Goal: Task Accomplishment & Management: Manage account settings

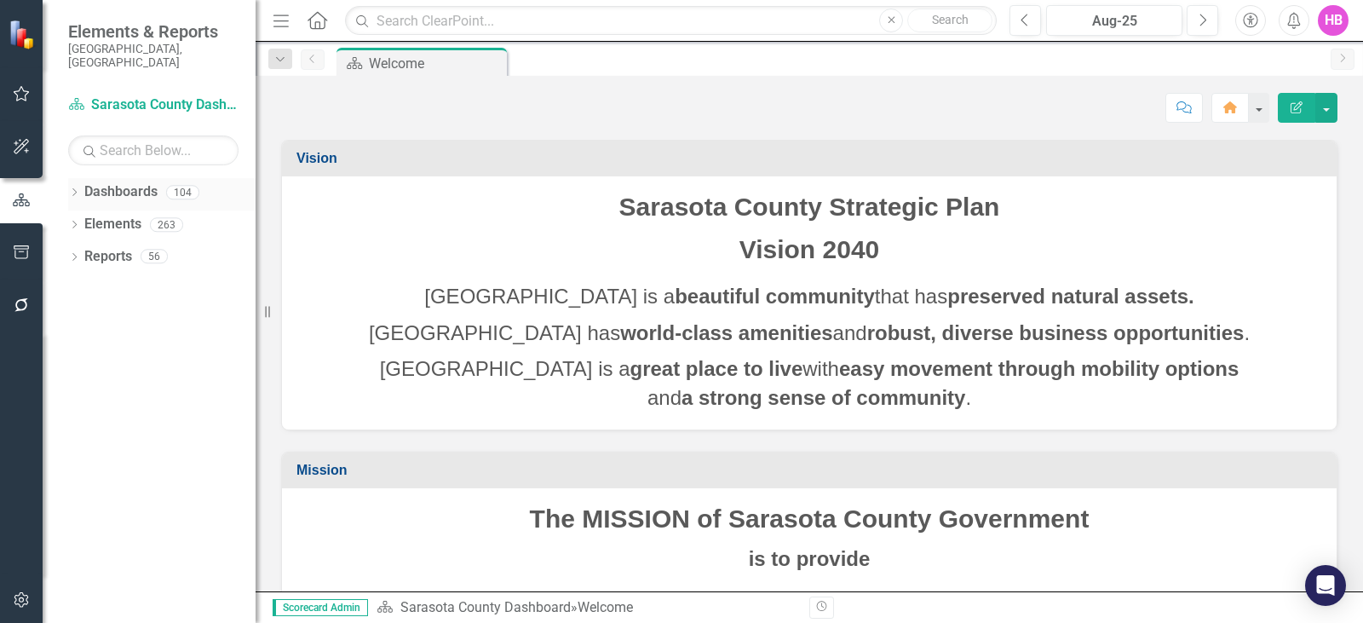
click at [73, 189] on icon "Dropdown" at bounding box center [74, 193] width 12 height 9
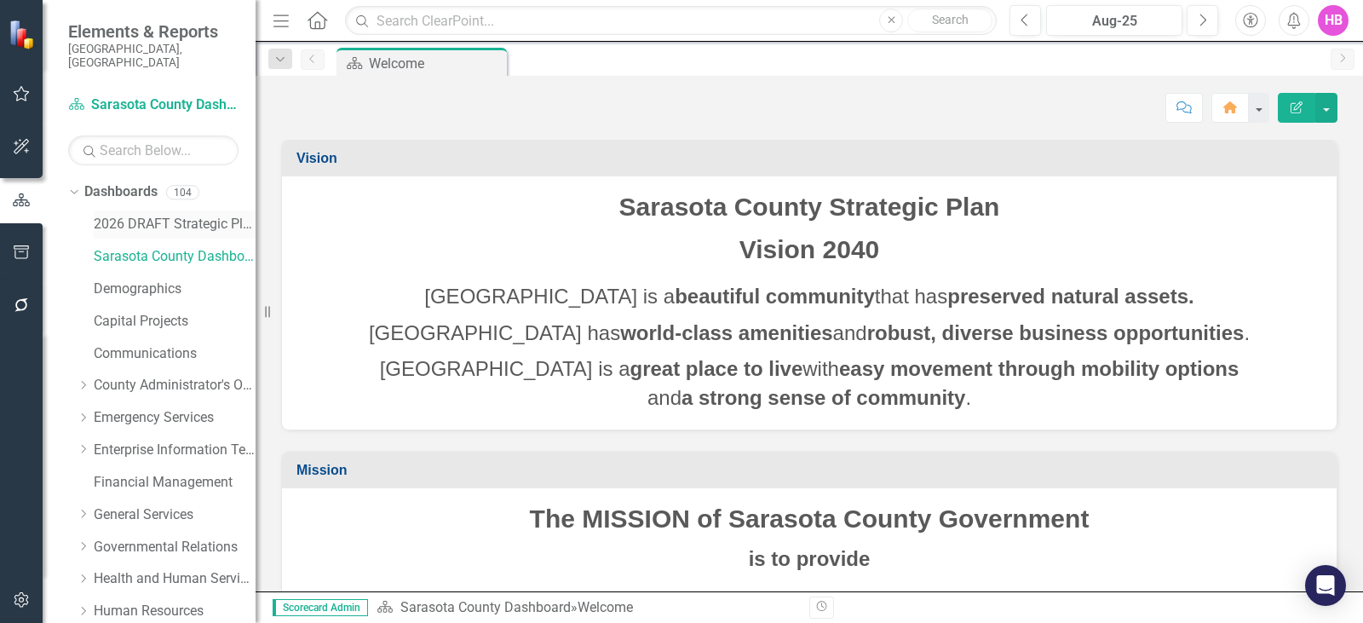
click at [148, 215] on link "2026 DRAFT Strategic Plan" at bounding box center [175, 225] width 162 height 20
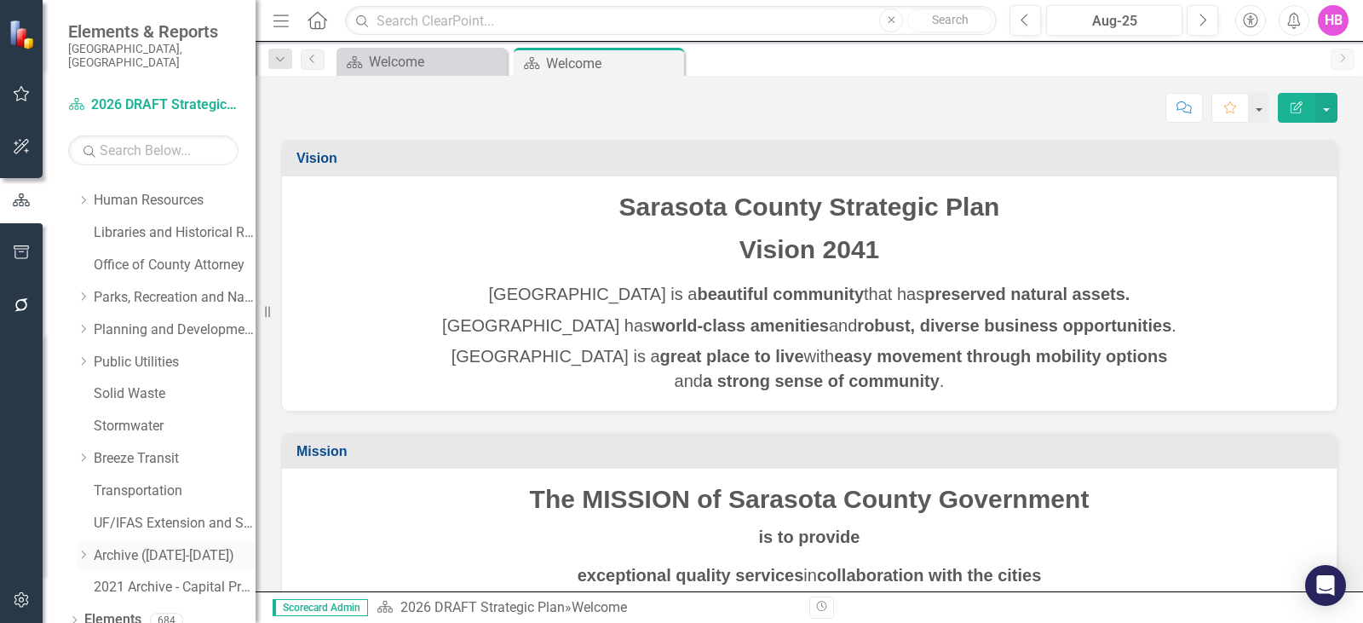
scroll to position [445, 0]
click at [70, 581] on div "Dropdown" at bounding box center [74, 588] width 12 height 14
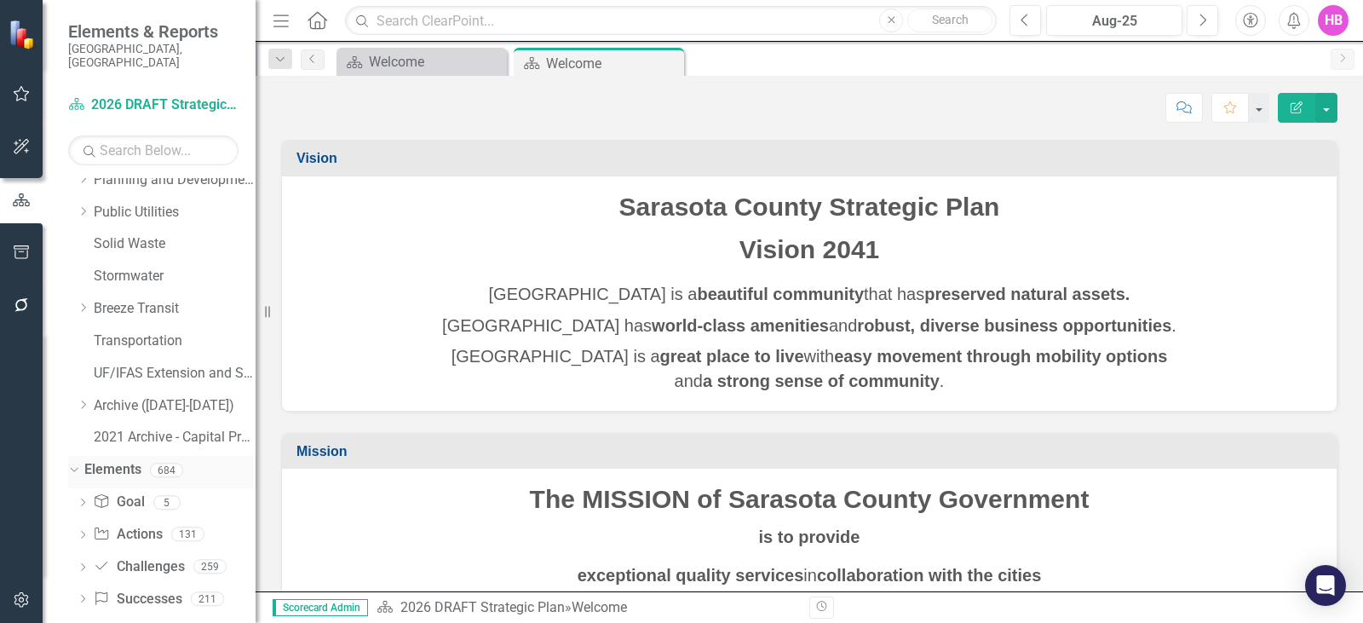
scroll to position [573, 0]
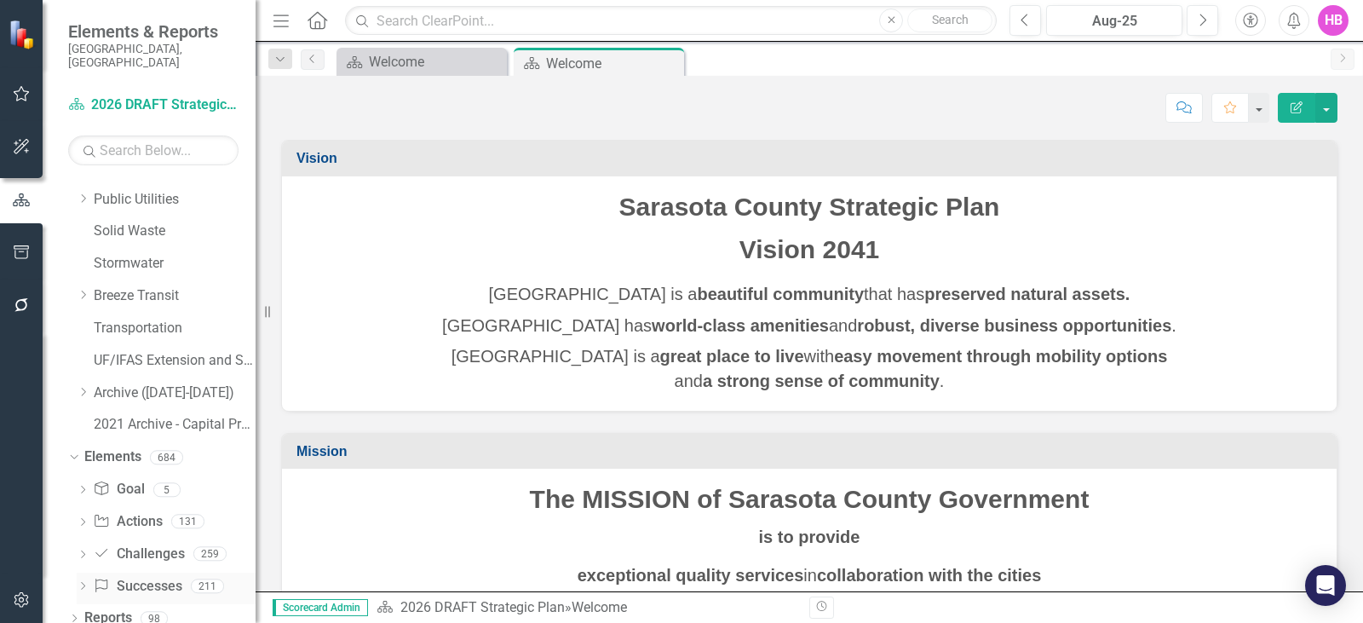
click at [141, 577] on link "Success Successes" at bounding box center [137, 587] width 89 height 20
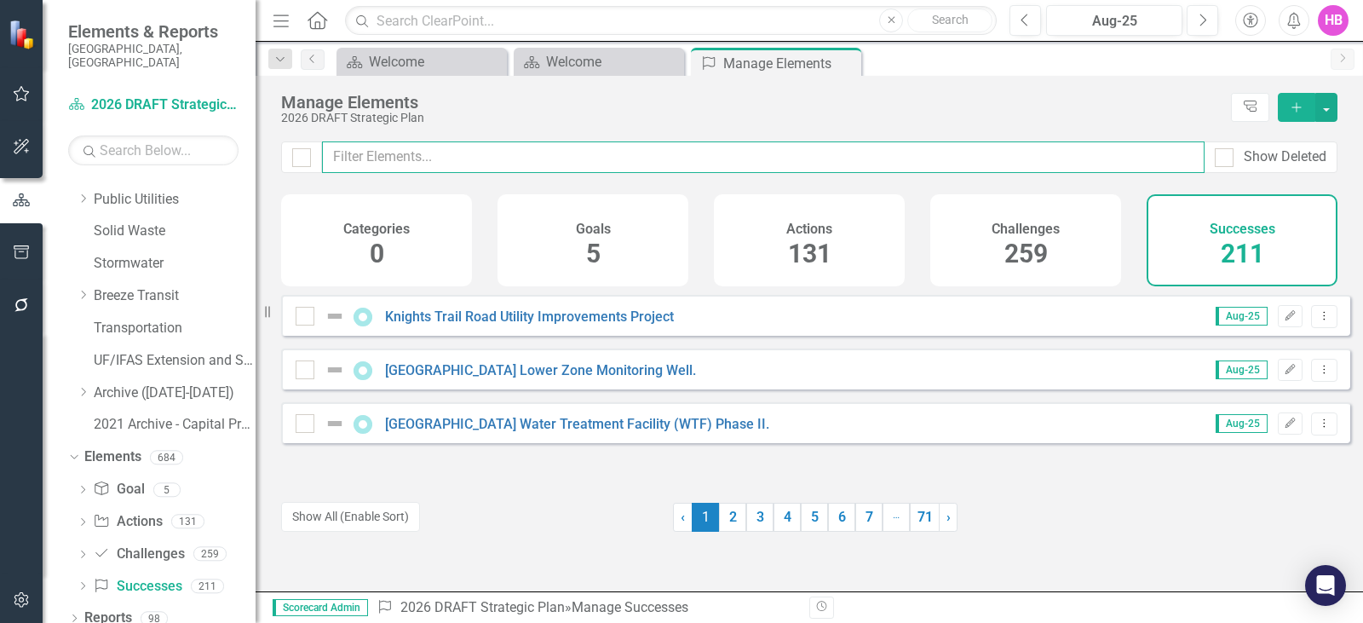
click at [415, 158] on input "text" at bounding box center [763, 157] width 883 height 32
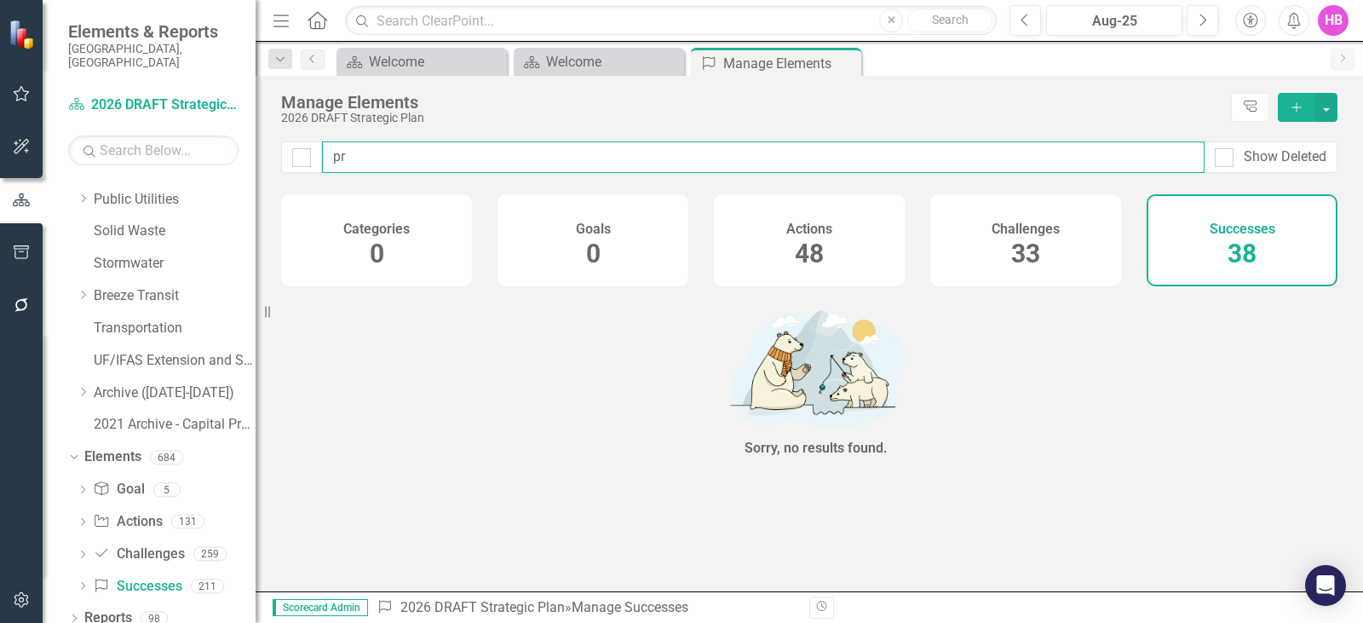
type input "p"
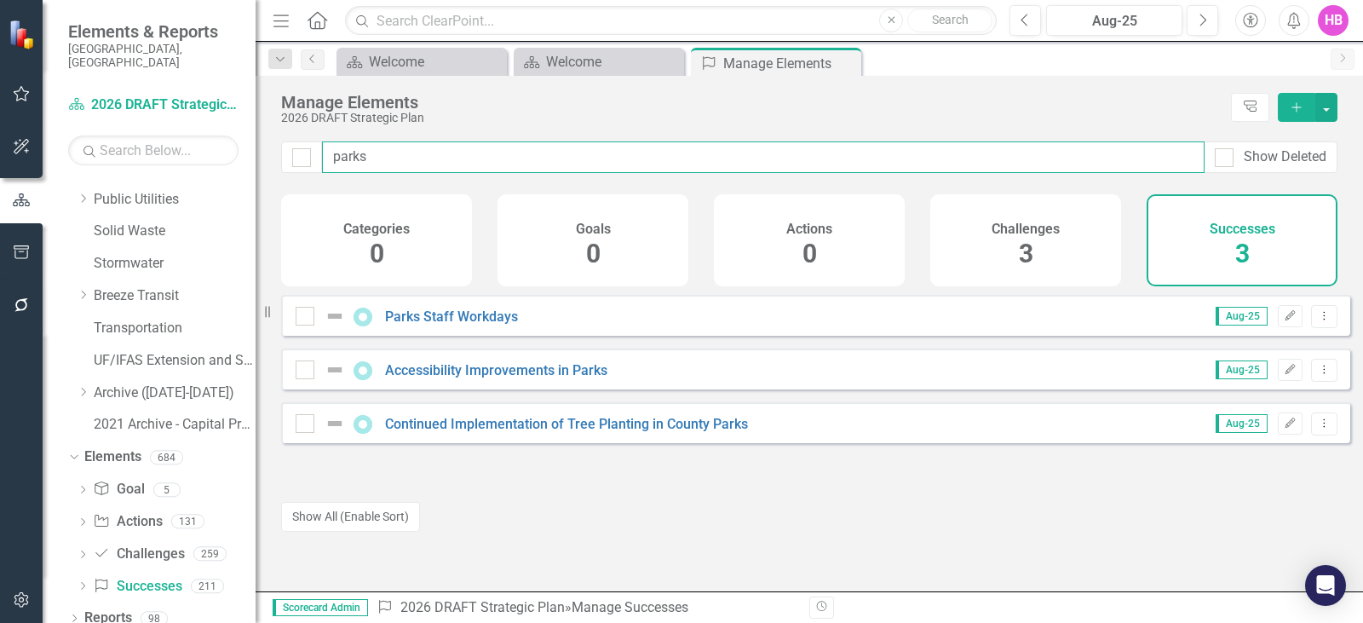
drag, startPoint x: 374, startPoint y: 165, endPoint x: 317, endPoint y: 164, distance: 57.1
click at [319, 164] on div "parks Show Deleted" at bounding box center [809, 157] width 1057 height 32
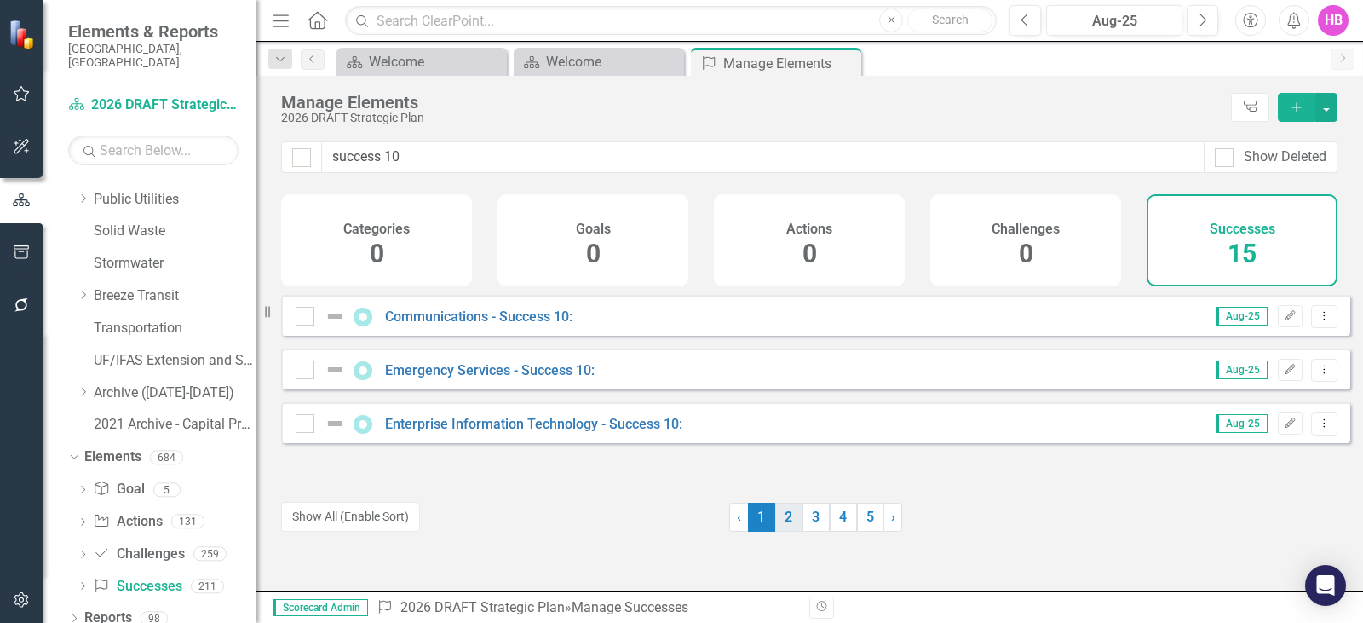
click at [793, 529] on link "2" at bounding box center [788, 517] width 27 height 29
click at [804, 525] on link "3" at bounding box center [816, 517] width 27 height 29
click at [830, 521] on link "4" at bounding box center [843, 517] width 27 height 29
click at [857, 520] on link "5" at bounding box center [870, 517] width 27 height 29
click at [884, 520] on link "› Next" at bounding box center [893, 517] width 19 height 29
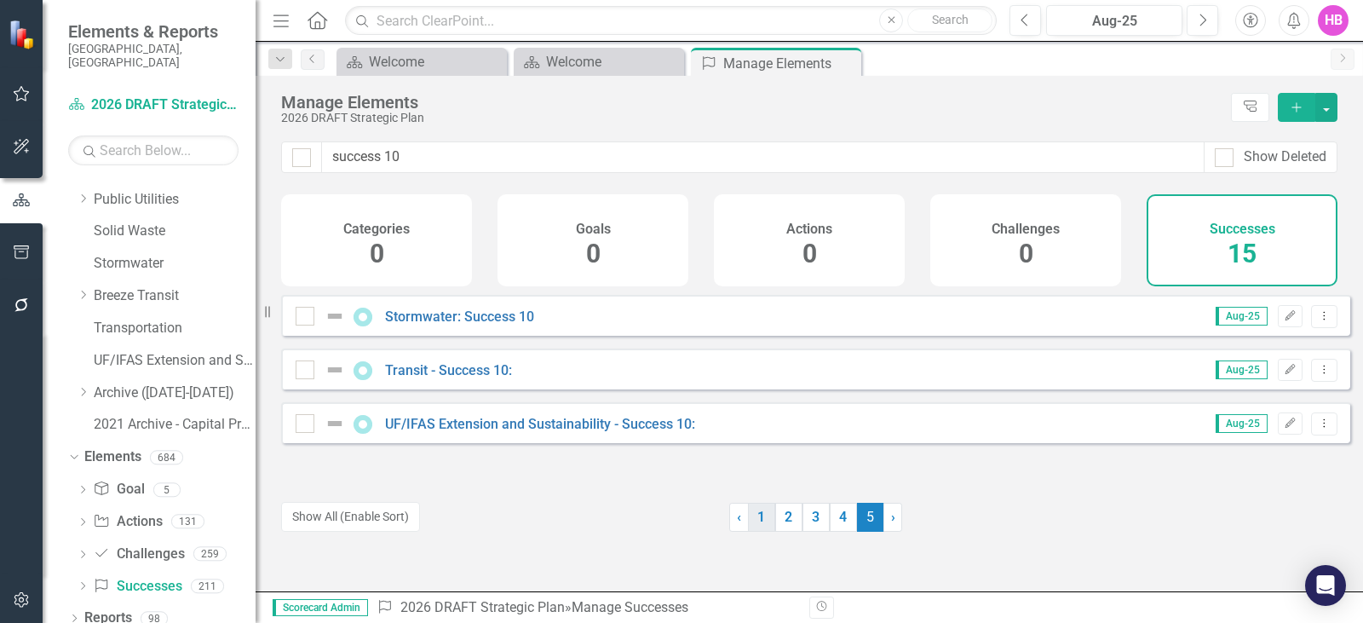
click at [755, 522] on link "1" at bounding box center [761, 517] width 27 height 29
click at [781, 519] on link "2" at bounding box center [788, 517] width 27 height 29
click at [812, 515] on link "3" at bounding box center [816, 517] width 27 height 29
click at [836, 516] on link "4" at bounding box center [843, 517] width 27 height 29
click at [863, 519] on link "5" at bounding box center [870, 517] width 27 height 29
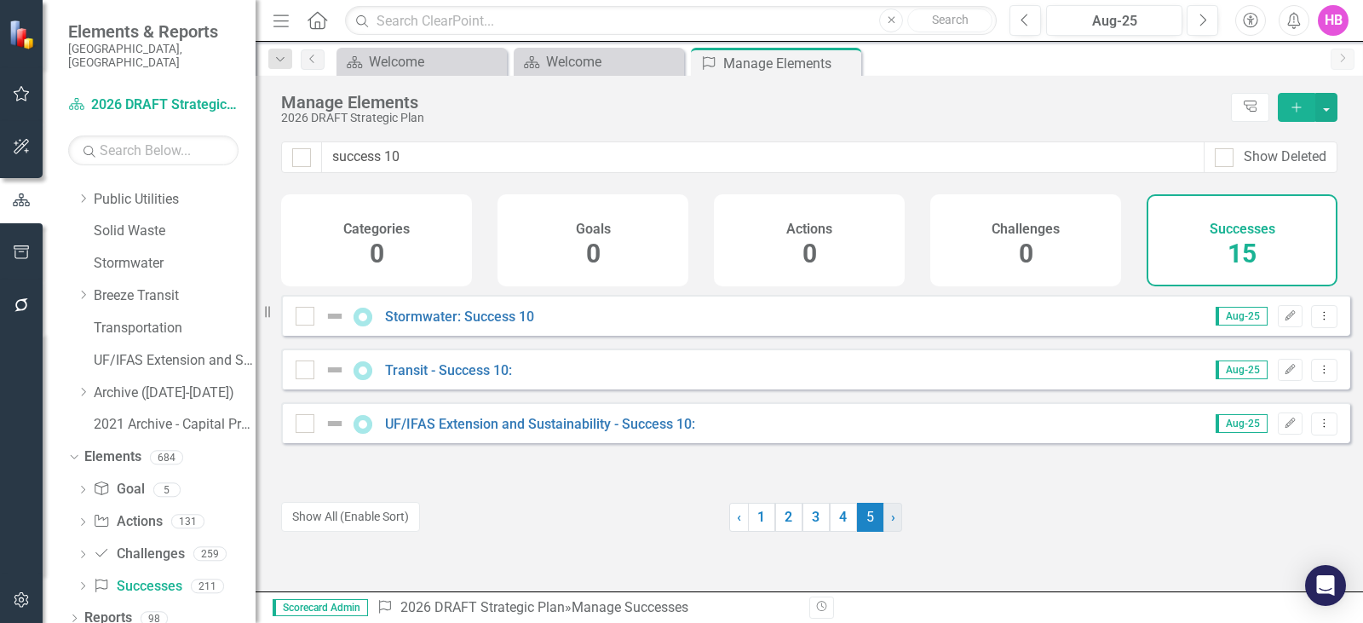
click at [891, 519] on span "›" at bounding box center [893, 517] width 4 height 16
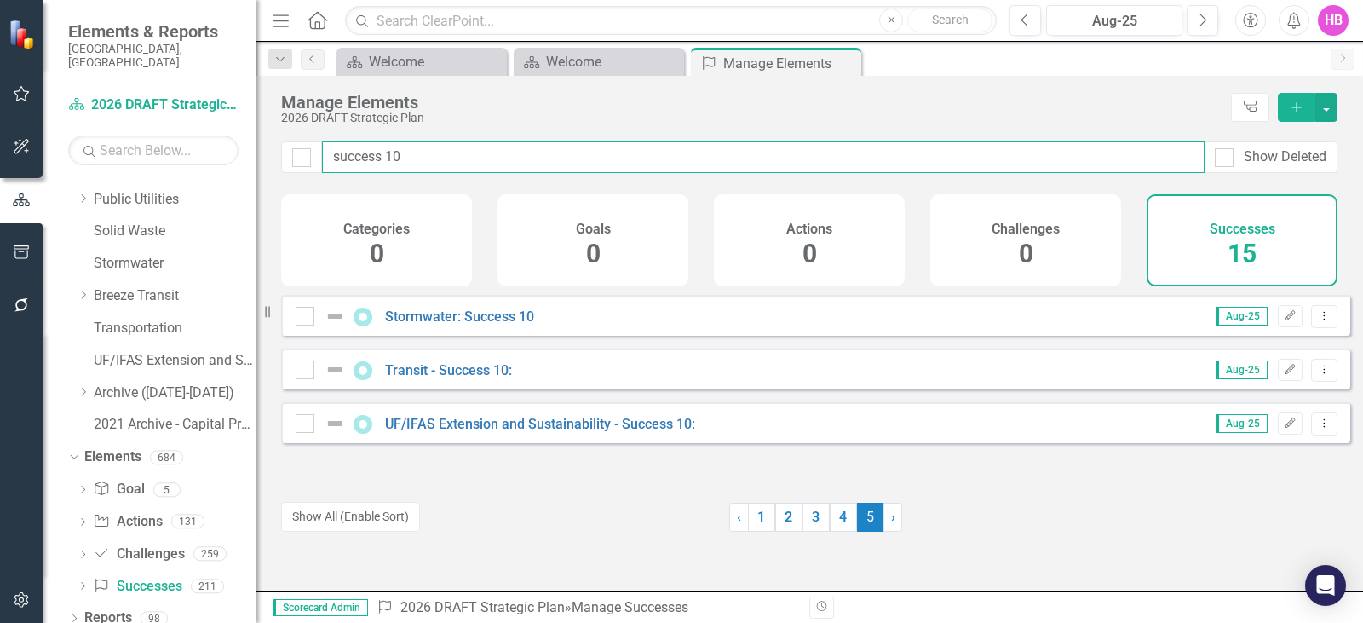
drag, startPoint x: 414, startPoint y: 162, endPoint x: 279, endPoint y: 164, distance: 134.6
click at [279, 164] on div "success 10 Show Deleted" at bounding box center [810, 167] width 1108 height 53
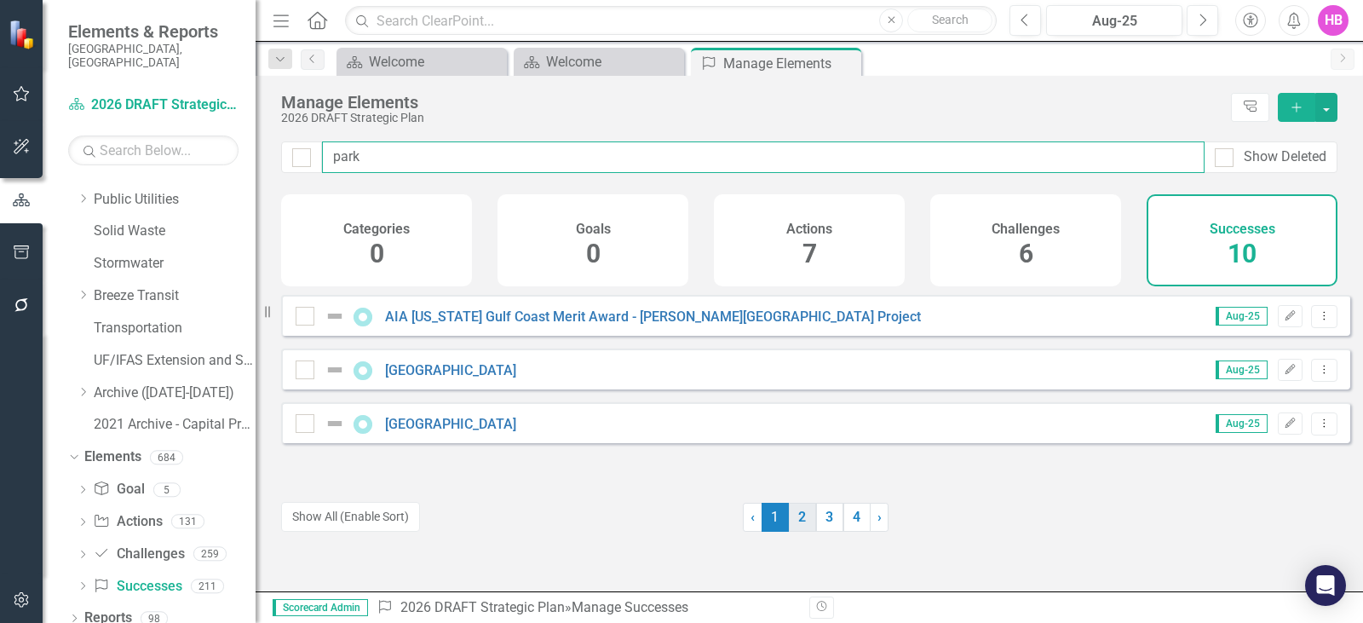
type input "park"
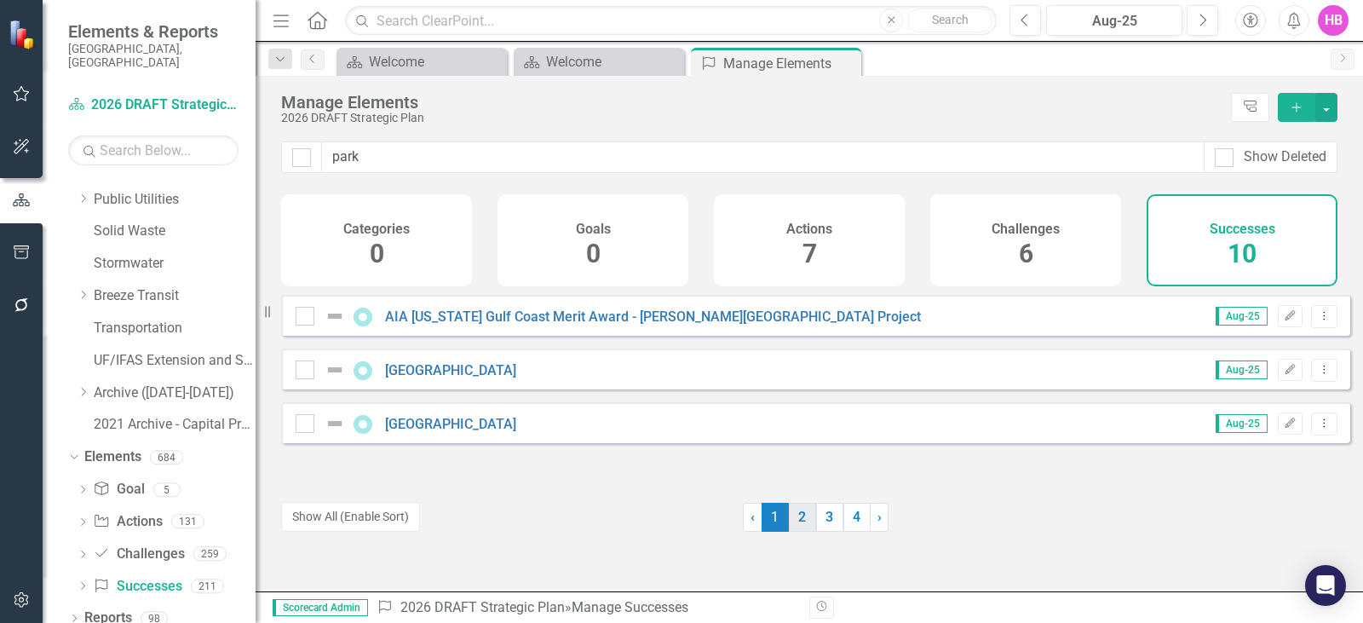
click at [789, 521] on link "2" at bounding box center [802, 517] width 27 height 29
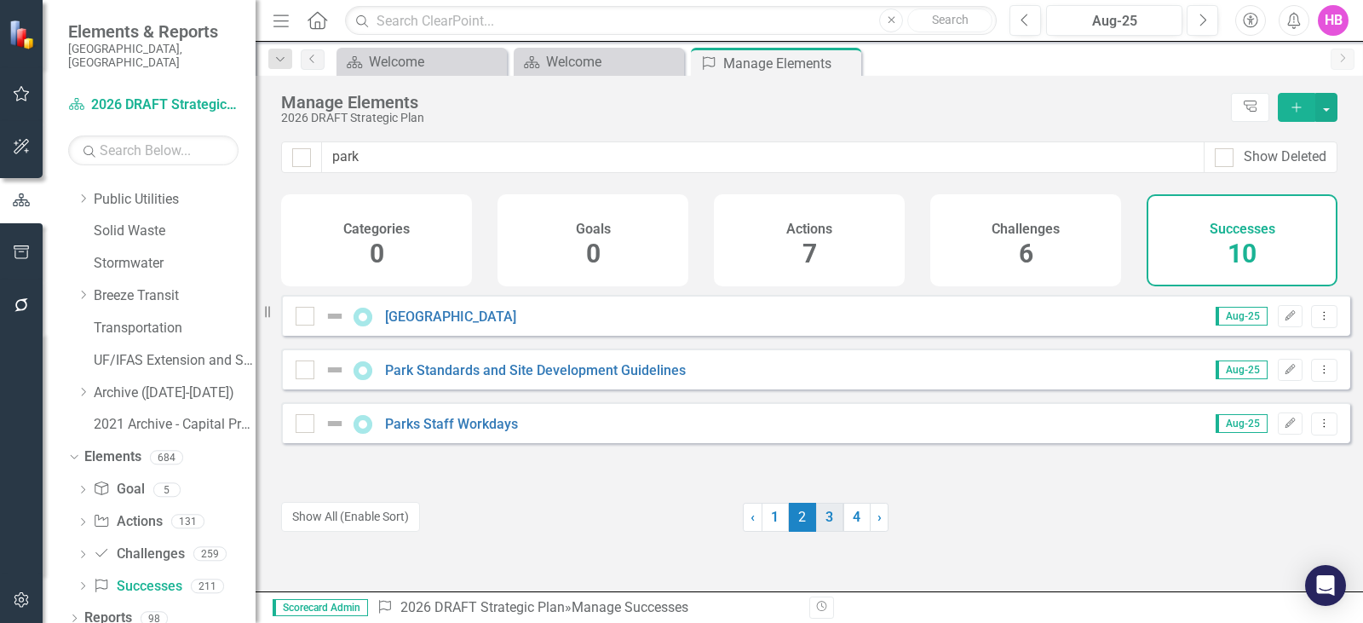
click at [826, 516] on link "3" at bounding box center [829, 517] width 27 height 29
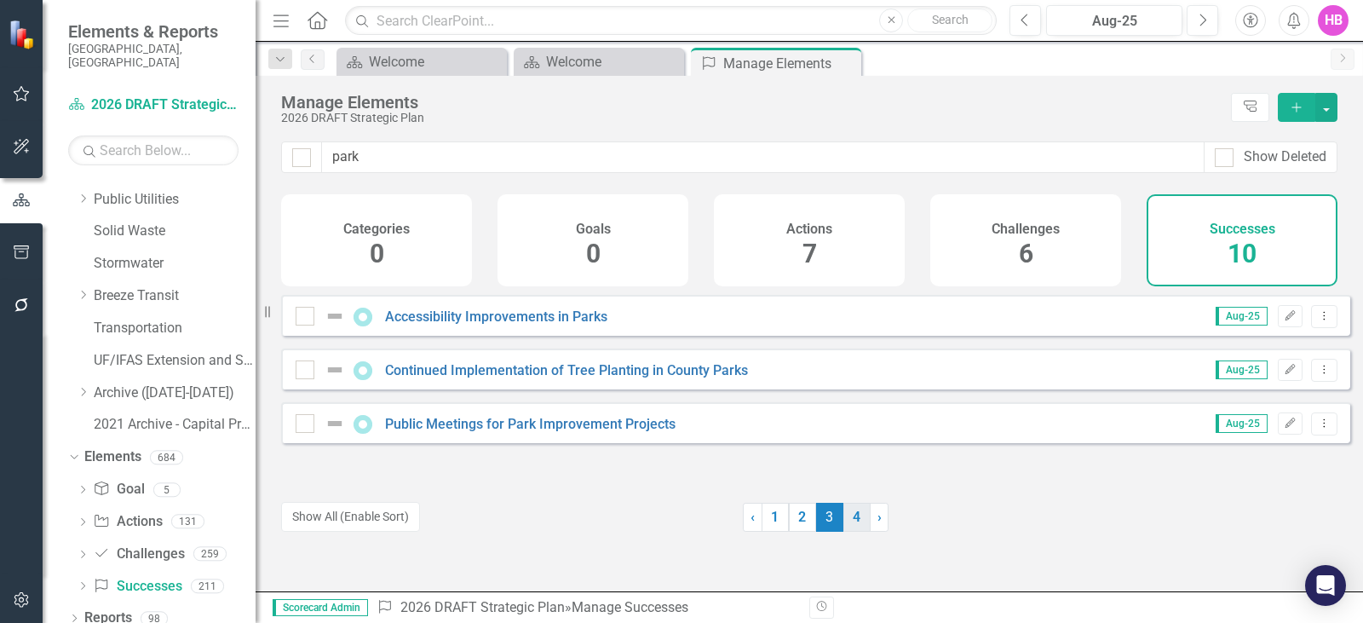
click at [844, 521] on link "4" at bounding box center [857, 517] width 27 height 29
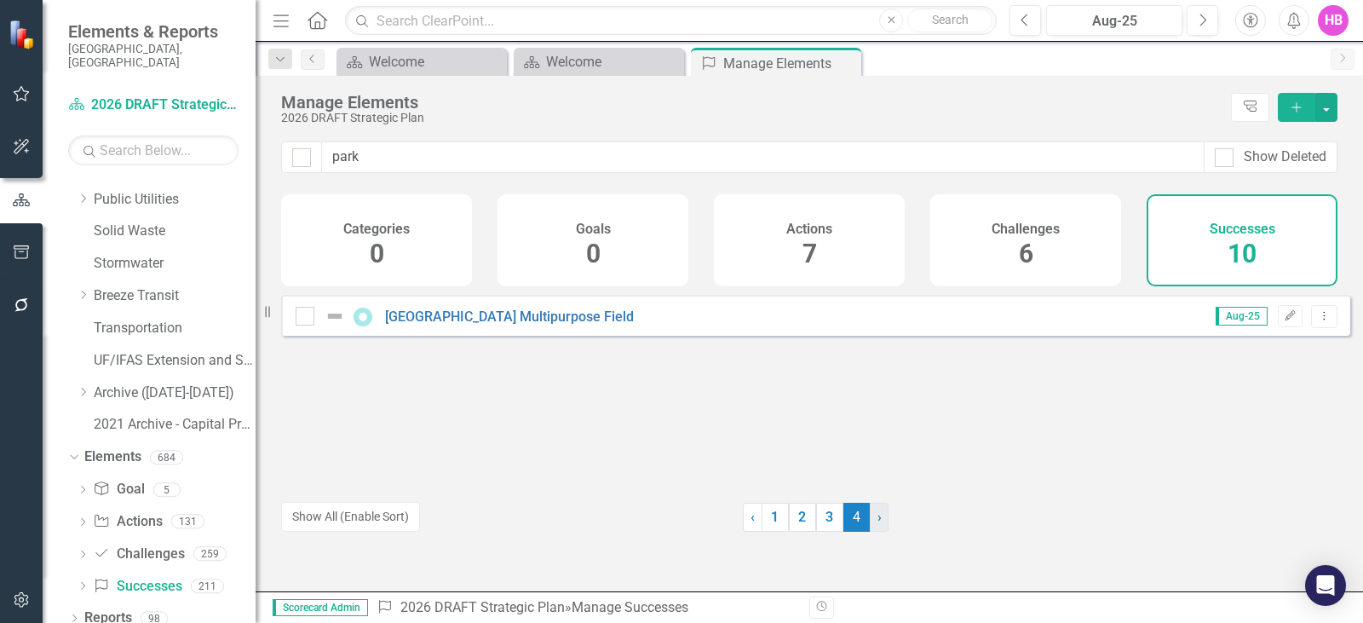
click at [878, 521] on span "›" at bounding box center [880, 517] width 4 height 16
click at [795, 521] on link "2" at bounding box center [802, 517] width 27 height 29
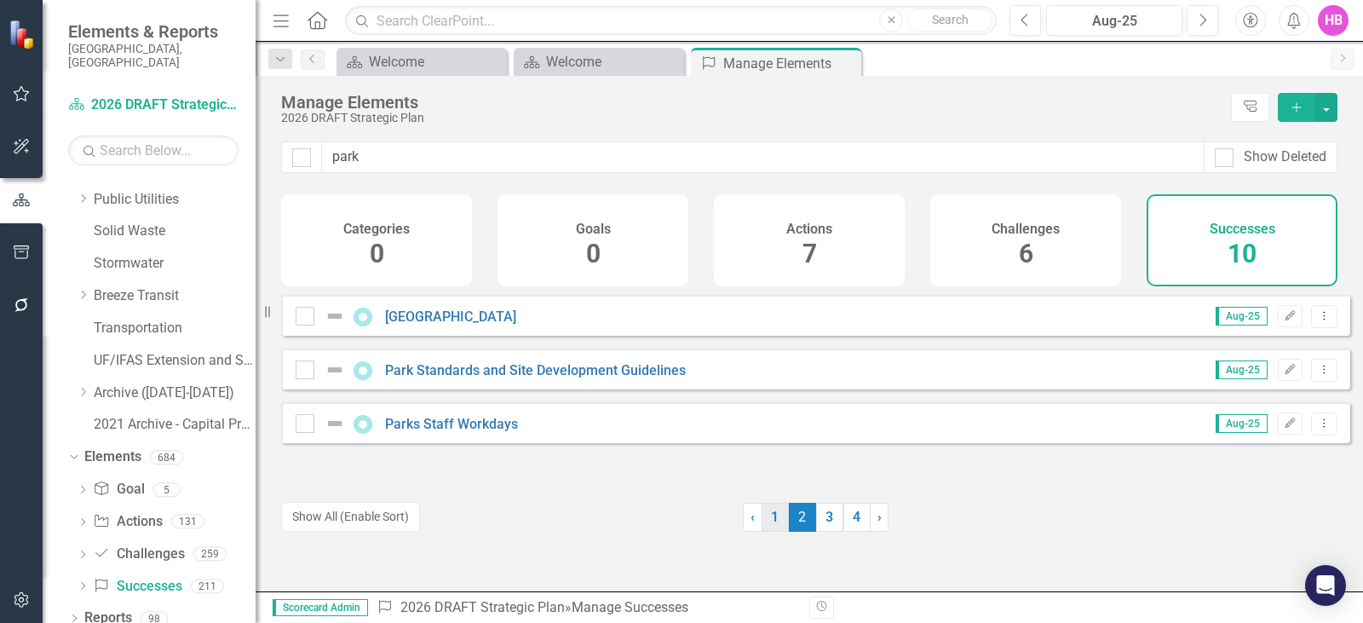
click at [770, 520] on link "1" at bounding box center [775, 517] width 27 height 29
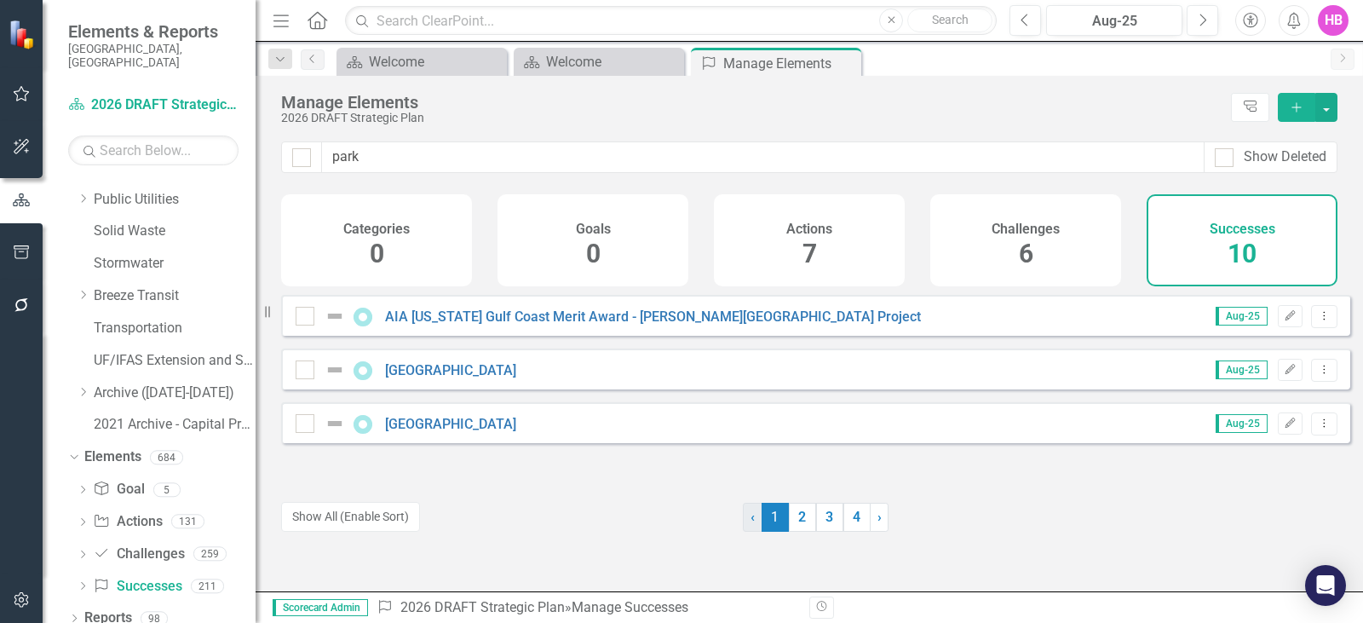
click at [751, 521] on link "‹ Previous" at bounding box center [753, 517] width 20 height 29
click at [1317, 375] on icon "Dropdown Menu" at bounding box center [1324, 369] width 14 height 11
click at [1244, 471] on link "Copy Duplicate Success" at bounding box center [1248, 474] width 152 height 32
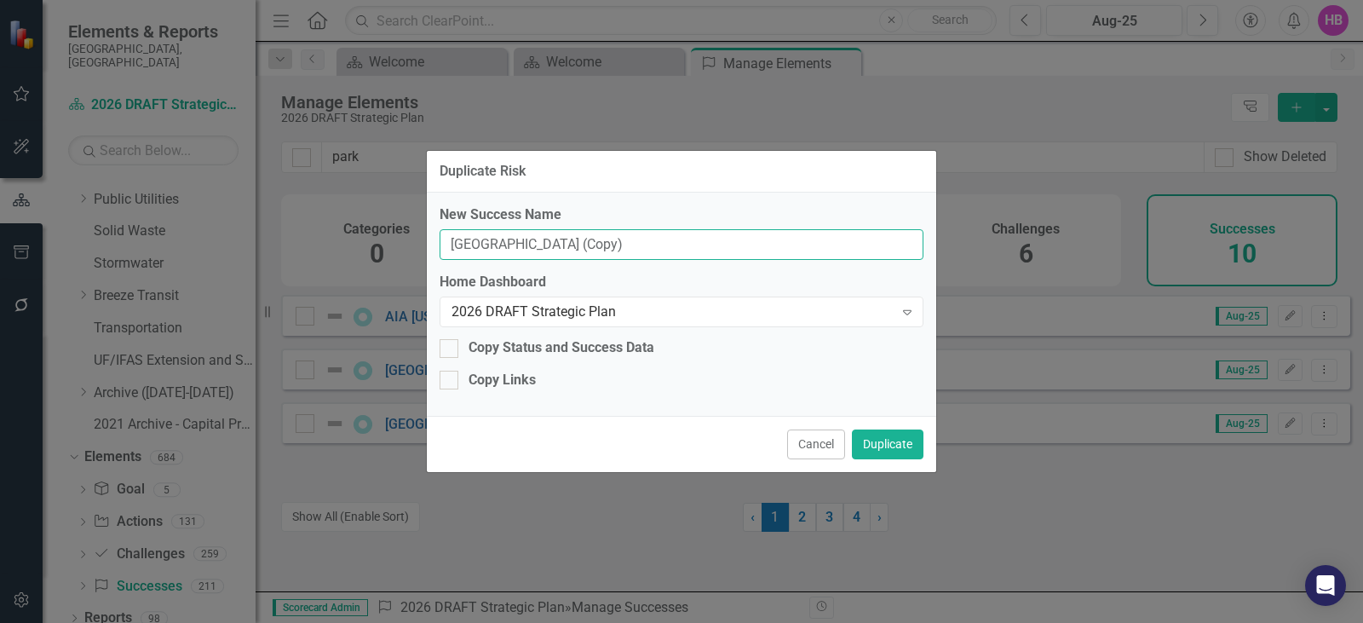
drag, startPoint x: 685, startPoint y: 246, endPoint x: 339, endPoint y: 246, distance: 345.9
click at [339, 246] on div "Duplicate Risk New Success Name [GEOGRAPHIC_DATA] (Copy) Home Dashboard 2026 DR…" at bounding box center [681, 311] width 1363 height 623
click at [743, 253] on input "[GEOGRAPHIC_DATA] (Copy)" at bounding box center [682, 245] width 484 height 32
drag, startPoint x: 778, startPoint y: 237, endPoint x: 428, endPoint y: 268, distance: 351.6
click at [429, 264] on div "New Success Name [GEOGRAPHIC_DATA] (Copy) Home Dashboard 2026 DRAFT Strategic P…" at bounding box center [682, 304] width 510 height 223
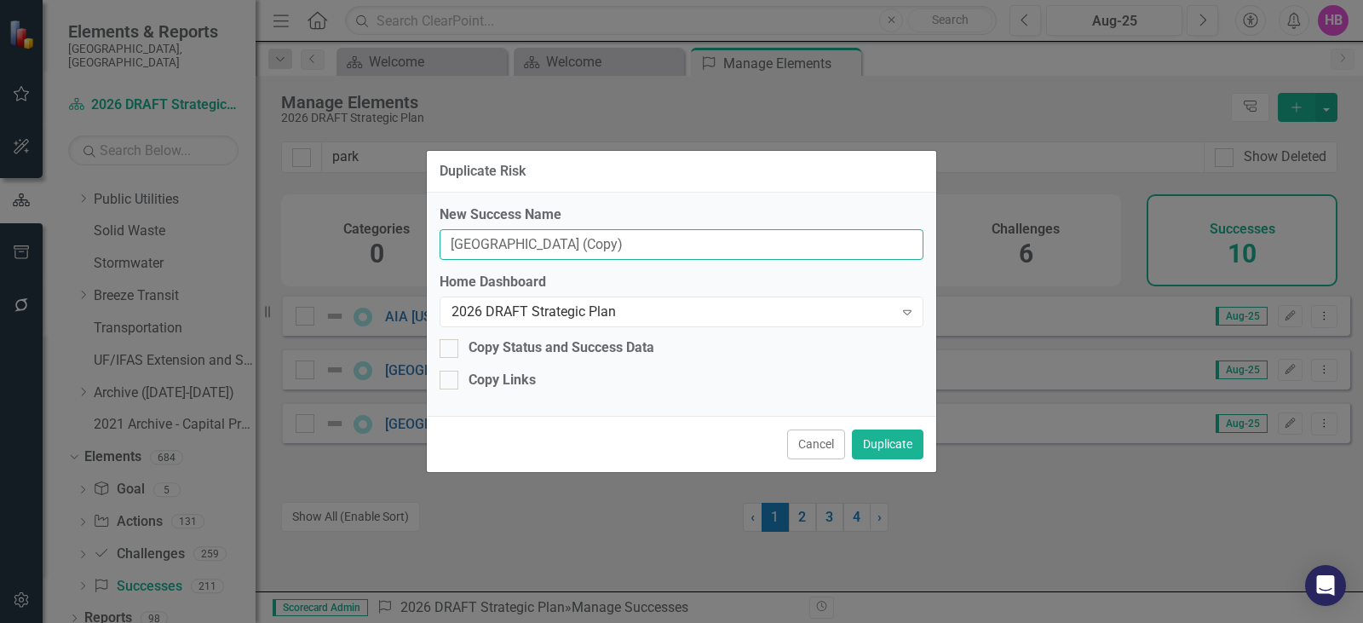
paste input "Completed Capital Improvement Projects, Park Improvement Projects and Celebrate…"
click at [654, 248] on input "Completed Capital Improvement Projects, Park Improvement Projects and Celebrate…" at bounding box center [682, 245] width 484 height 32
type input "Completed Capital Improvement Projects, Park Improvement Projects and Celebrate…"
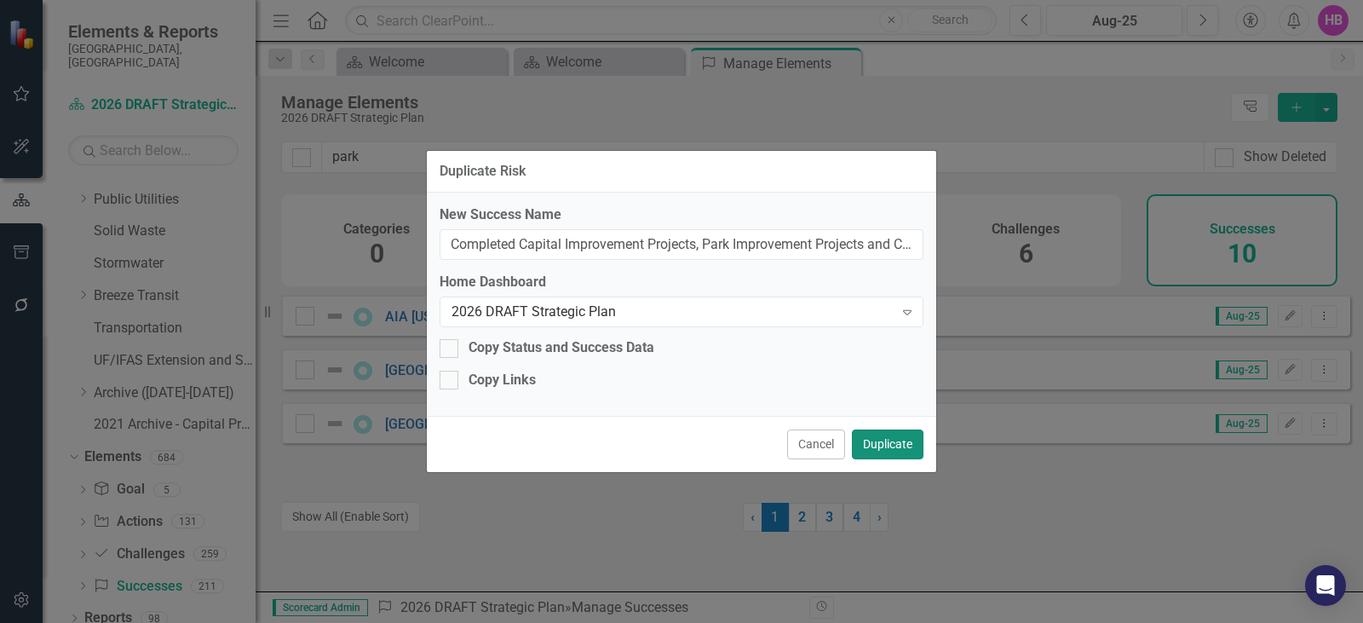
click at [888, 439] on button "Duplicate" at bounding box center [888, 444] width 72 height 30
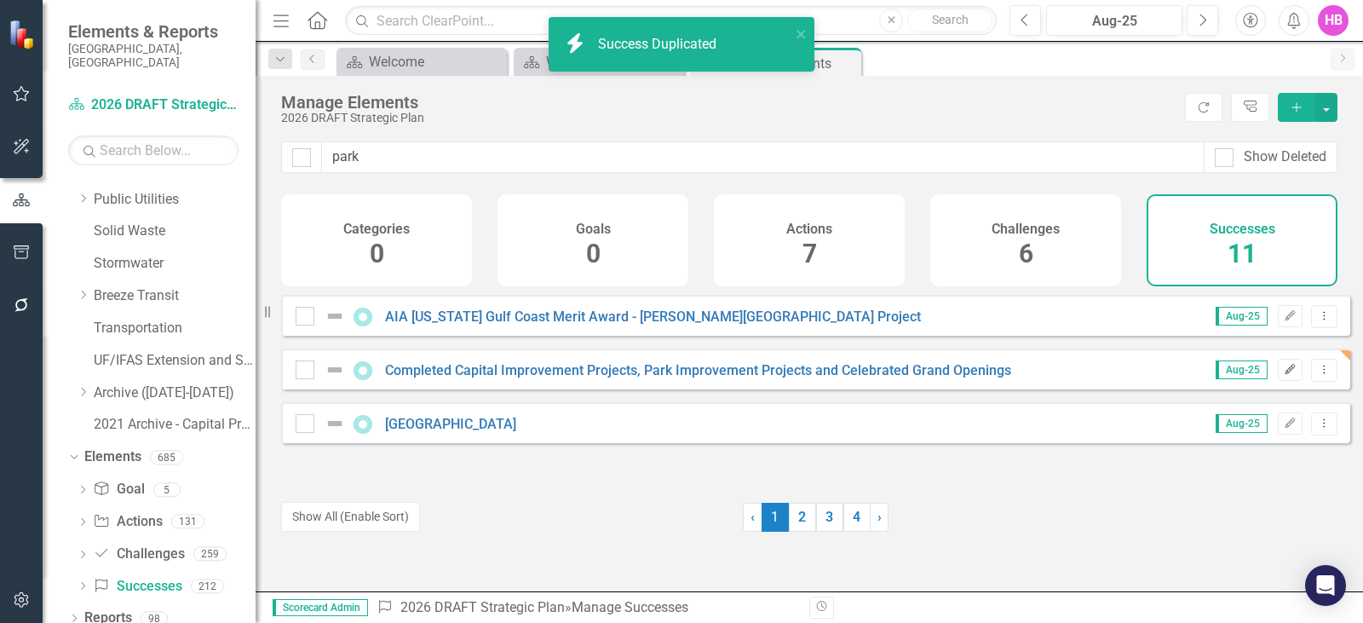
click at [1278, 381] on button "Edit" at bounding box center [1290, 370] width 25 height 22
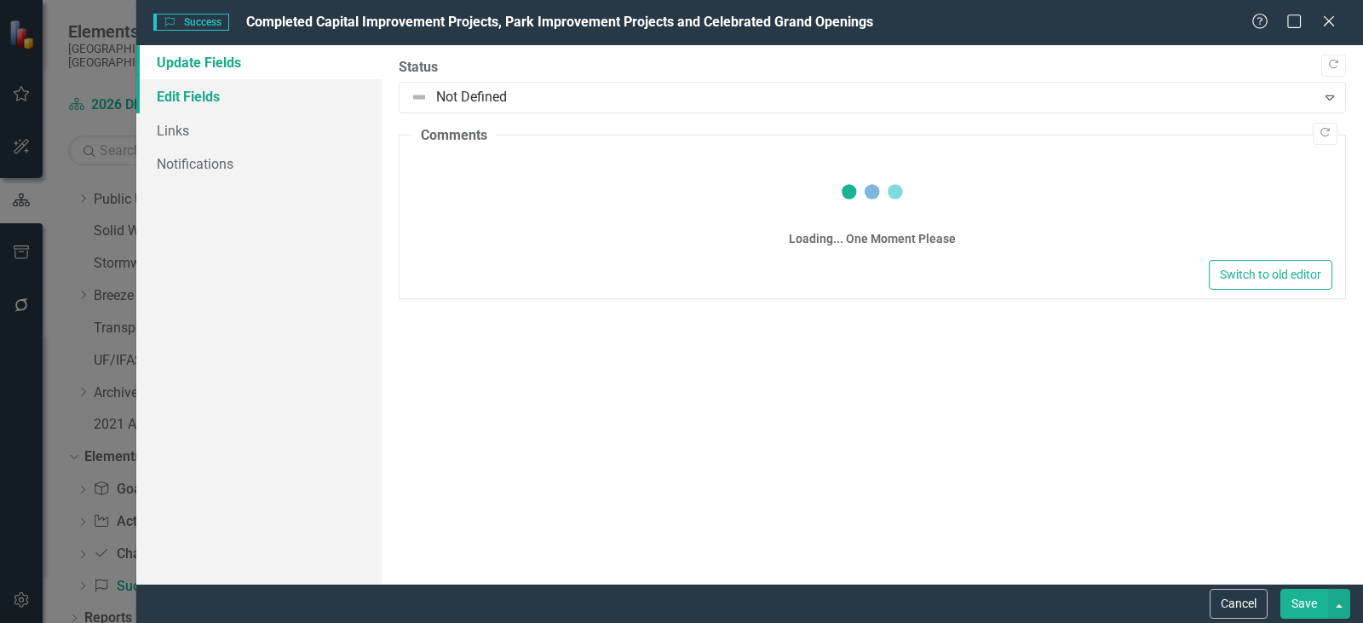
click at [181, 96] on link "Edit Fields" at bounding box center [258, 96] width 245 height 34
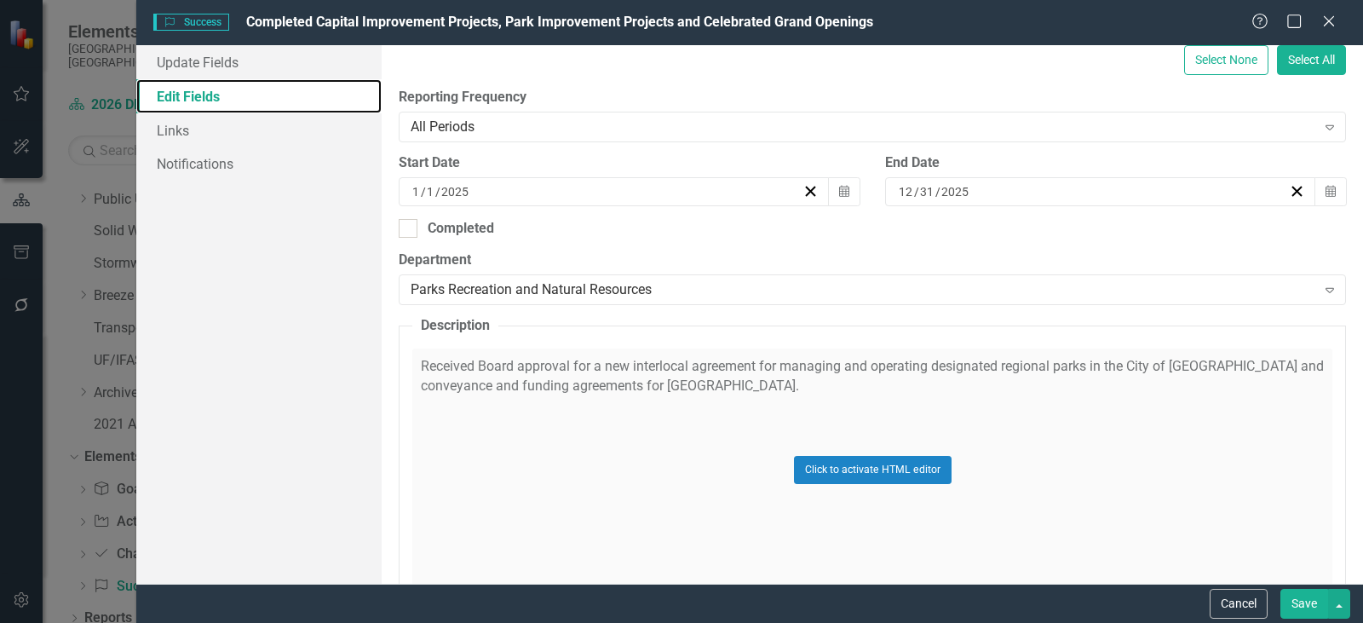
scroll to position [341, 0]
click at [607, 400] on div "Click to activate HTML editor" at bounding box center [872, 469] width 920 height 243
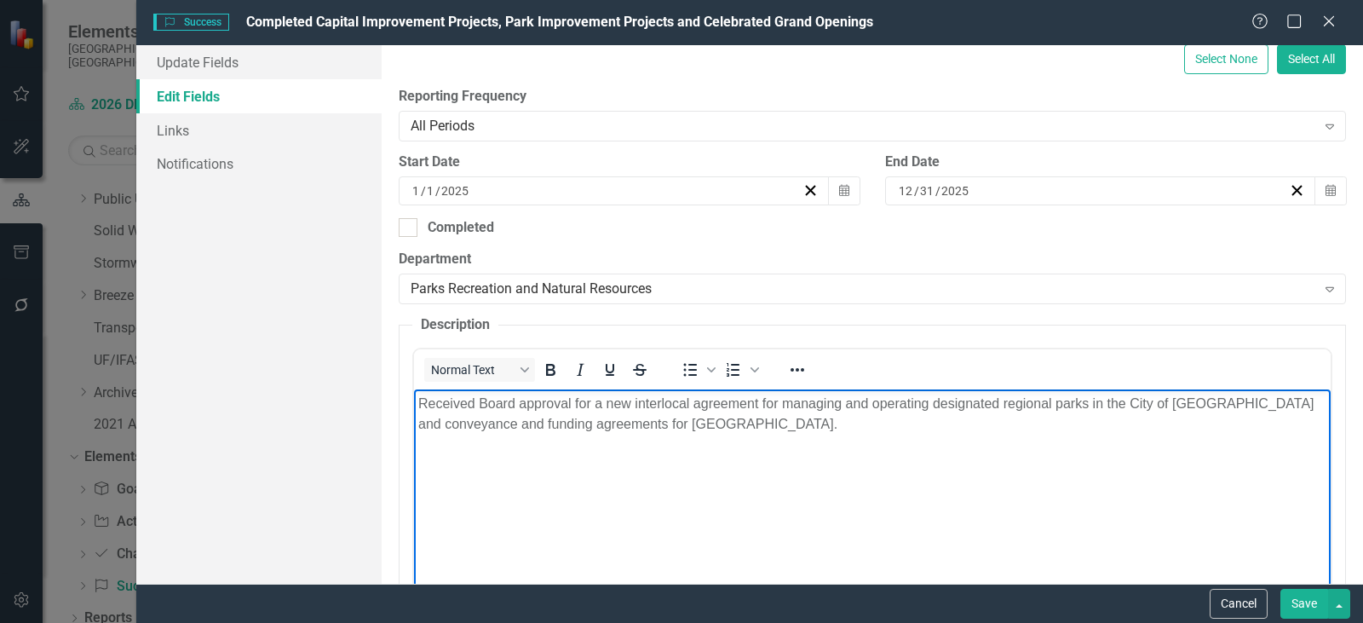
scroll to position [0, 0]
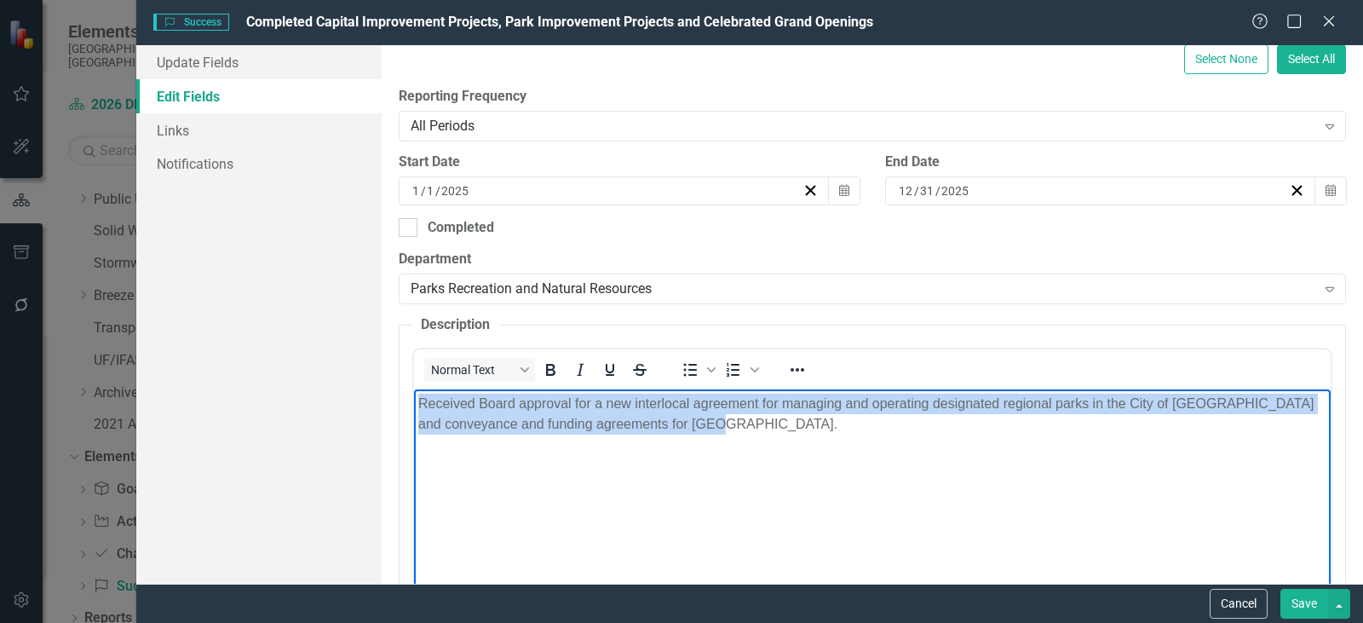
drag, startPoint x: 656, startPoint y: 413, endPoint x: 817, endPoint y: 786, distance: 406.5
click at [414, 390] on html "Received Board approval for a new interlocal agreement for managing and operati…" at bounding box center [872, 517] width 917 height 256
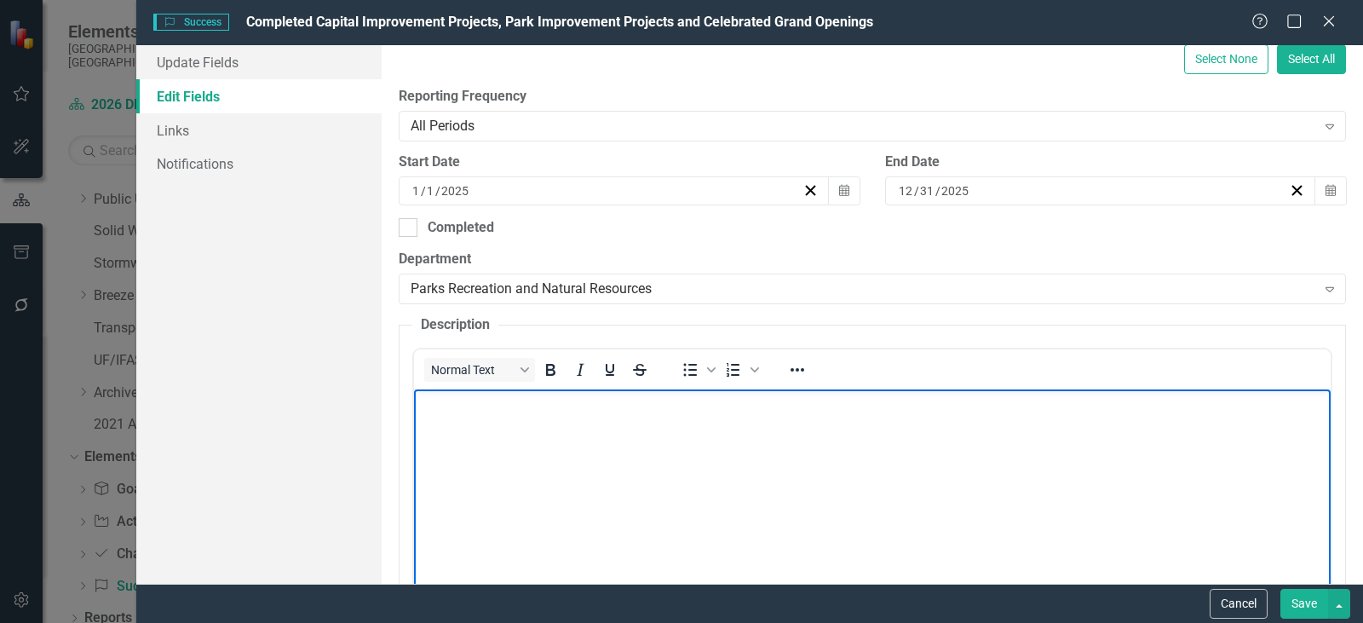
click at [577, 459] on body "Rich Text Area. Press ALT-0 for help." at bounding box center [872, 517] width 917 height 256
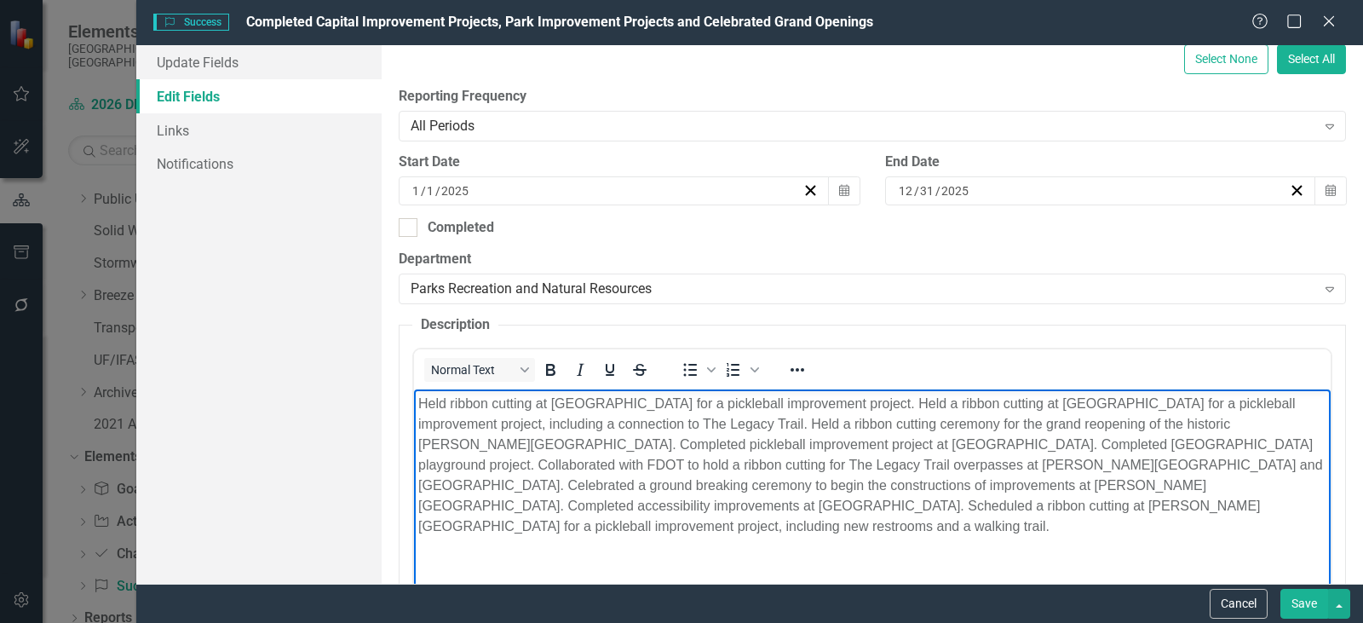
click at [845, 402] on p "Held ribbon cutting at [GEOGRAPHIC_DATA] for a pickleball improvement project. …" at bounding box center [872, 465] width 908 height 143
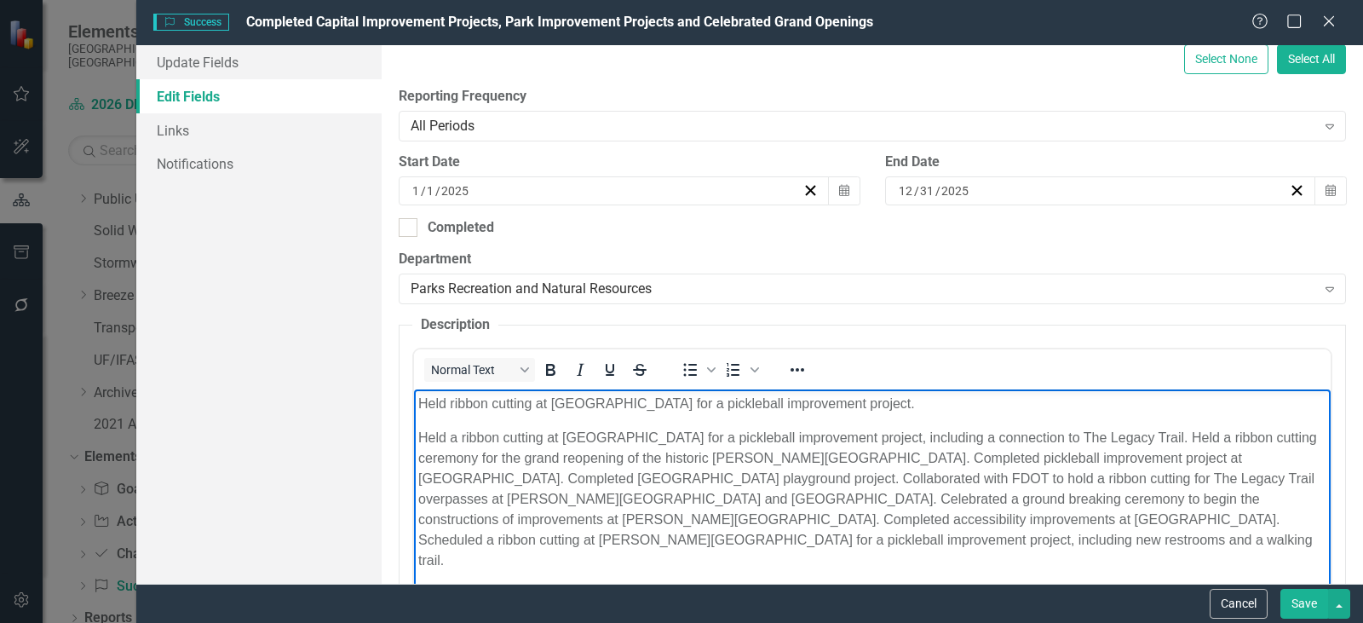
click at [1209, 437] on p "Held a ribbon cutting at [GEOGRAPHIC_DATA] for a pickleball improvement project…" at bounding box center [872, 499] width 908 height 143
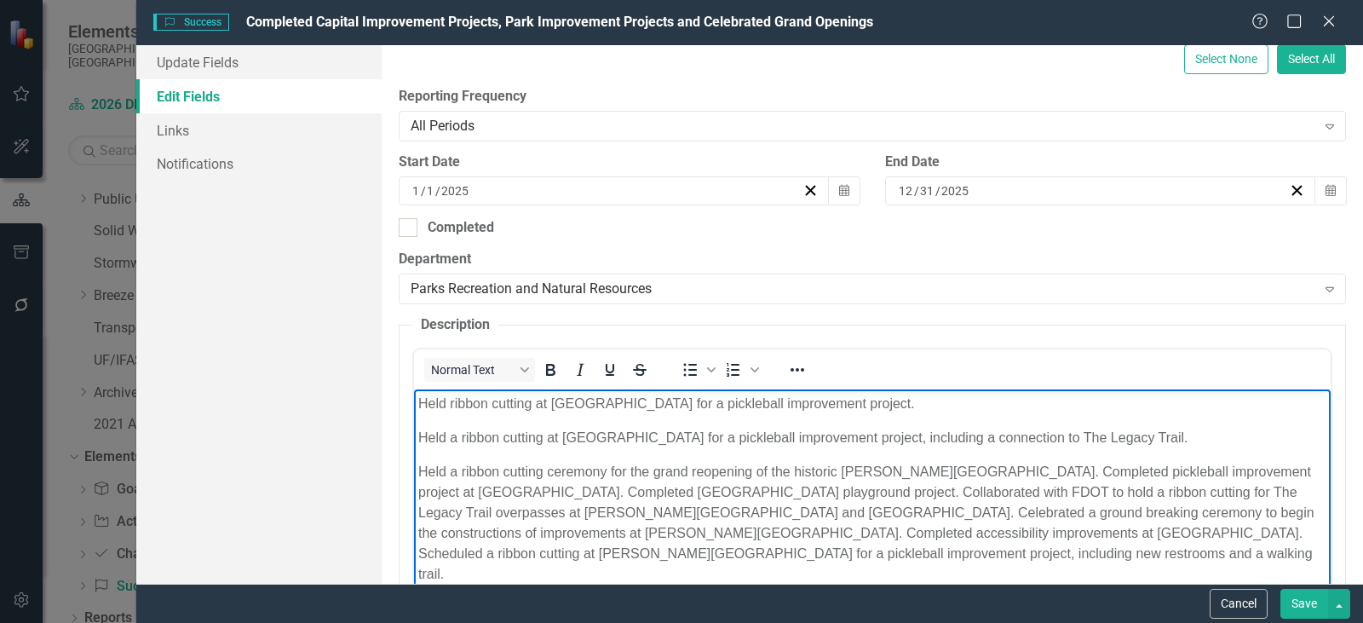
click at [1015, 469] on p "Held a ribbon cutting ceremony for the grand reopening of the historic [PERSON_…" at bounding box center [872, 523] width 908 height 123
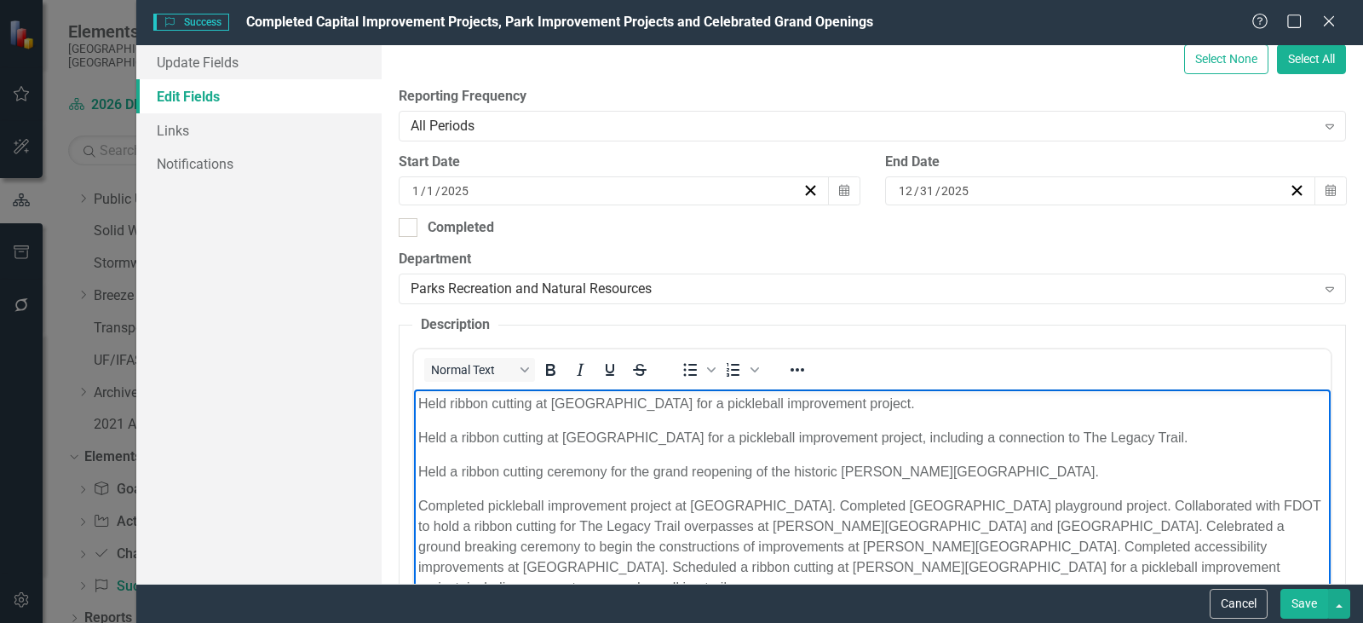
click at [868, 503] on p "Completed pickleball improvement project at [GEOGRAPHIC_DATA]. Completed [GEOGR…" at bounding box center [872, 547] width 908 height 102
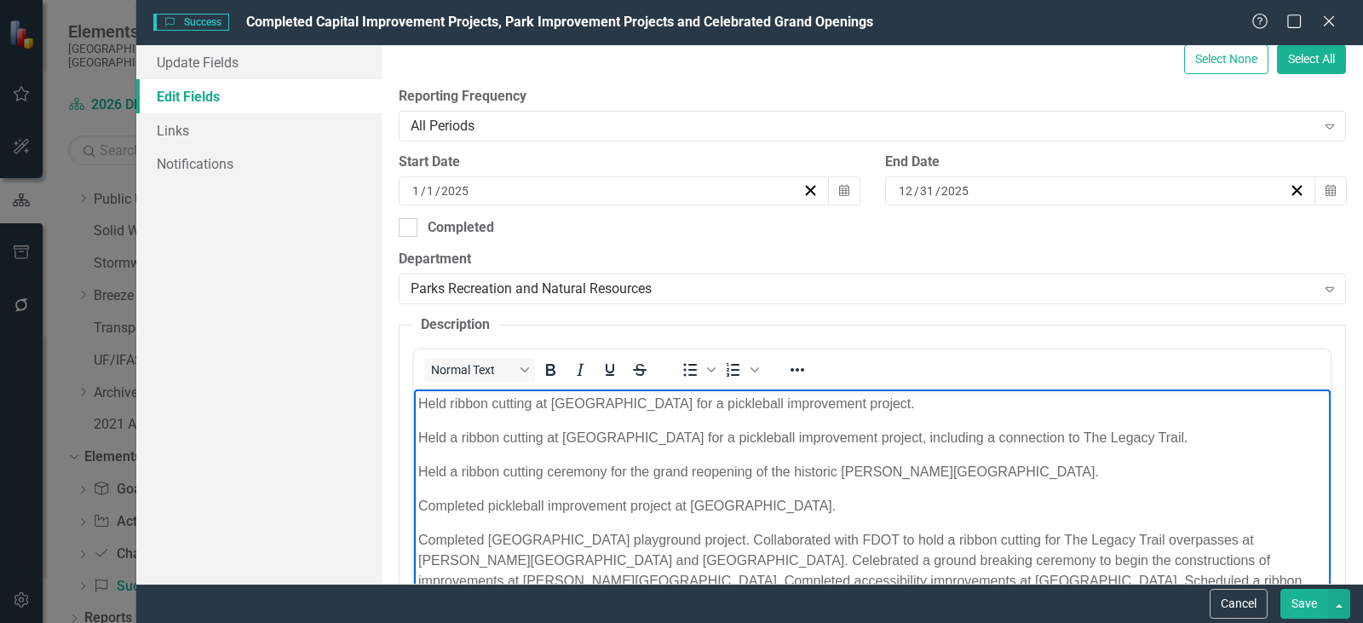
scroll to position [426, 0]
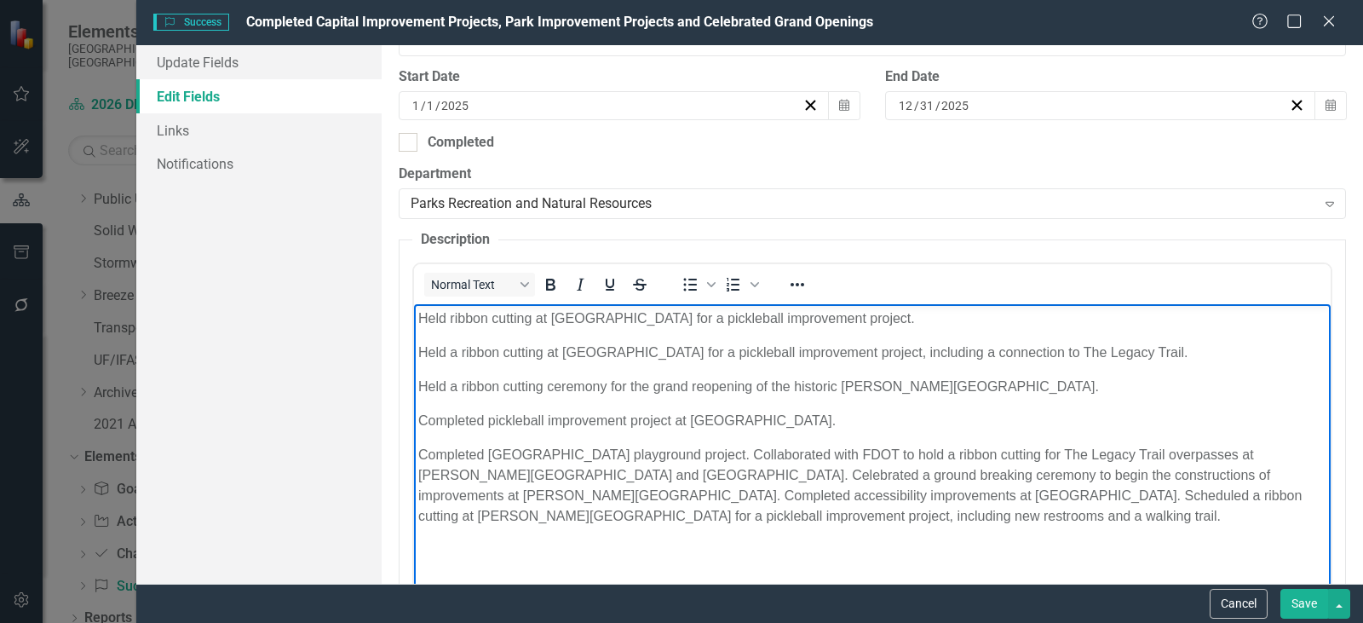
click at [714, 456] on p "Completed [GEOGRAPHIC_DATA] playground project. Collaborated with FDOT to hold …" at bounding box center [872, 486] width 908 height 82
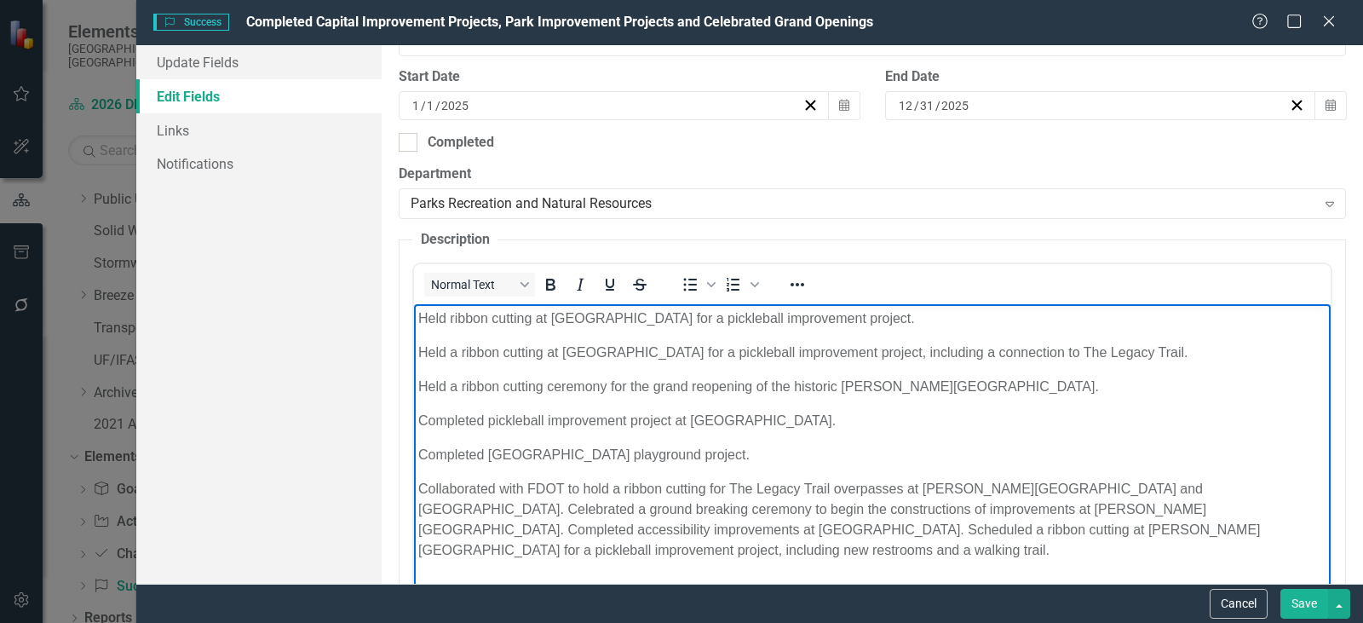
click at [1101, 487] on p "Collaborated with FDOT to hold a ribbon cutting for The Legacy Trail overpasses…" at bounding box center [872, 520] width 908 height 82
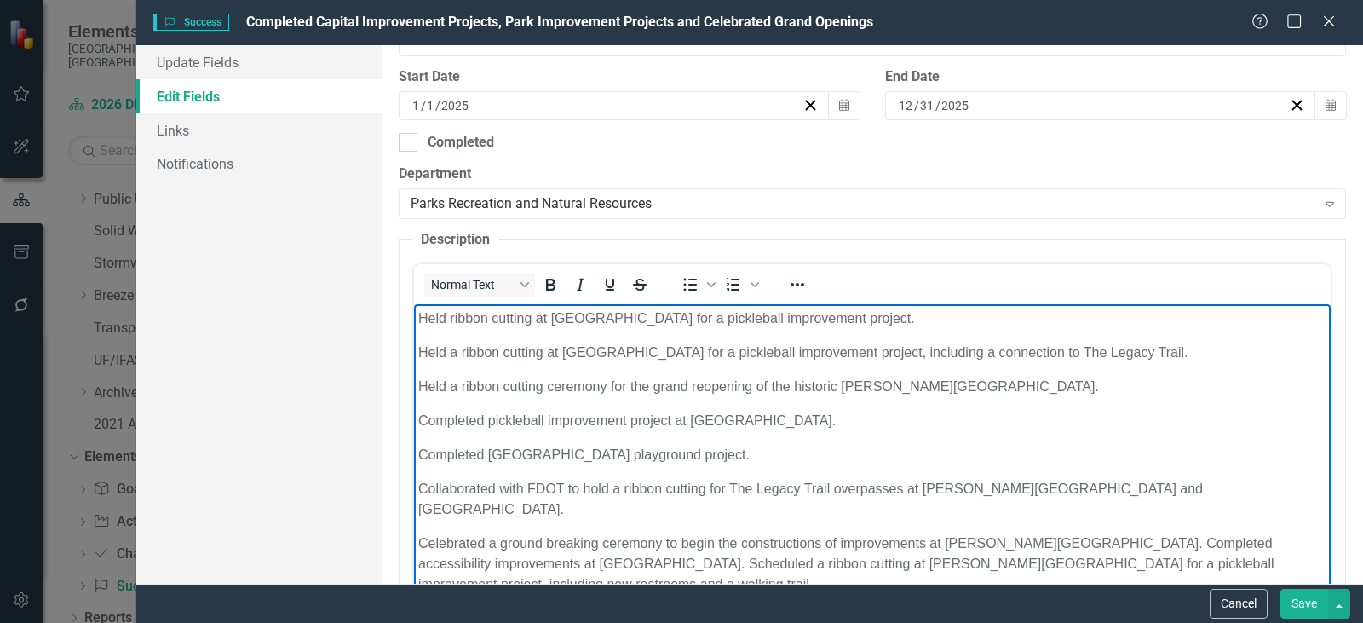
click at [1067, 533] on p "Celebrated a ground breaking ceremony to begin the constructions of improvement…" at bounding box center [872, 563] width 908 height 61
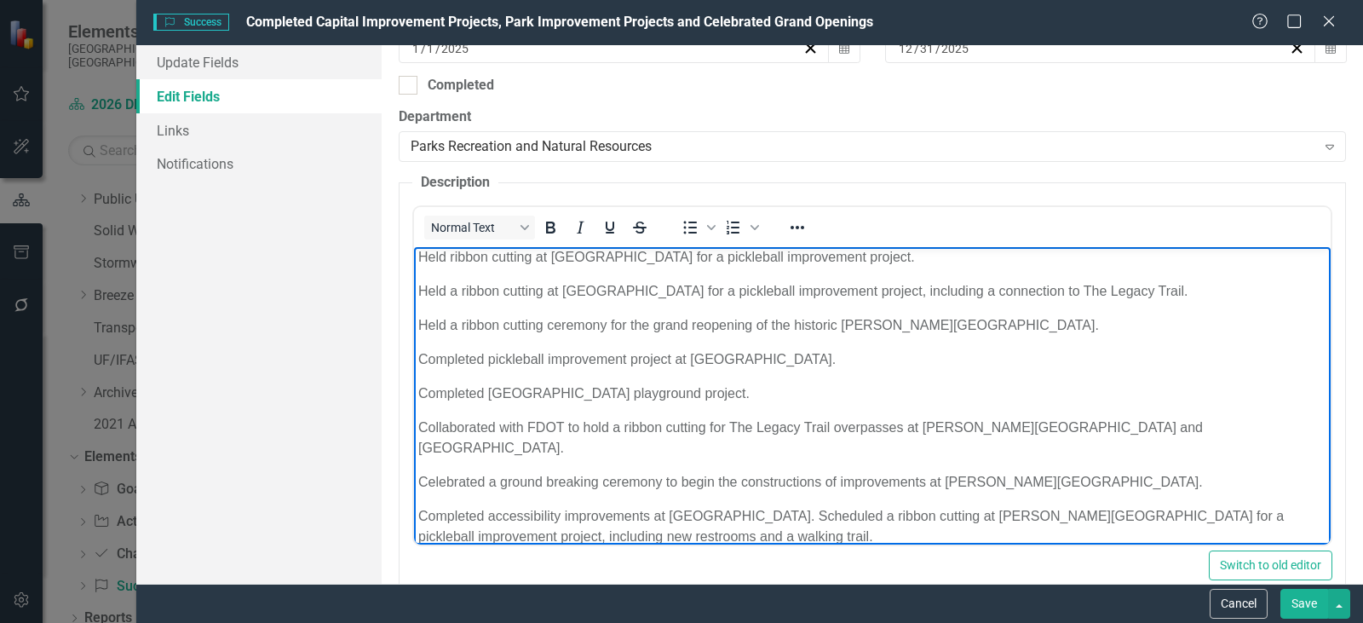
scroll to position [511, 0]
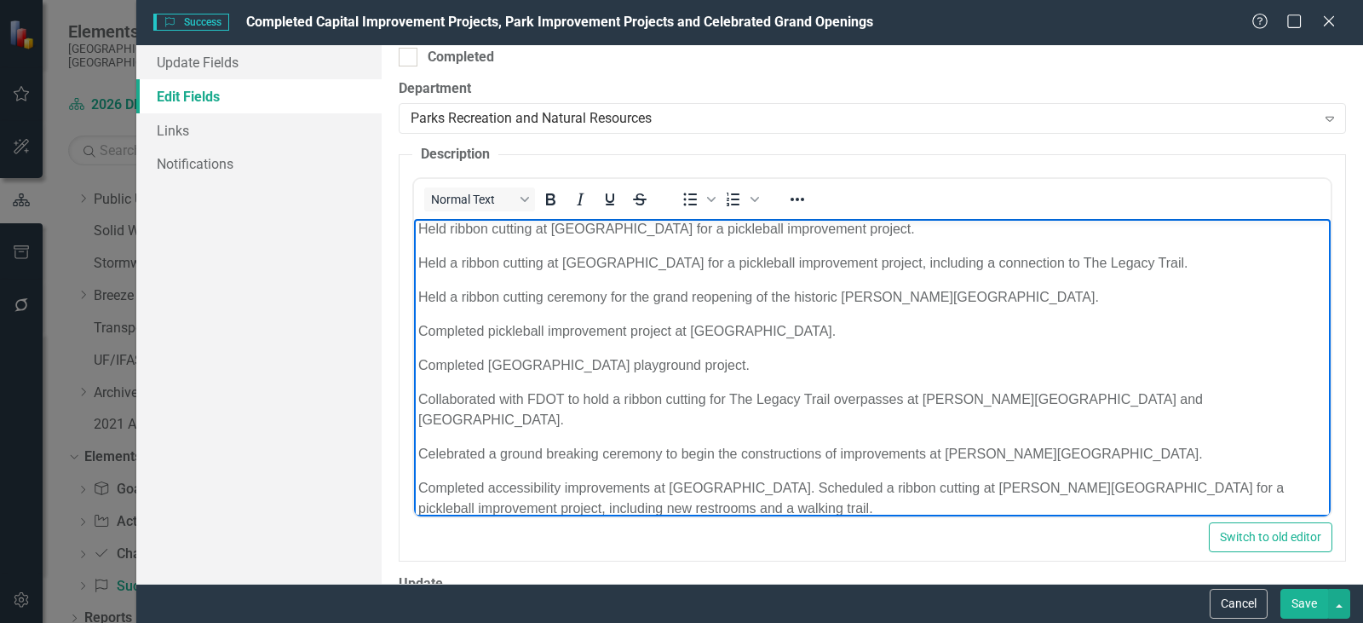
click at [797, 478] on p "Completed accessibility improvements at [GEOGRAPHIC_DATA]. Scheduled a ribbon c…" at bounding box center [872, 498] width 908 height 41
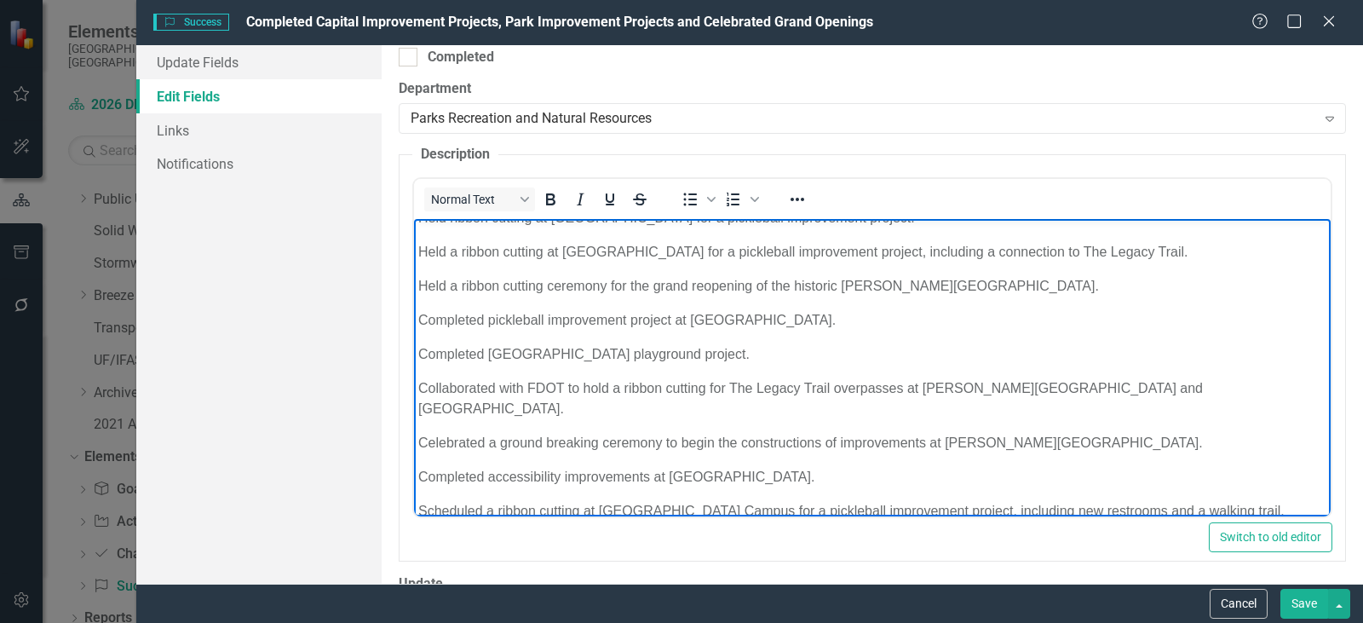
scroll to position [18, 0]
click at [471, 498] on p "Scheduled a ribbon cutting at [GEOGRAPHIC_DATA] Campus for a pickleball improve…" at bounding box center [872, 508] width 908 height 20
click at [491, 498] on p "Scheduled a ribbon cutting at [GEOGRAPHIC_DATA] Campus for a pickleball improve…" at bounding box center [872, 508] width 908 height 20
drag, startPoint x: 482, startPoint y: 484, endPoint x: 816, endPoint y: 705, distance: 400.8
click at [414, 486] on html "Held ribbon cutting at [GEOGRAPHIC_DATA] for a pickleball improvement project. …" at bounding box center [872, 369] width 917 height 336
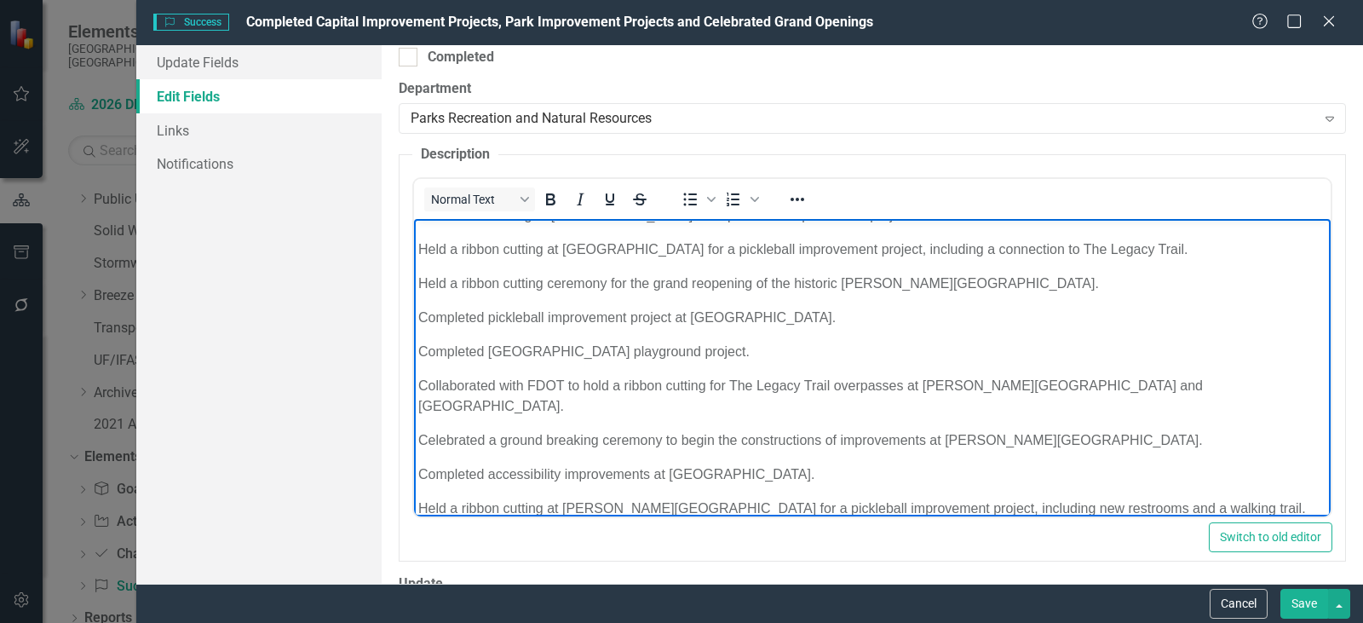
click at [608, 430] on body "Held ribbon cutting at [GEOGRAPHIC_DATA] for a pickleball improvement project. …" at bounding box center [872, 369] width 917 height 336
click at [596, 357] on p "Completed [GEOGRAPHIC_DATA] playground project." at bounding box center [872, 352] width 908 height 20
click at [622, 384] on p "Collaborated with FDOT to hold a ribbon cutting for The Legacy Trail overpasses…" at bounding box center [872, 396] width 908 height 41
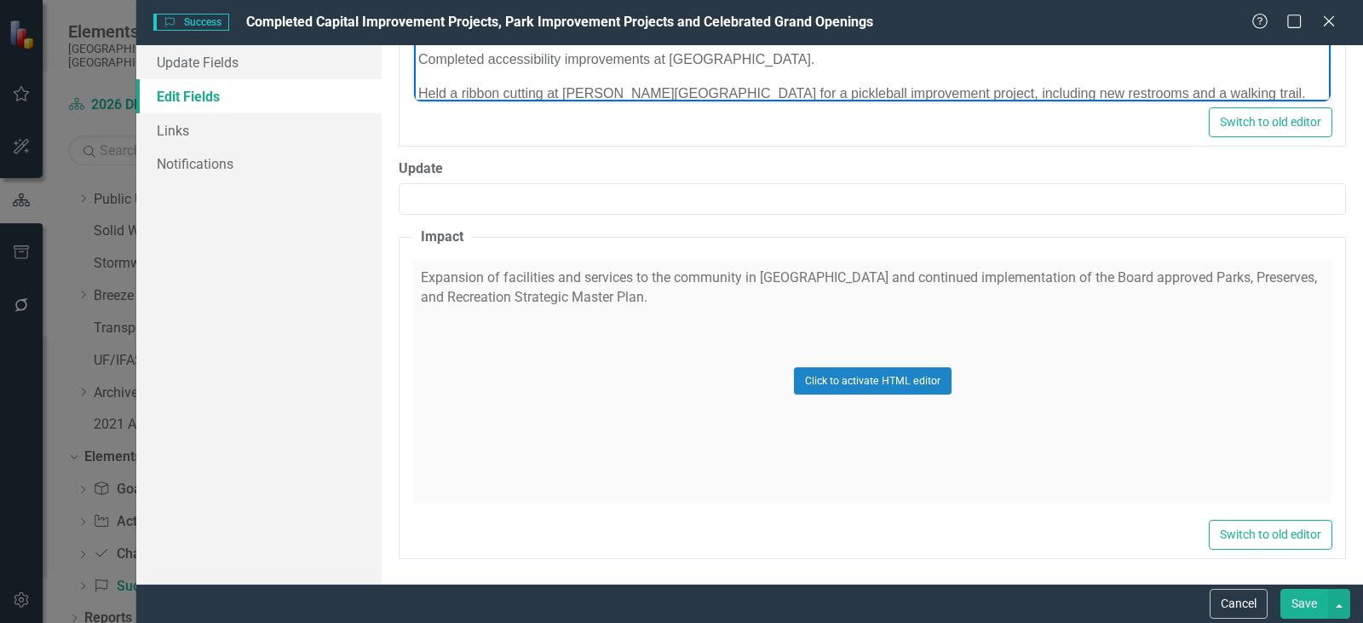
scroll to position [927, 0]
click at [533, 372] on div "Click to activate HTML editor" at bounding box center [872, 380] width 920 height 243
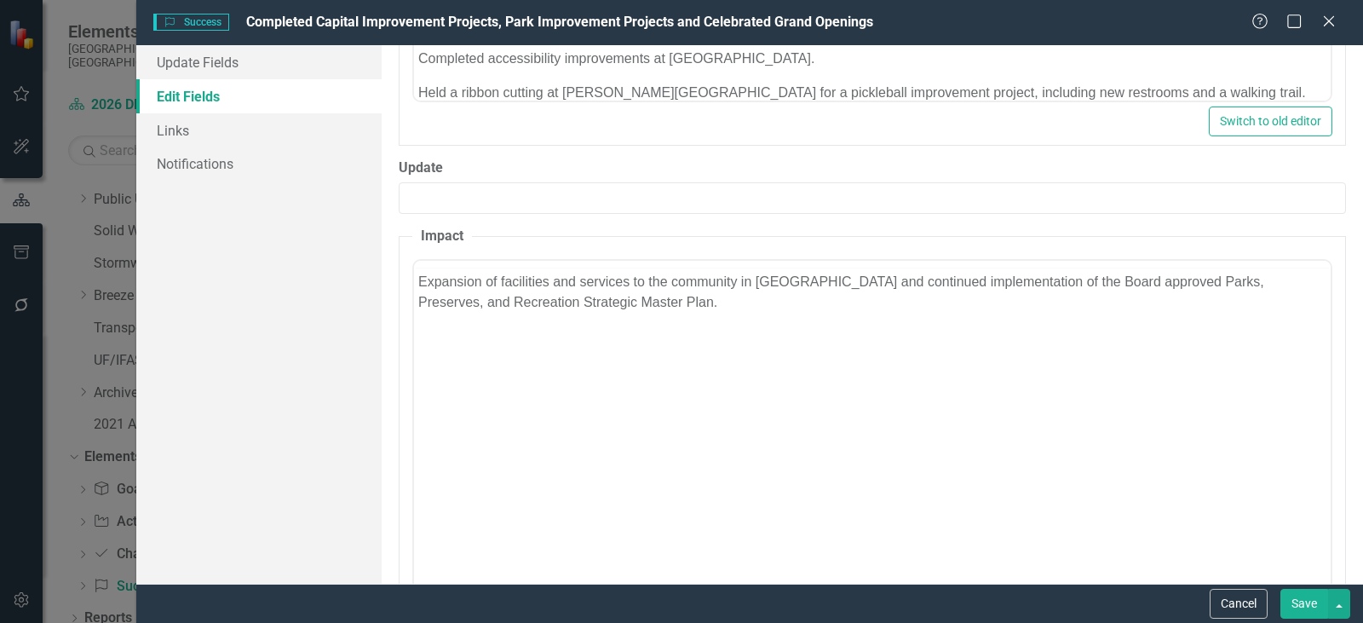
scroll to position [0, 0]
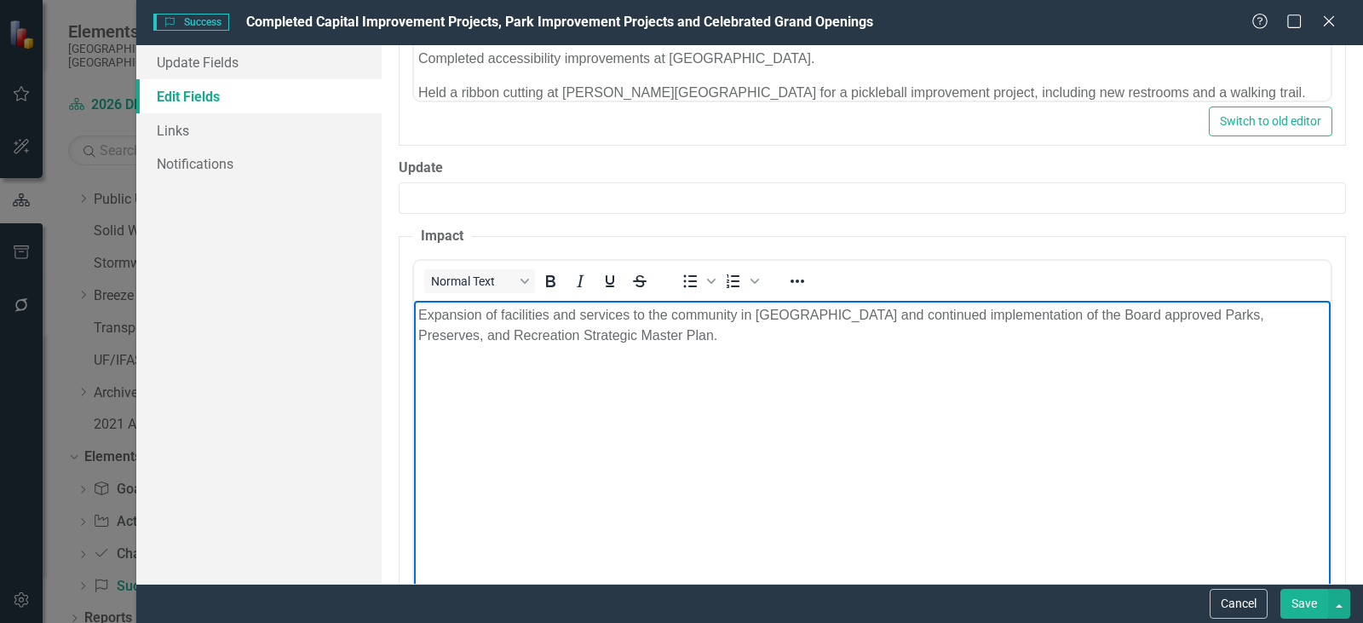
click at [570, 469] on body "Expansion of facilities and services to the community in [GEOGRAPHIC_DATA] and …" at bounding box center [872, 428] width 917 height 256
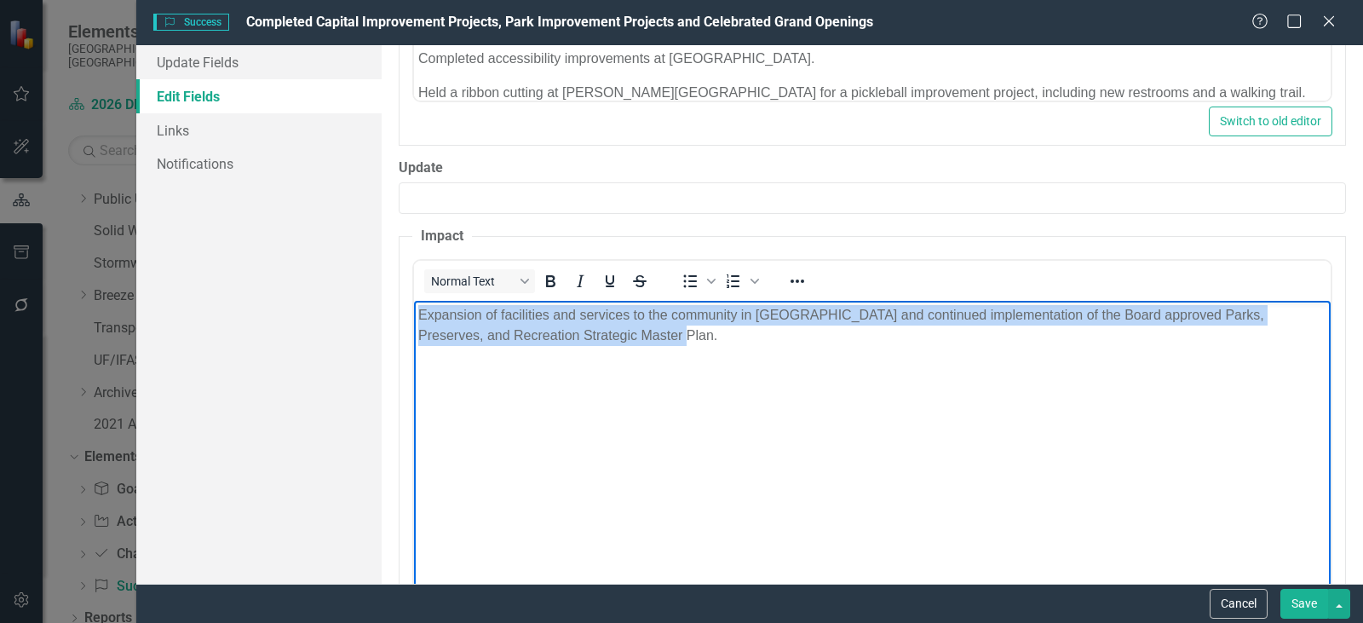
drag, startPoint x: 630, startPoint y: 341, endPoint x: 413, endPoint y: 318, distance: 217.6
click at [414, 318] on html "Expansion of facilities and services to the community in [GEOGRAPHIC_DATA] and …" at bounding box center [872, 428] width 917 height 256
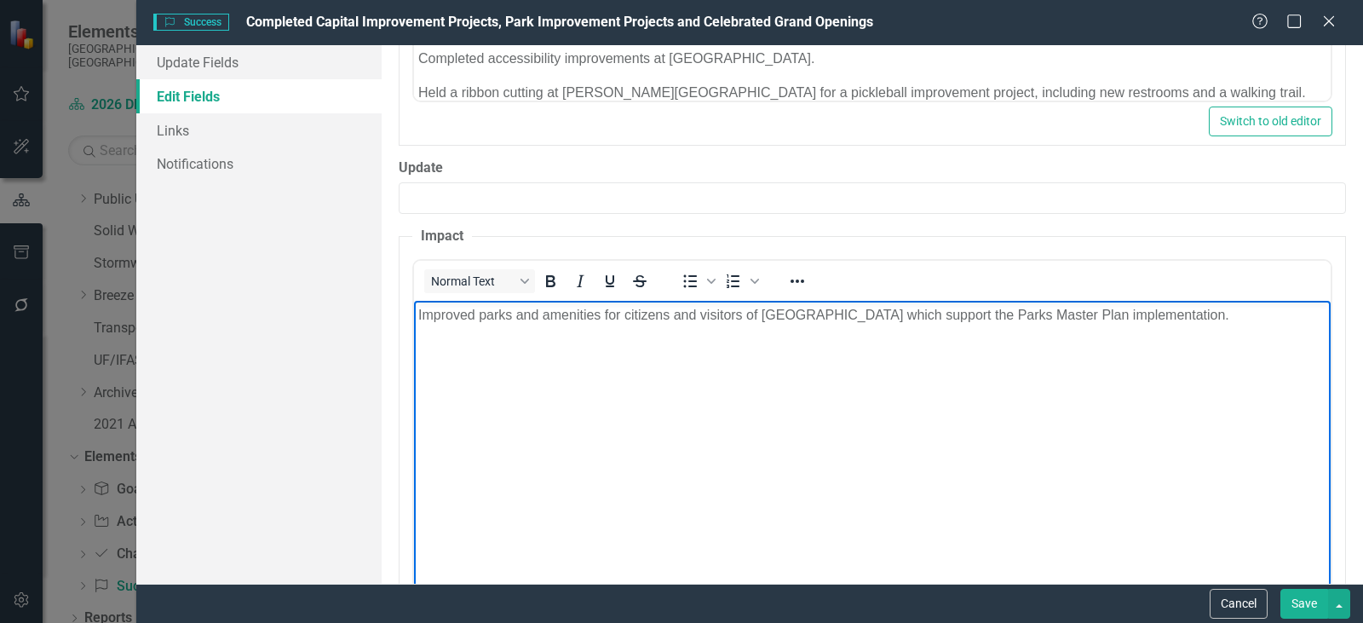
click at [550, 371] on body "Improved parks and amenities for citizens and visitors of [GEOGRAPHIC_DATA] whi…" at bounding box center [872, 428] width 917 height 256
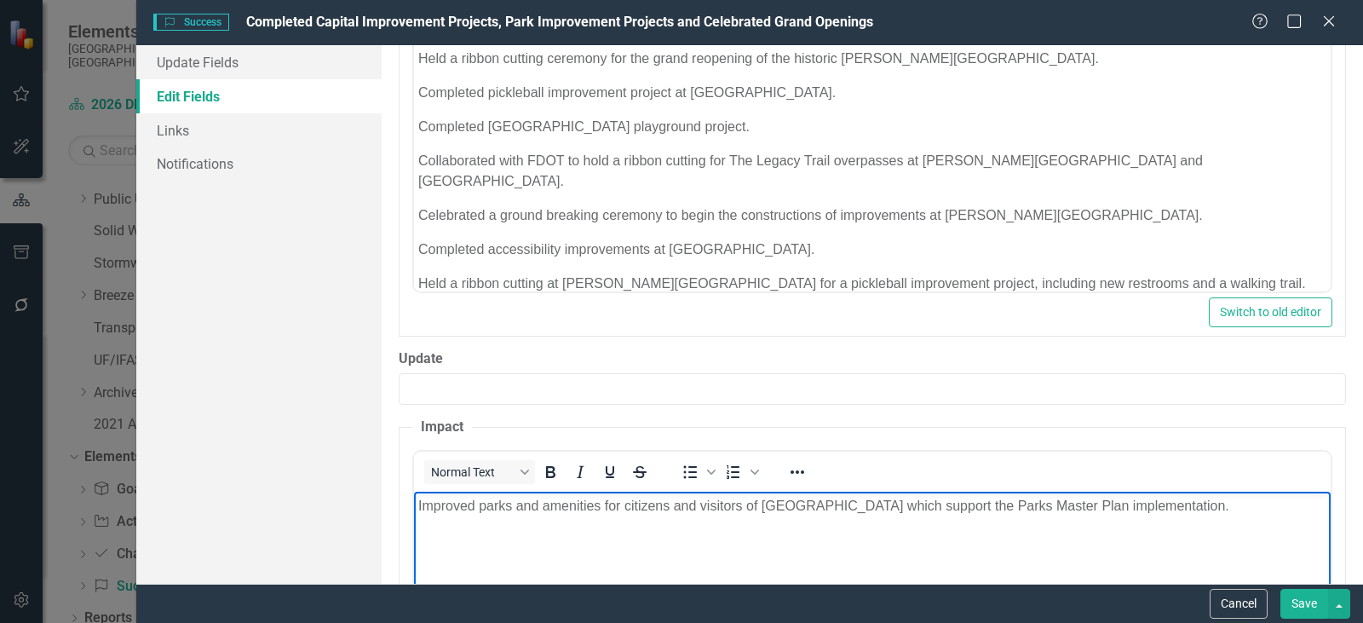
scroll to position [501, 0]
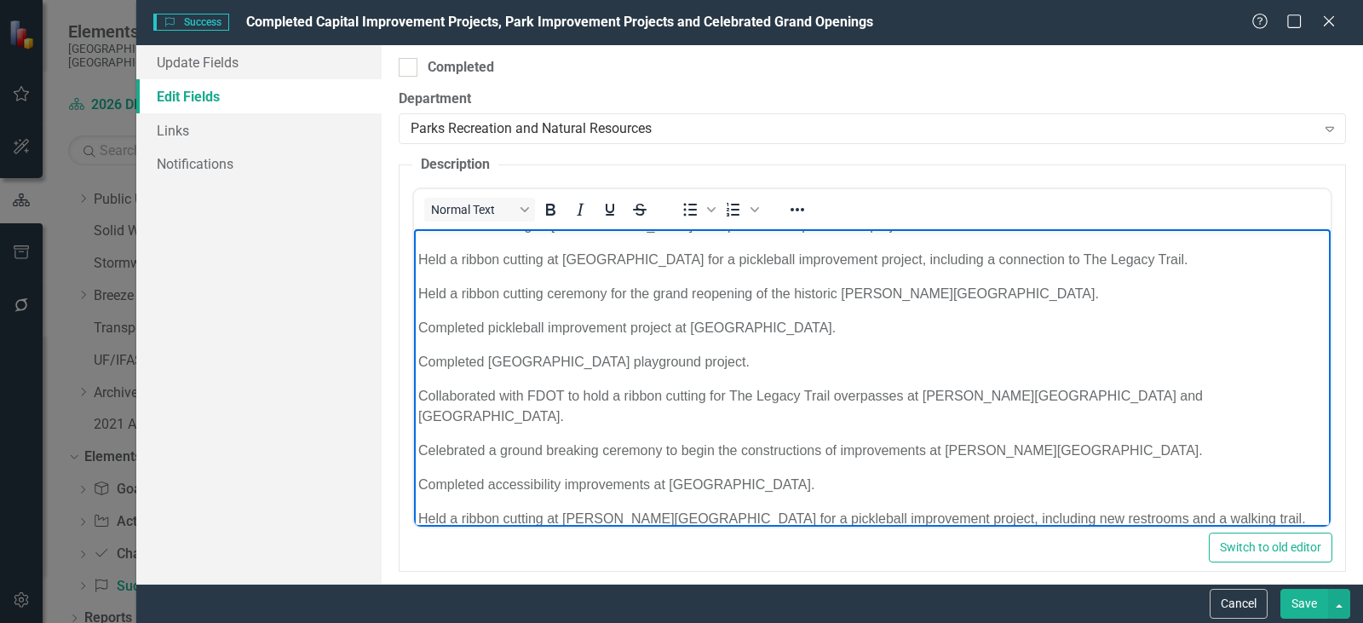
click at [711, 412] on body "Held ribbon cutting at [GEOGRAPHIC_DATA] for a pickleball improvement project. …" at bounding box center [872, 379] width 917 height 336
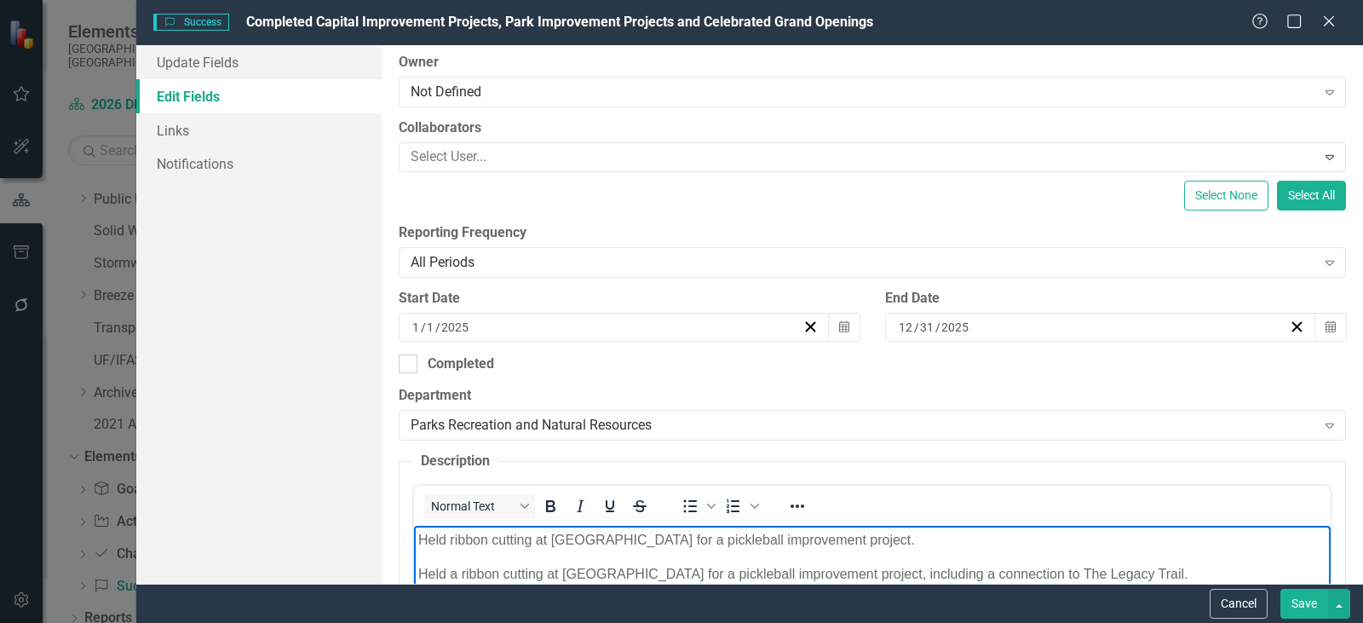
scroll to position [0, 0]
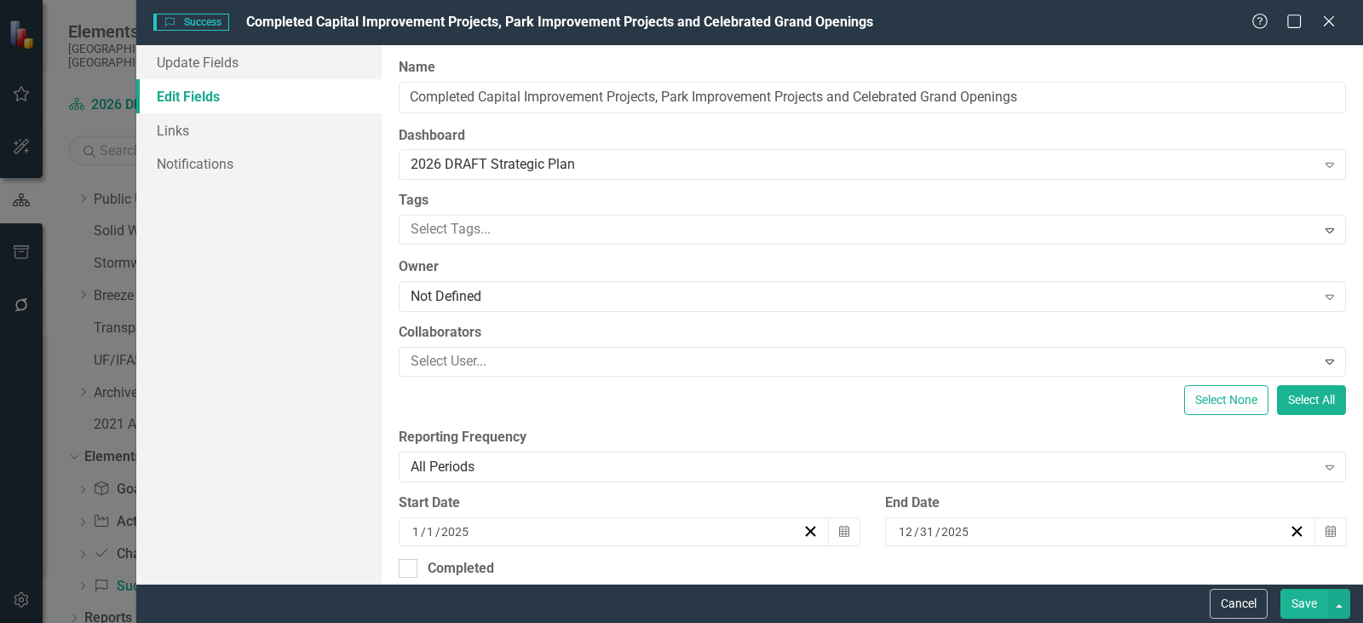
drag, startPoint x: 1290, startPoint y: 608, endPoint x: 355, endPoint y: 336, distance: 973.6
click at [253, 412] on form "Success Success Completed Capital Improvement Projects, Park Improvement Projec…" at bounding box center [749, 311] width 1227 height 623
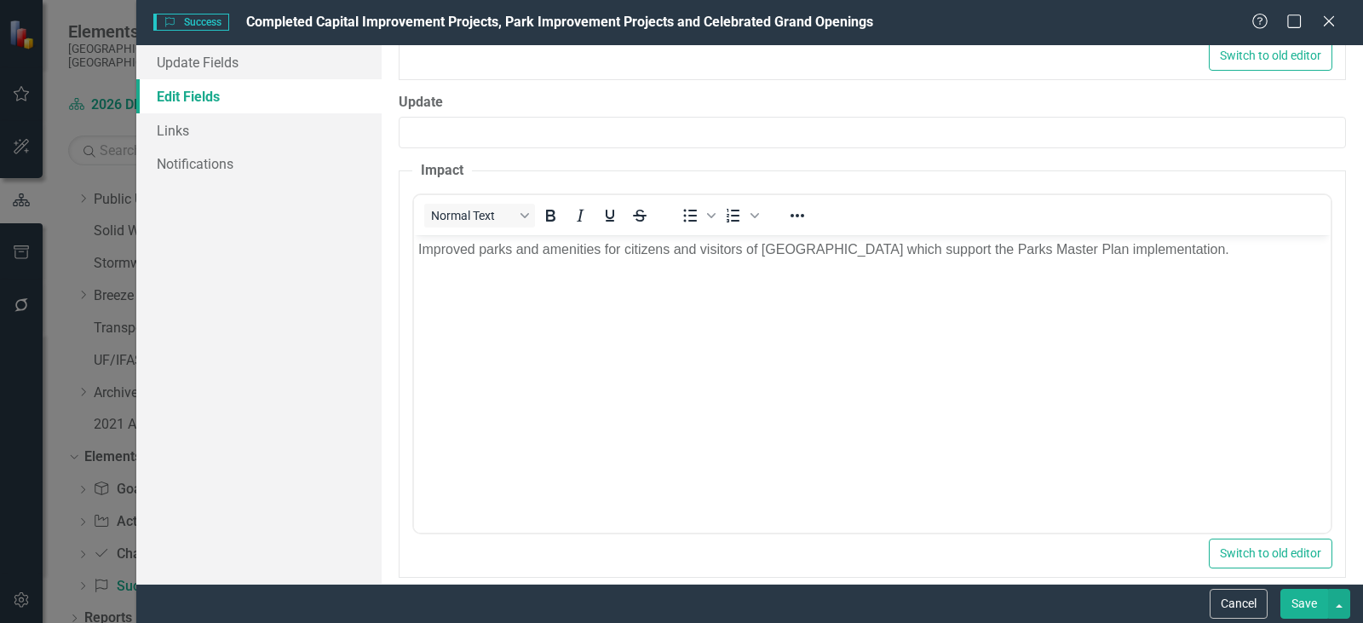
scroll to position [1012, 0]
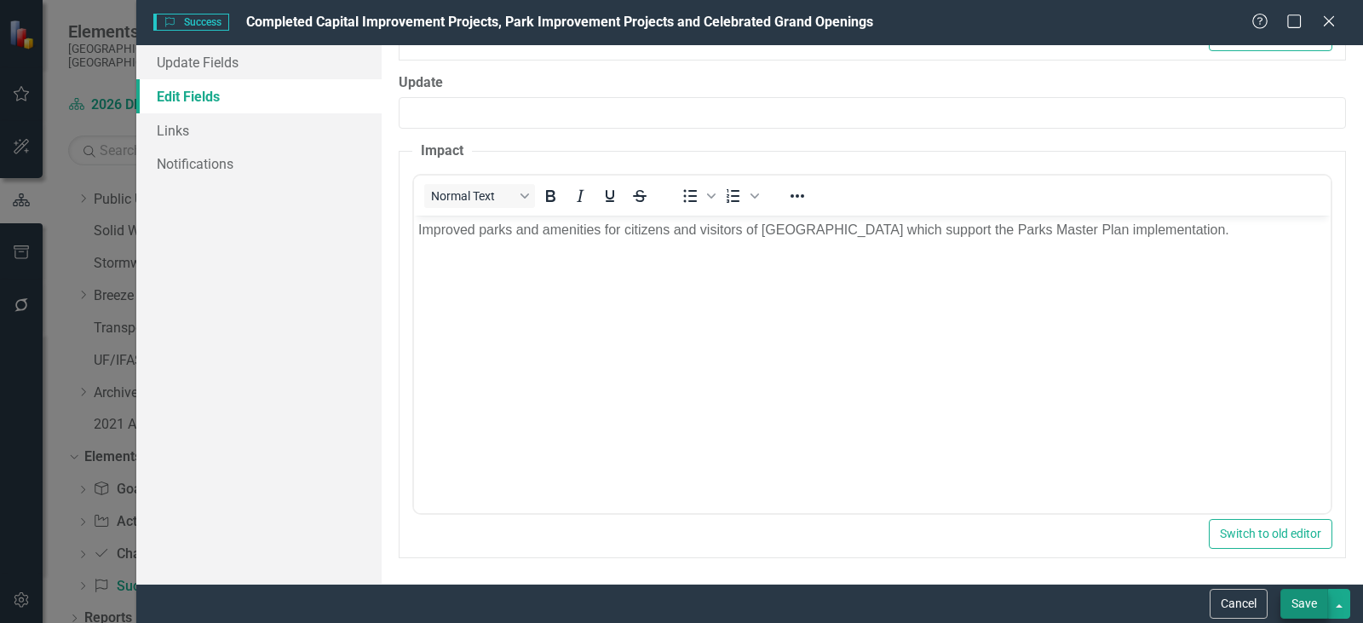
click at [1307, 602] on button "Save" at bounding box center [1305, 604] width 48 height 30
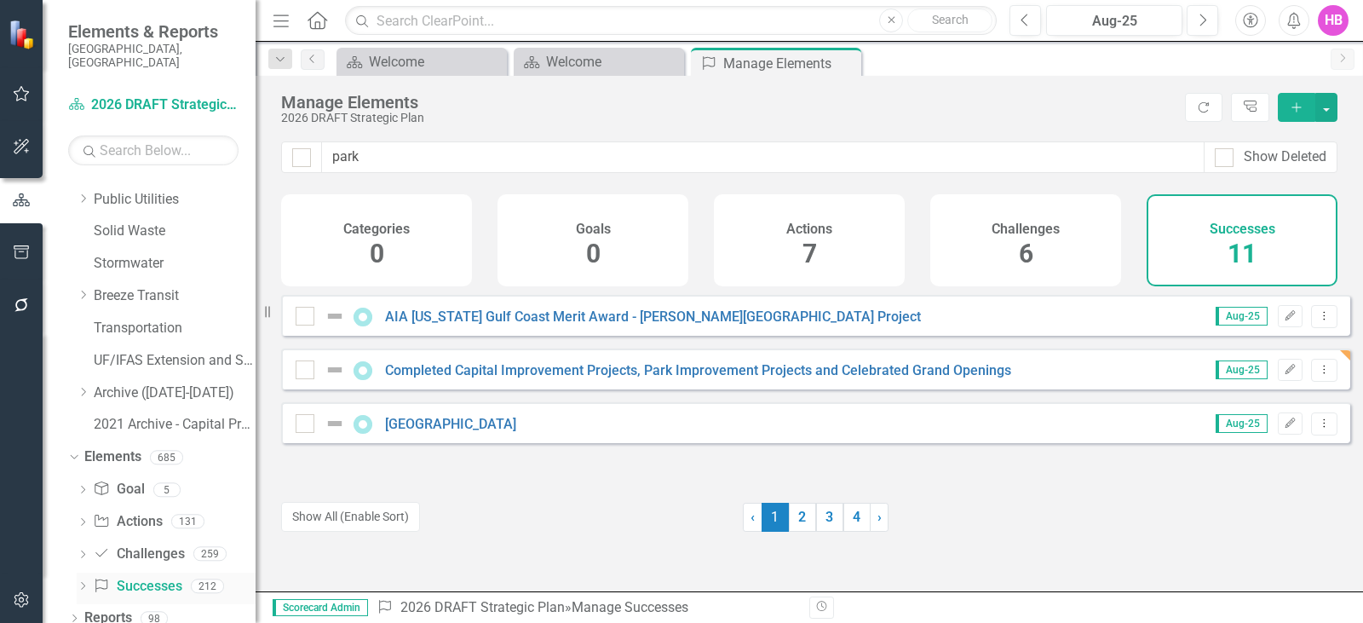
click at [153, 577] on link "Success Successes" at bounding box center [137, 587] width 89 height 20
click at [1317, 375] on icon "Dropdown Menu" at bounding box center [1324, 369] width 14 height 11
click at [1264, 470] on link "Copy Duplicate Success" at bounding box center [1248, 474] width 152 height 32
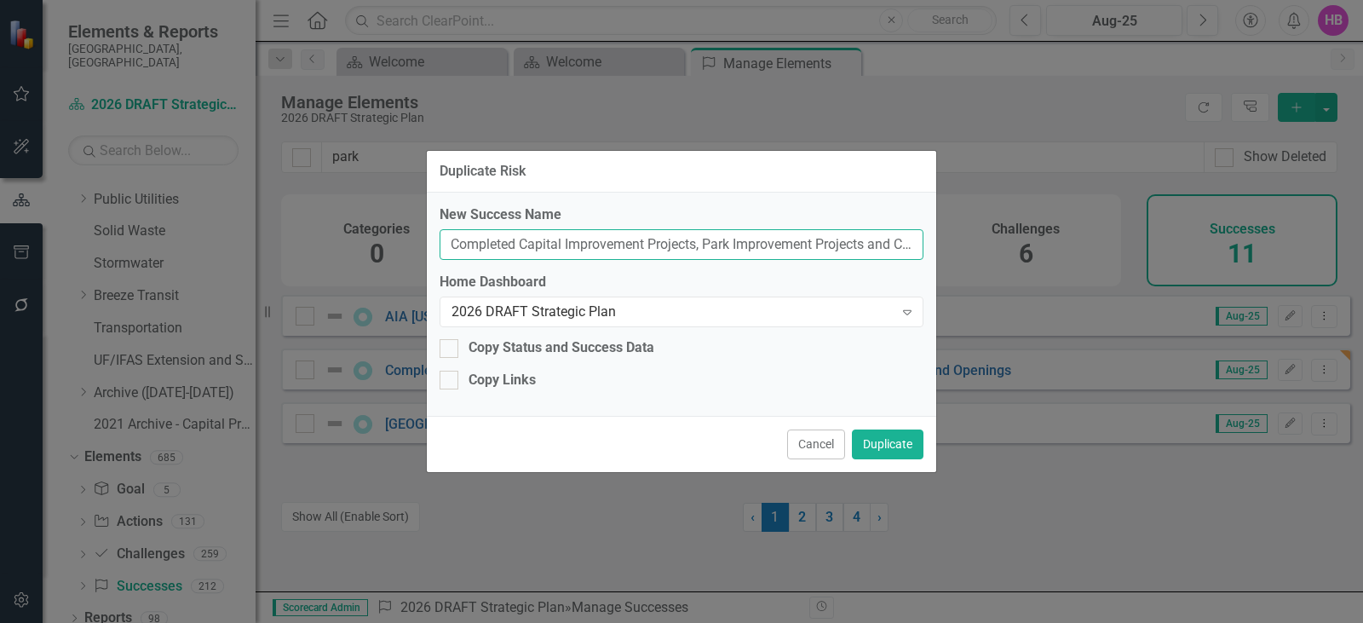
click at [735, 244] on input "Completed Capital Improvement Projects, Park Improvement Projects and Celebrate…" at bounding box center [682, 245] width 484 height 32
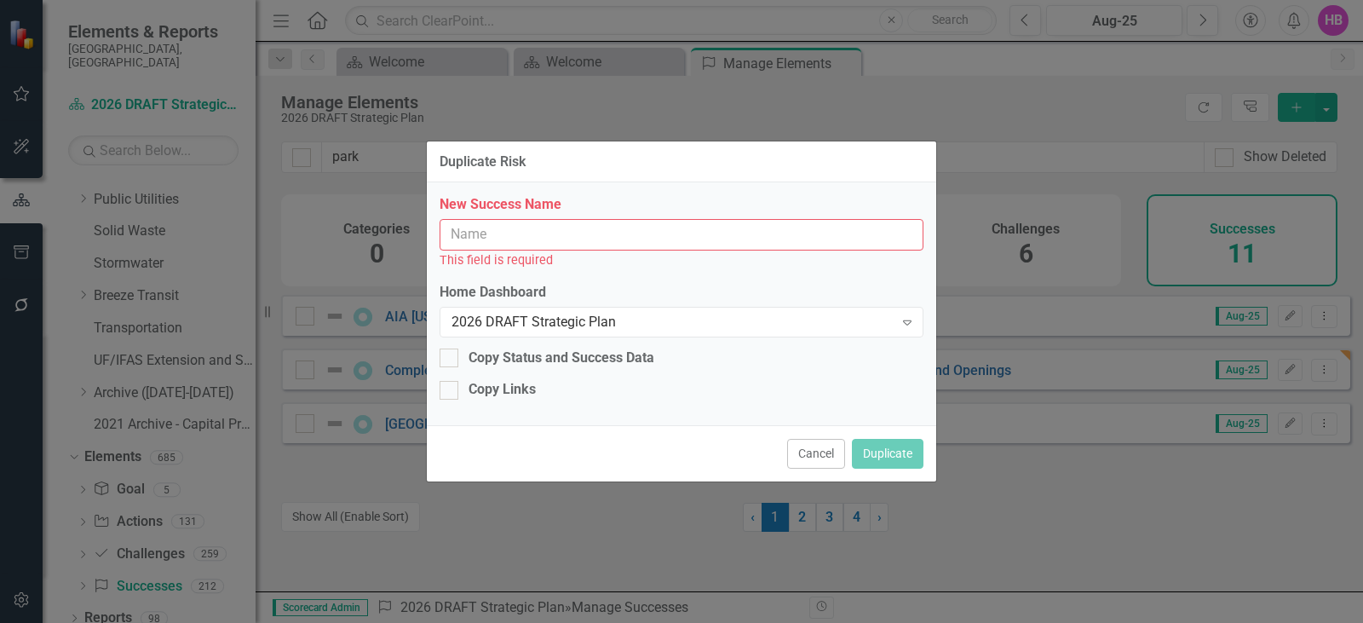
paste input "Hosting of National and International Sporting Events"
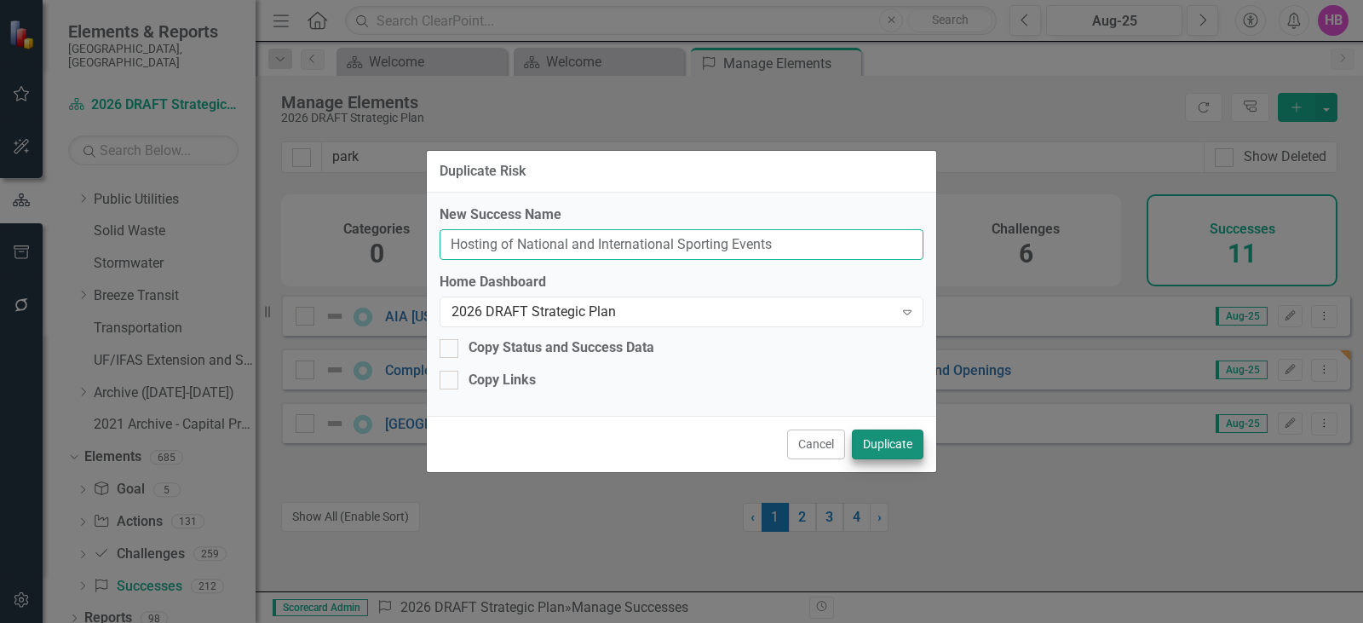
type input "Hosting of National and International Sporting Events"
click at [914, 439] on button "Duplicate" at bounding box center [888, 444] width 72 height 30
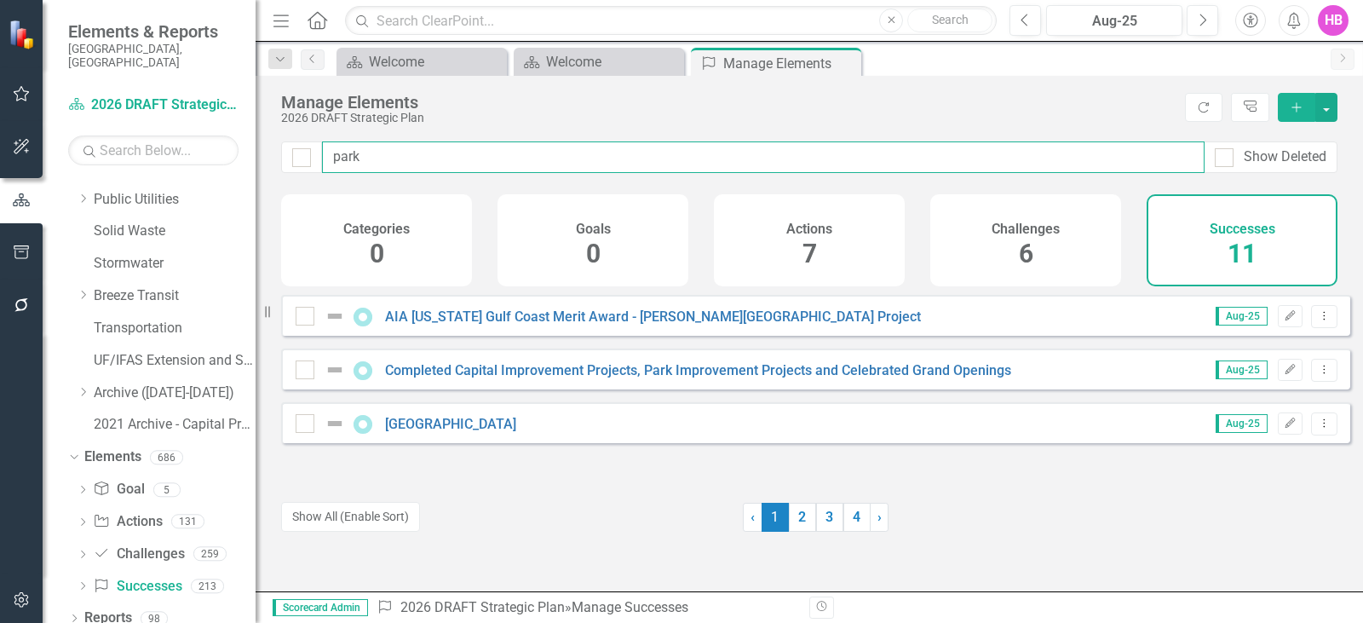
drag, startPoint x: 371, startPoint y: 160, endPoint x: 320, endPoint y: 159, distance: 51.1
click at [320, 159] on div "park Show Deleted" at bounding box center [809, 157] width 1057 height 32
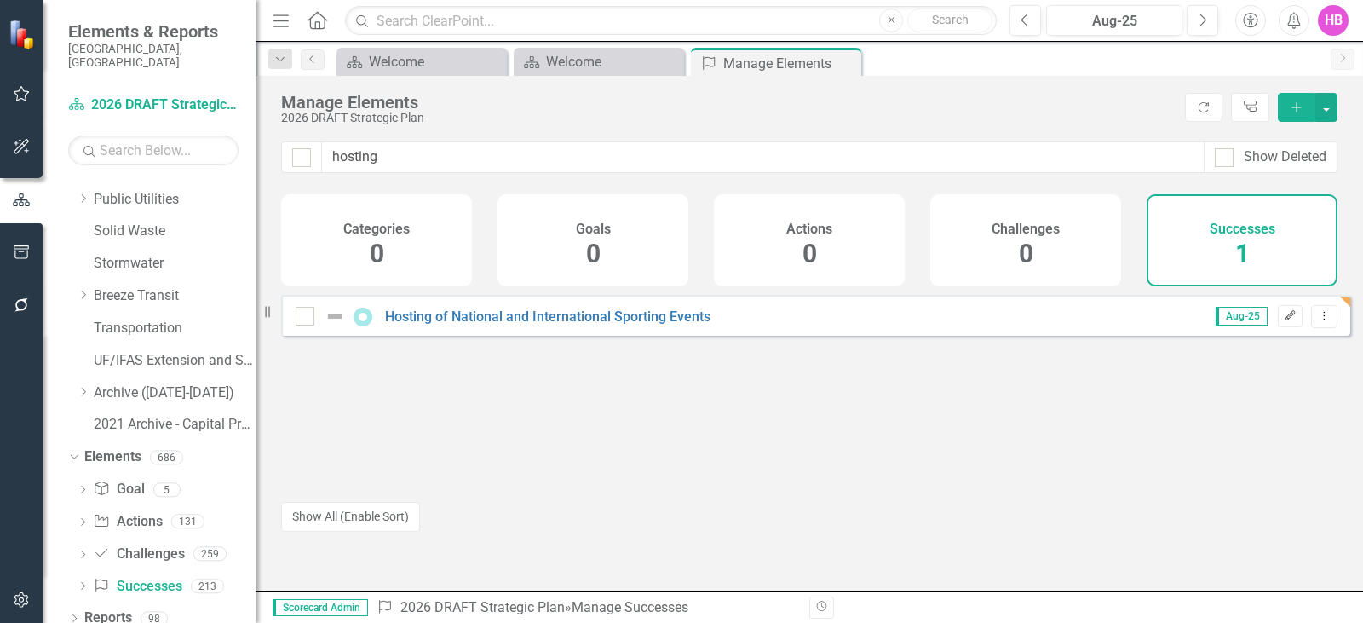
click at [1284, 321] on icon "Edit" at bounding box center [1290, 316] width 13 height 10
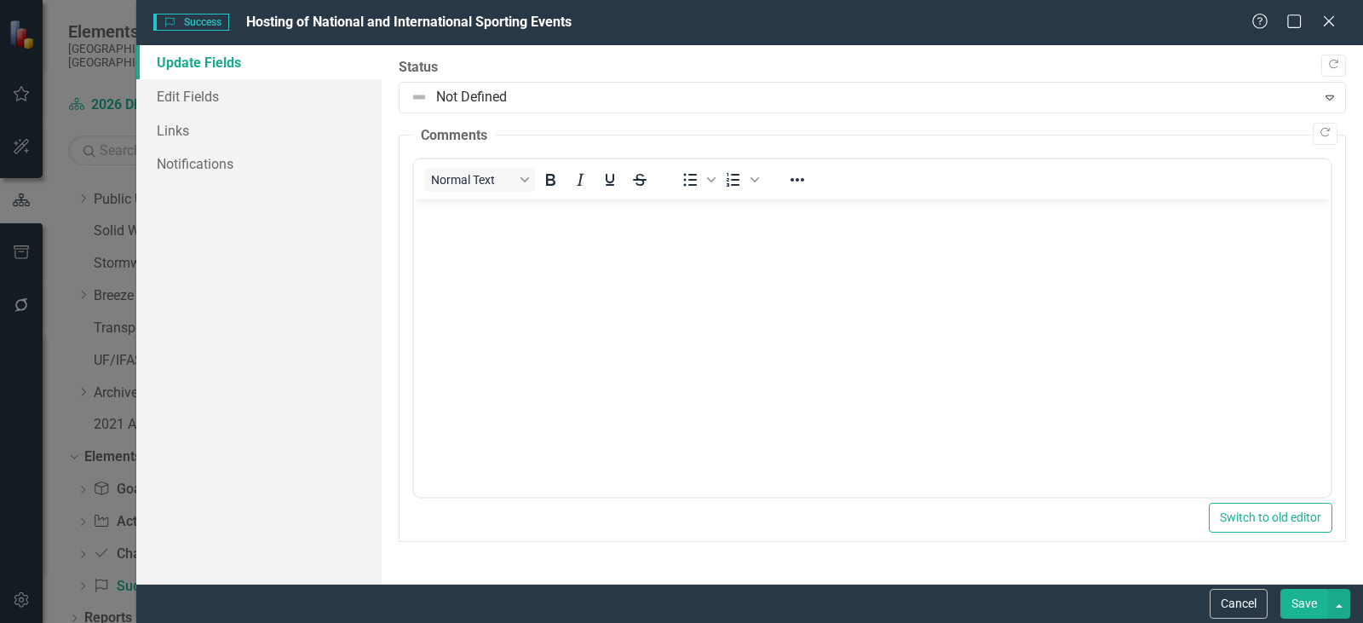
scroll to position [0, 0]
click at [193, 100] on link "Edit Fields" at bounding box center [258, 96] width 245 height 34
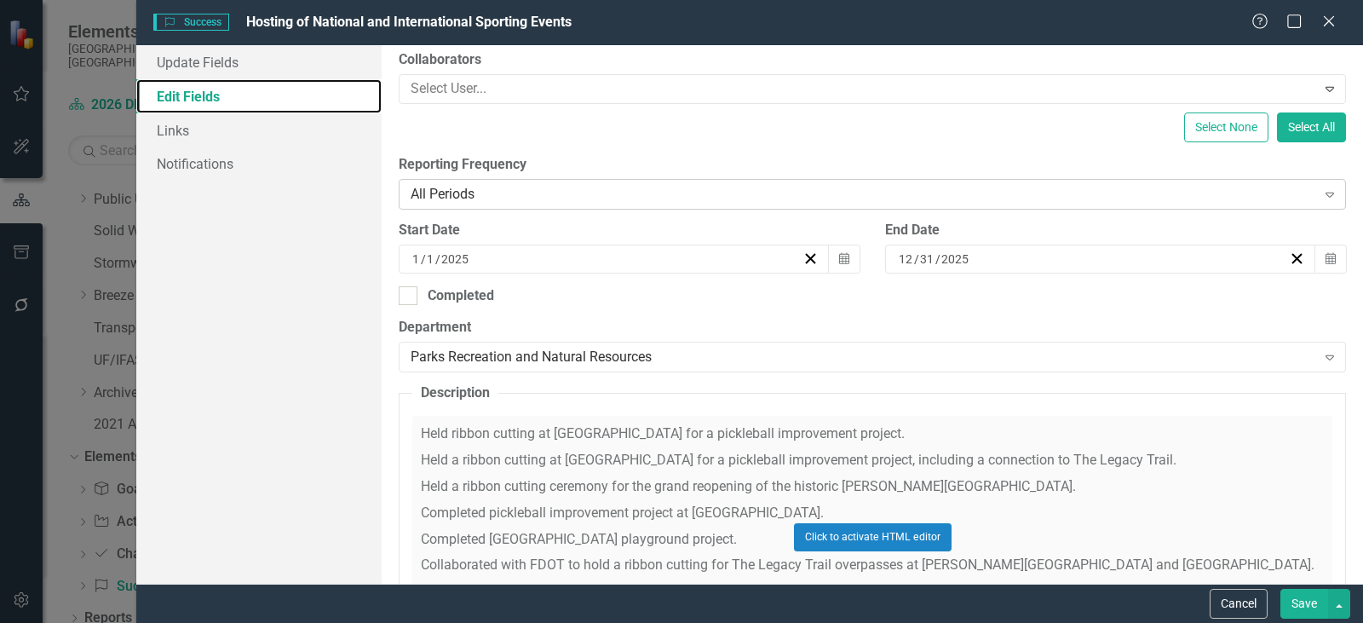
scroll to position [341, 0]
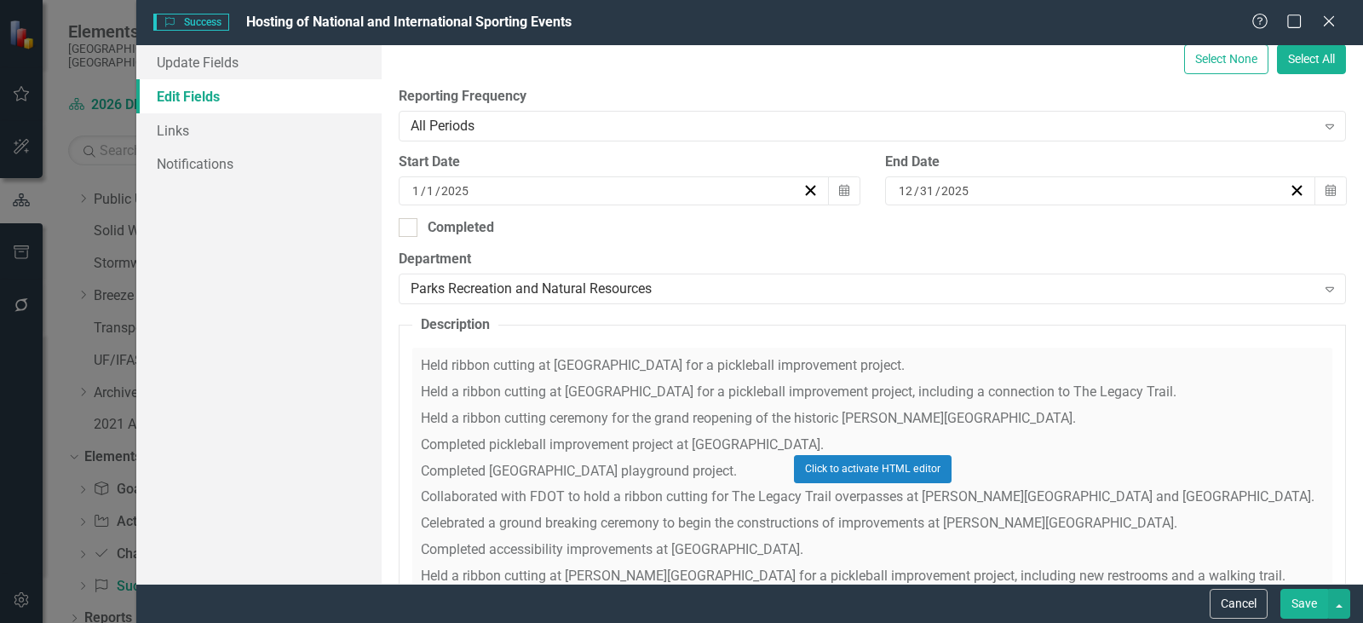
click at [668, 459] on div "Click to activate HTML editor" at bounding box center [872, 469] width 920 height 243
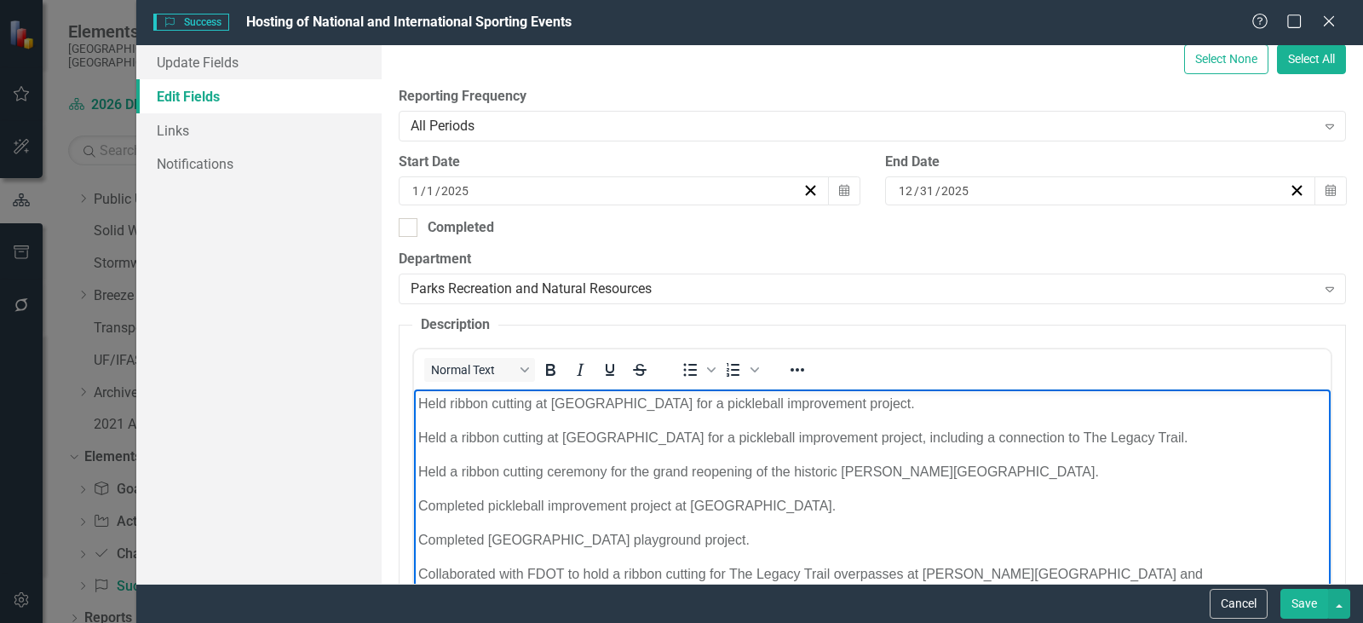
click at [668, 458] on body "Held ribbon cutting at [GEOGRAPHIC_DATA] for a pickleball improvement project. …" at bounding box center [872, 557] width 917 height 336
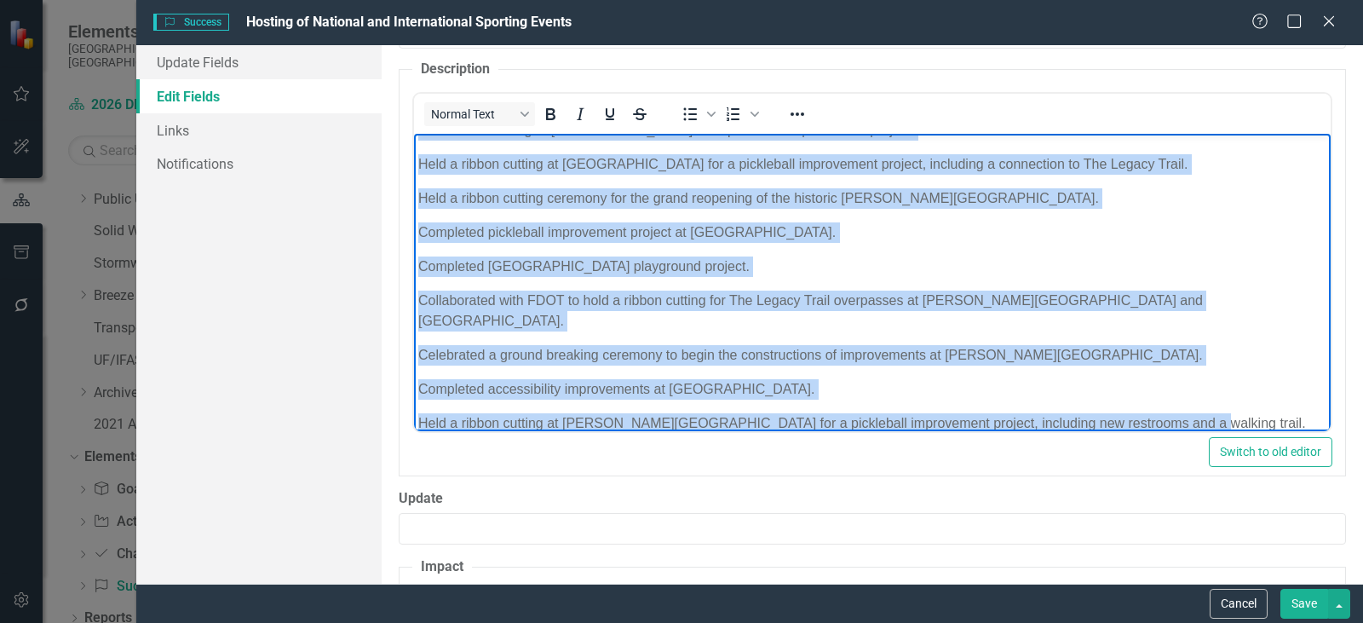
scroll to position [0, 0]
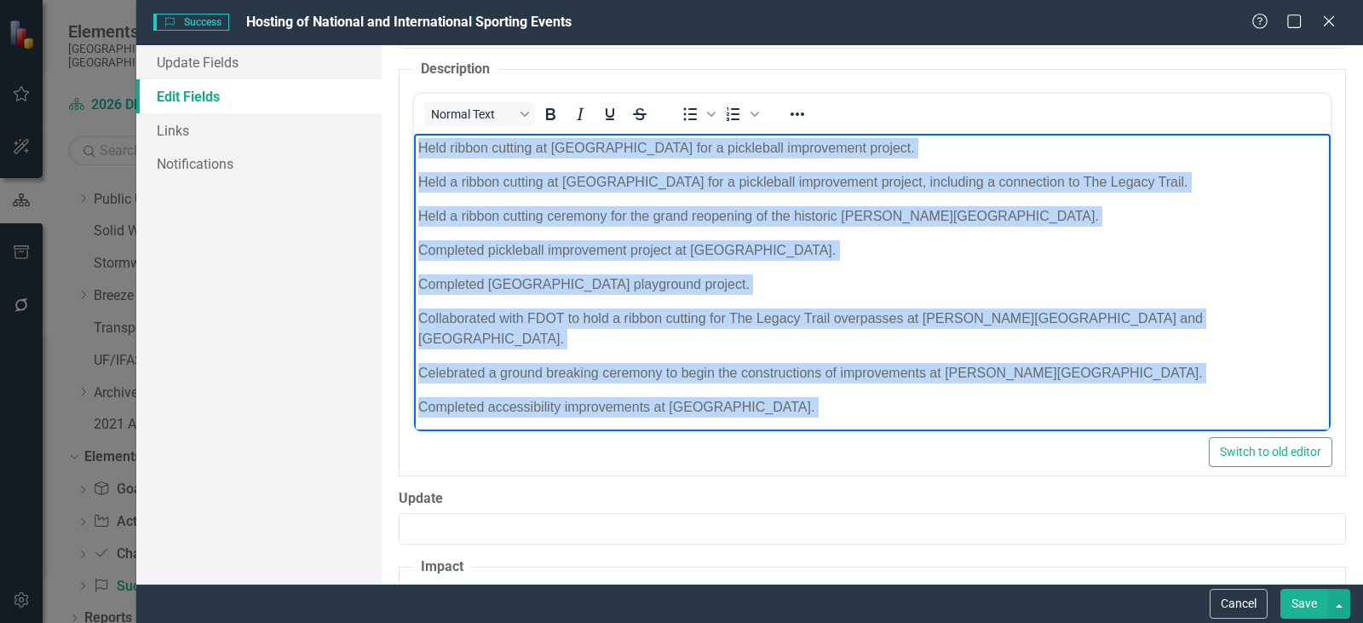
drag, startPoint x: 1150, startPoint y: 397, endPoint x: 374, endPoint y: 129, distance: 821.3
click at [414, 134] on html "Held ribbon cutting at [GEOGRAPHIC_DATA] for a pickleball improvement project. …" at bounding box center [872, 302] width 917 height 336
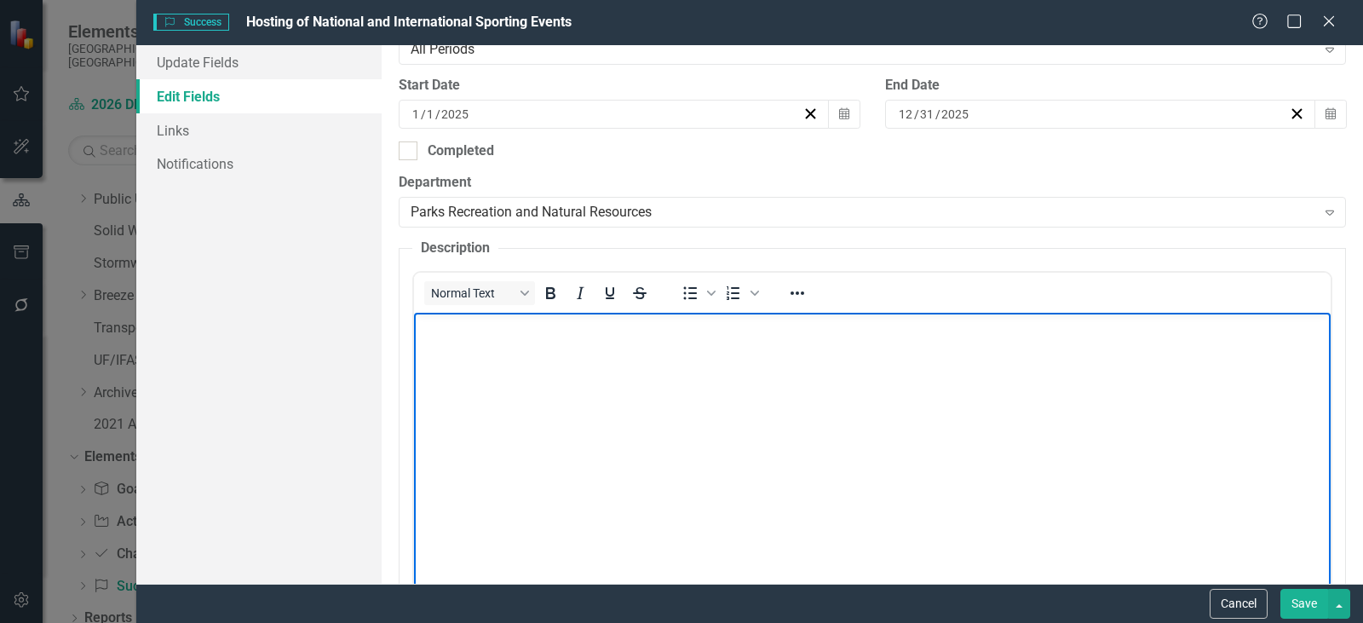
scroll to position [426, 0]
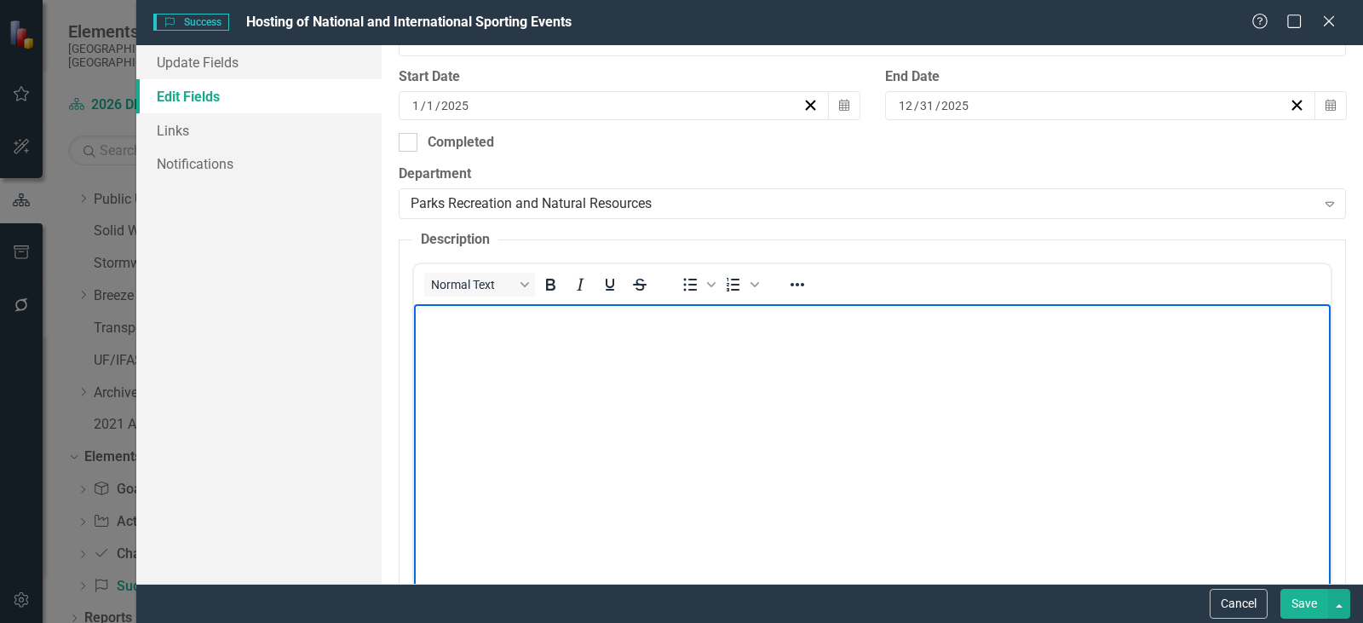
click at [697, 421] on body "Rich Text Area. Press ALT-0 for help." at bounding box center [872, 432] width 917 height 256
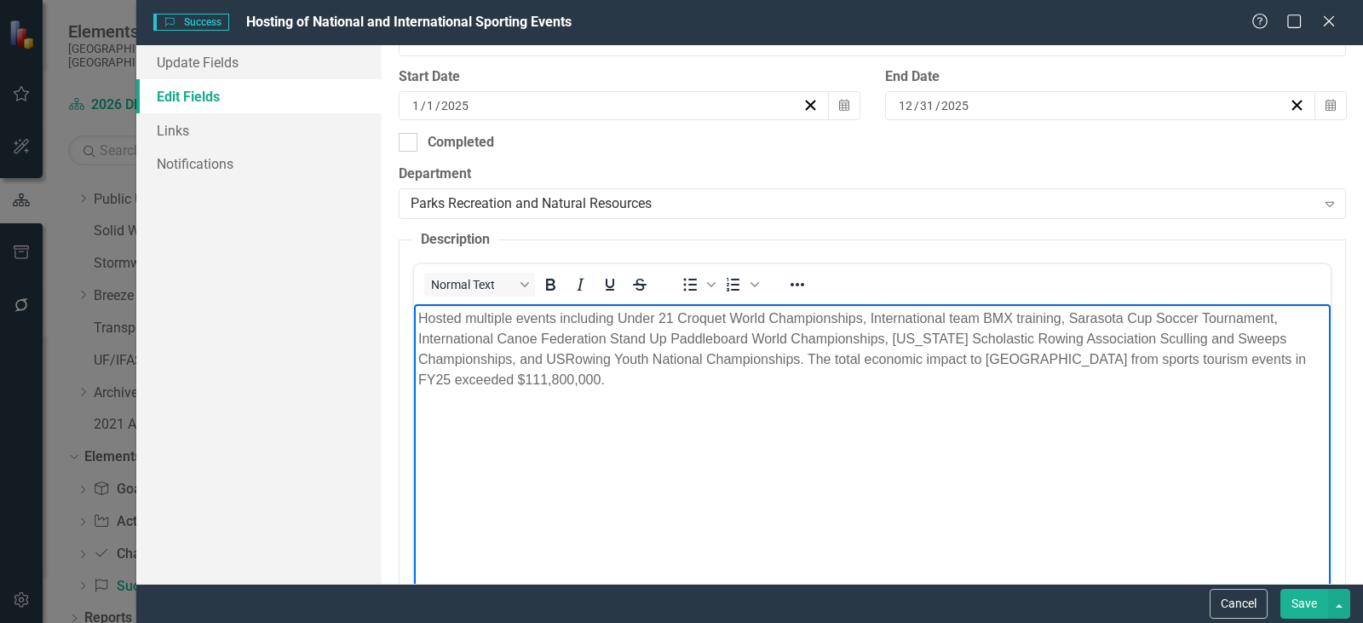
click at [812, 359] on p "Hosted multiple events including Under 21 Croquet World Championships, Internat…" at bounding box center [872, 349] width 908 height 82
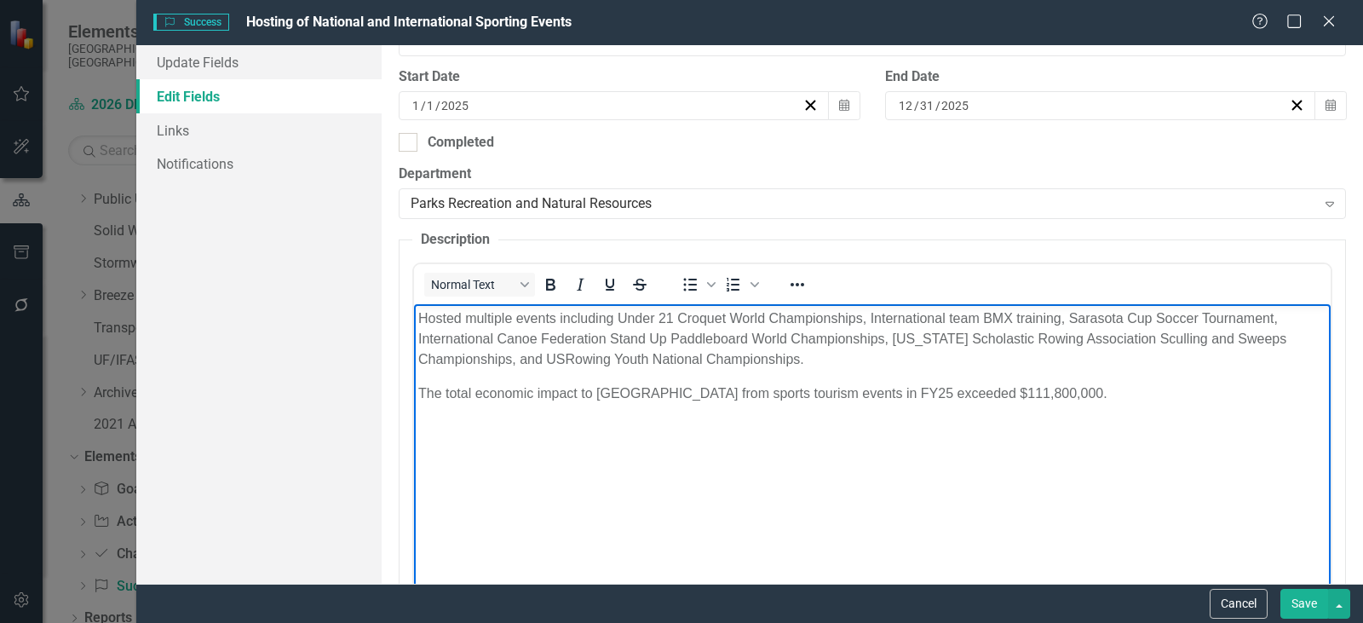
drag, startPoint x: 1096, startPoint y: 440, endPoint x: 1088, endPoint y: 444, distance: 8.8
click at [1095, 440] on body "Hosted multiple events including Under 21 Croquet World Championships, Internat…" at bounding box center [872, 432] width 917 height 256
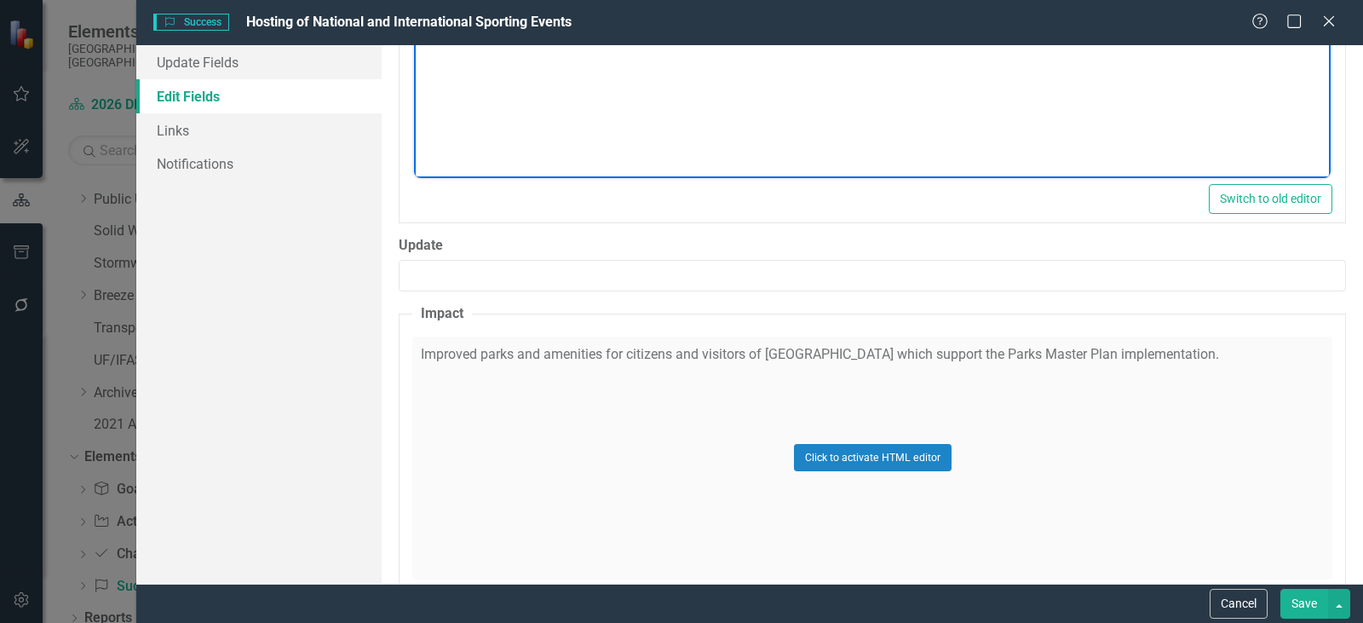
scroll to position [852, 0]
click at [476, 377] on div "Click to activate HTML editor" at bounding box center [872, 455] width 920 height 243
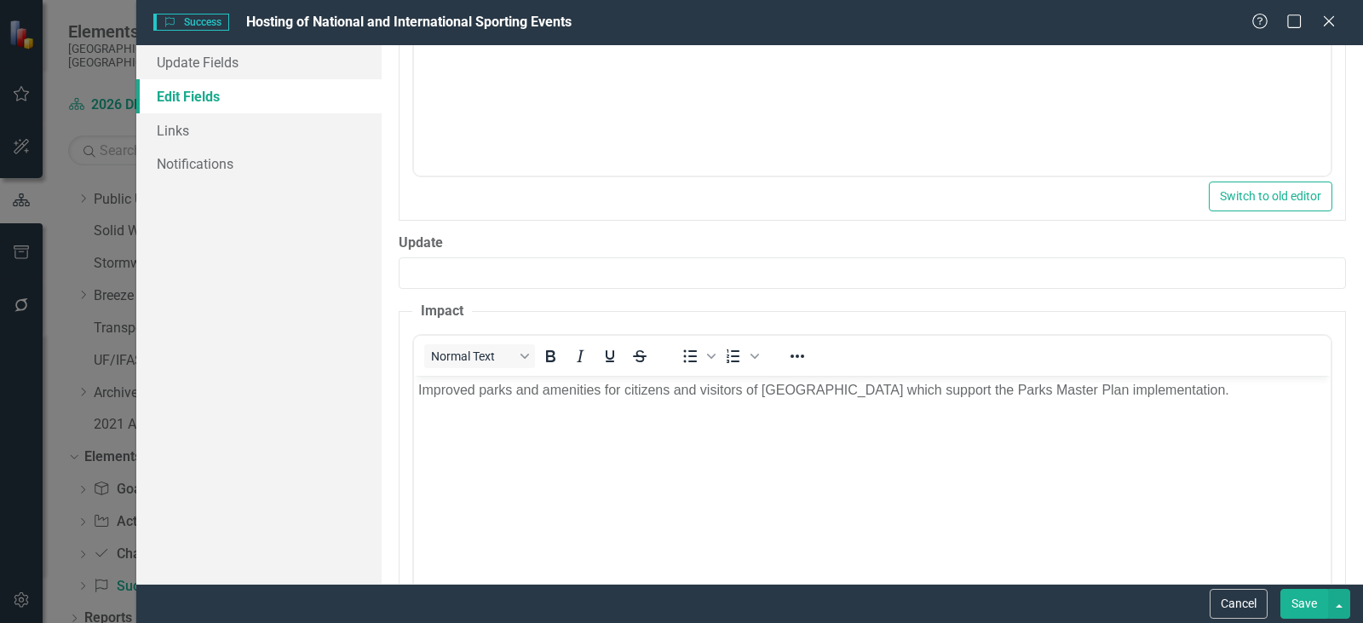
scroll to position [0, 0]
click at [577, 391] on p "Improved parks and amenities for citizens and visitors of [GEOGRAPHIC_DATA] whi…" at bounding box center [872, 389] width 908 height 20
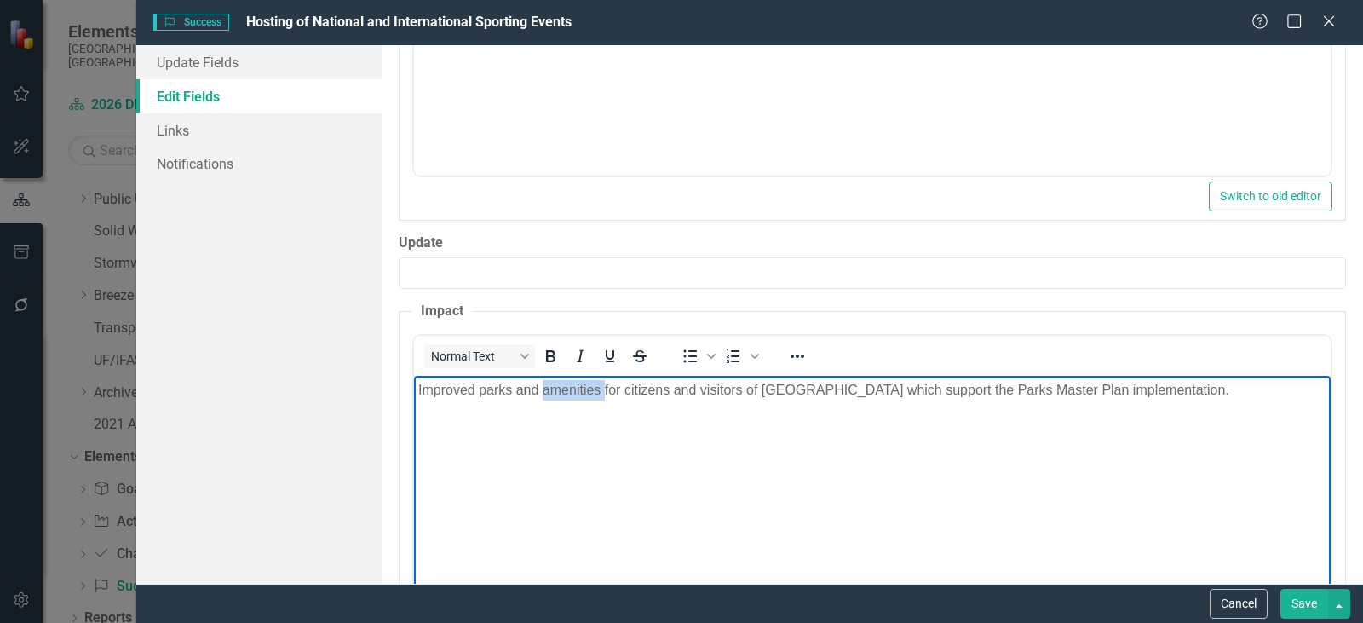
click at [577, 391] on p "Improved parks and amenities for citizens and visitors of [GEOGRAPHIC_DATA] whi…" at bounding box center [872, 389] width 908 height 20
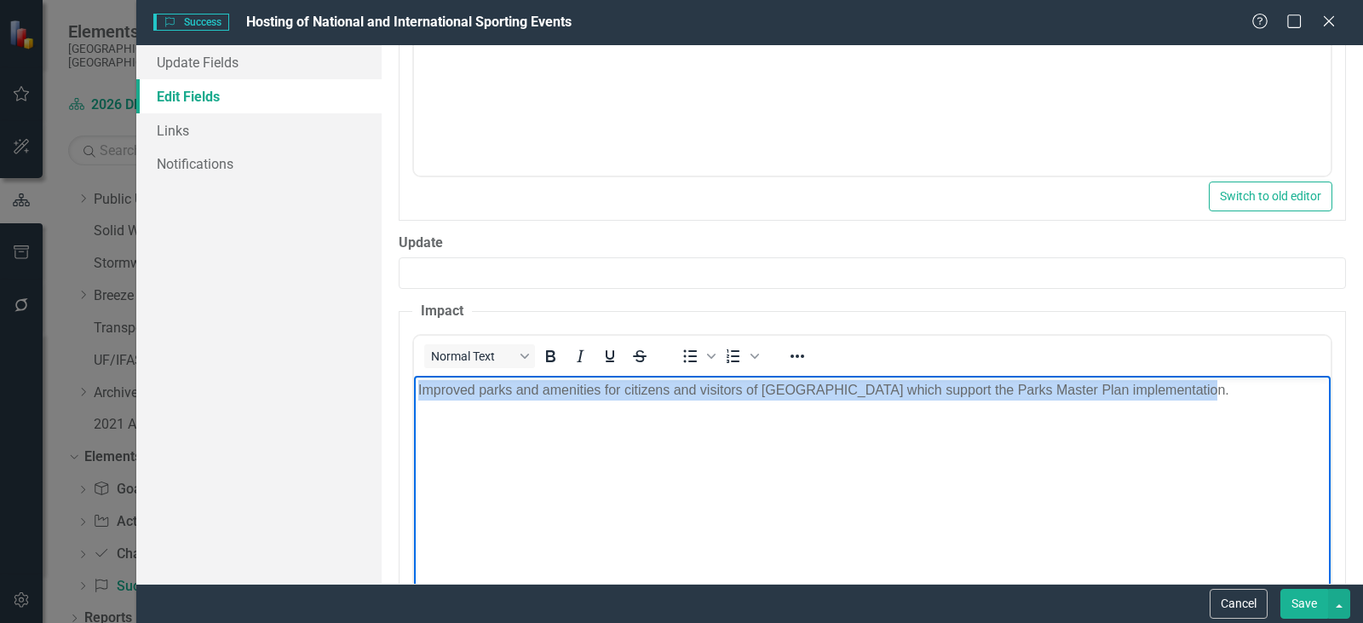
click at [577, 391] on p "Improved parks and amenities for citizens and visitors of [GEOGRAPHIC_DATA] whi…" at bounding box center [872, 389] width 908 height 20
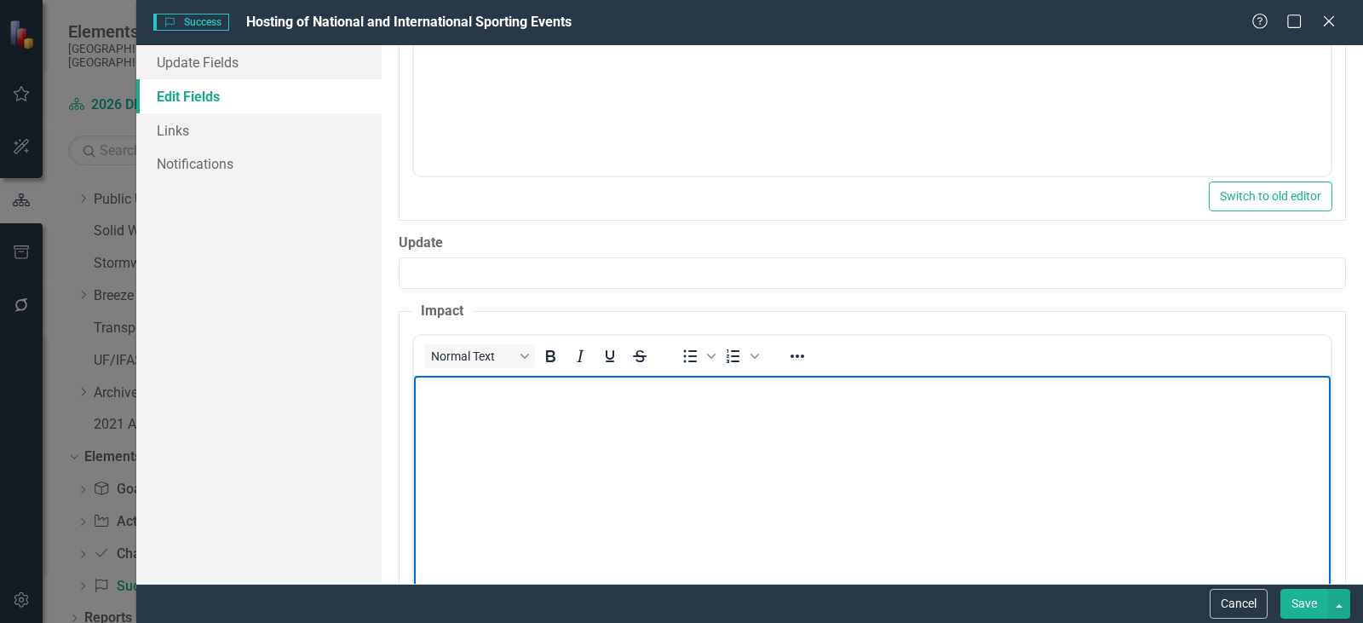
click at [1102, 512] on body "Rich Text Area. Press ALT-0 for help." at bounding box center [872, 503] width 917 height 256
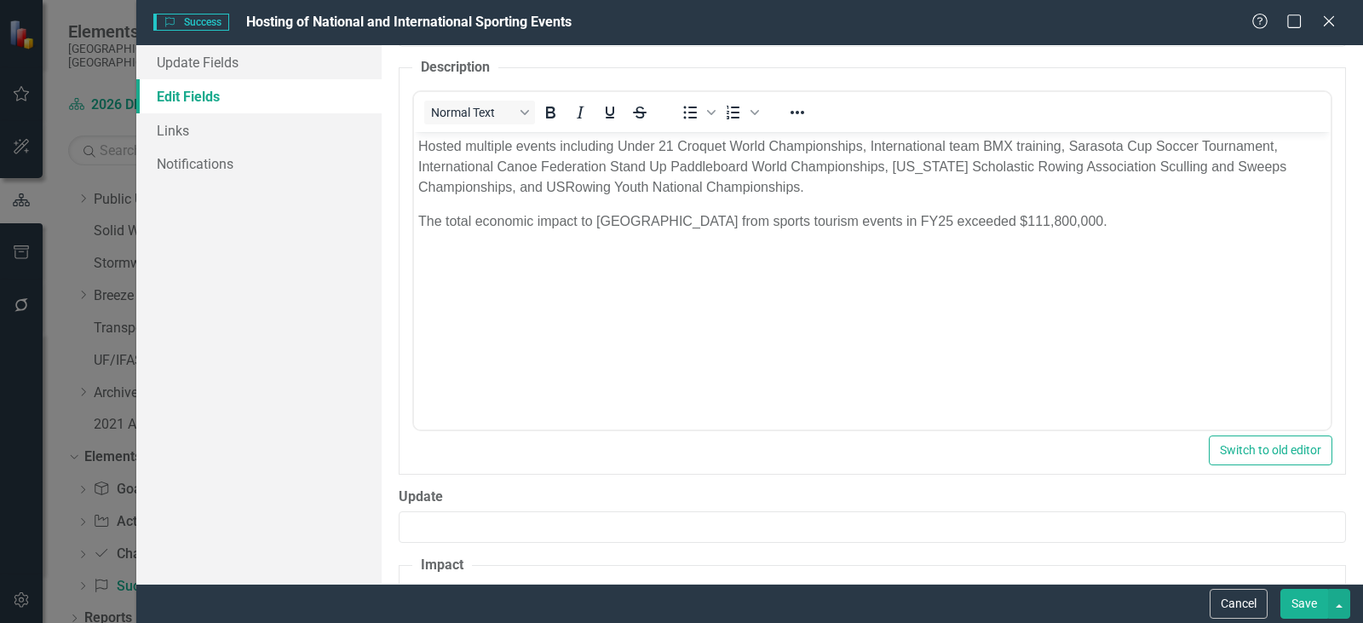
scroll to position [596, 0]
click at [959, 239] on body "Hosted multiple events including Under 21 Croquet World Championships, Internat…" at bounding box center [872, 262] width 917 height 256
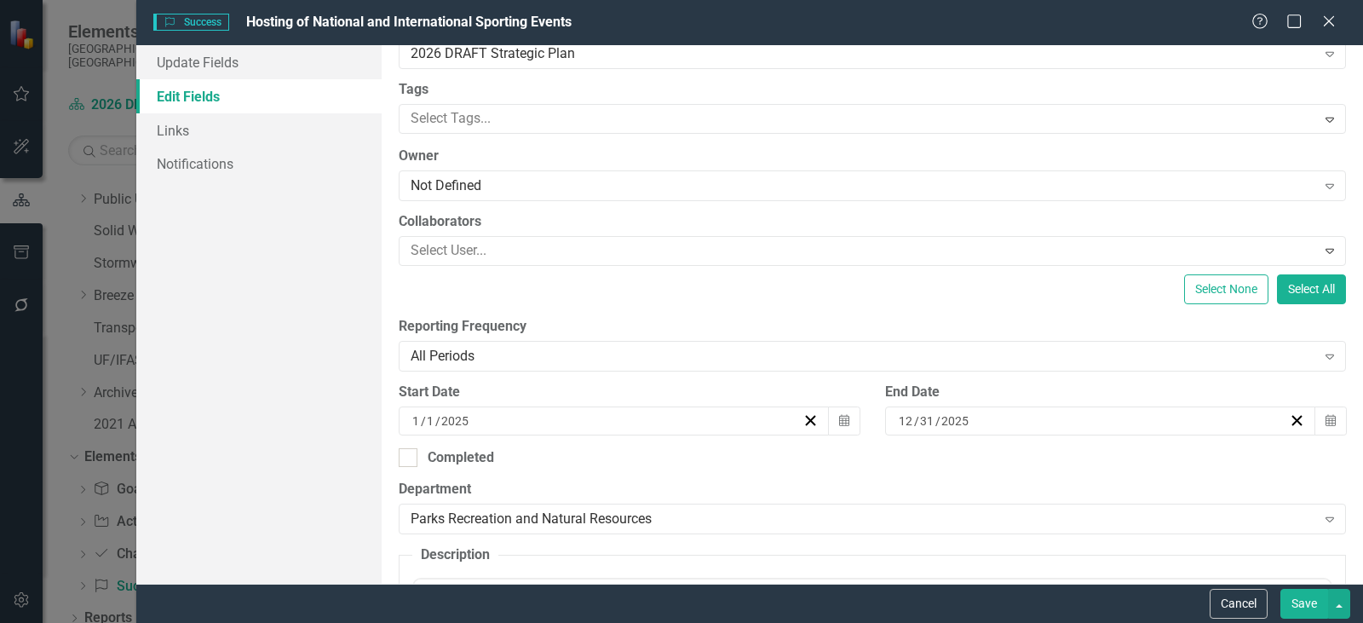
scroll to position [511, 0]
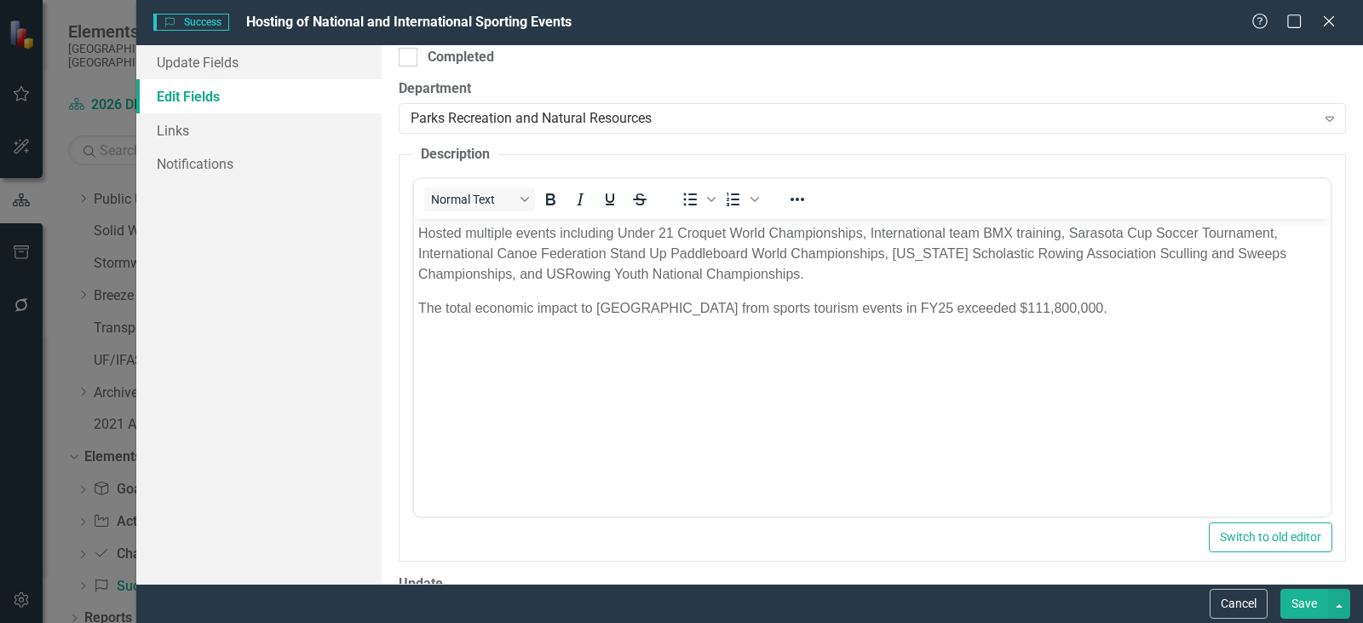
click at [1299, 608] on button "Save" at bounding box center [1305, 604] width 48 height 30
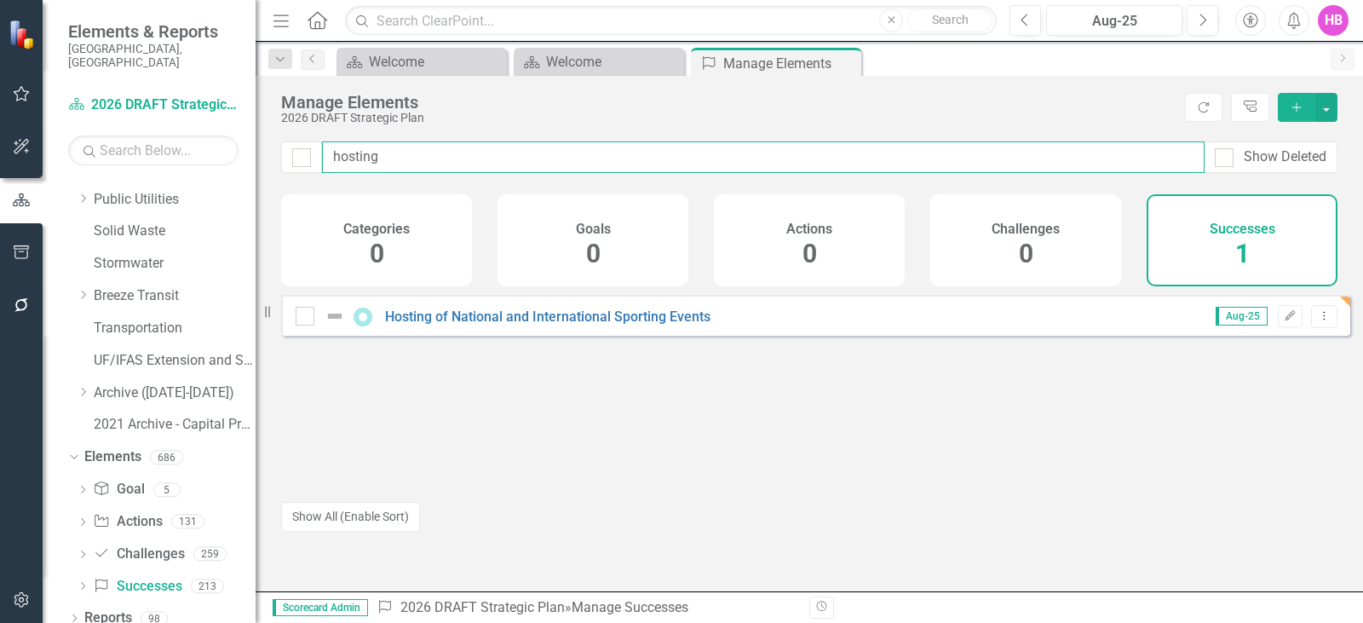
click at [380, 165] on input "hosting" at bounding box center [763, 157] width 883 height 32
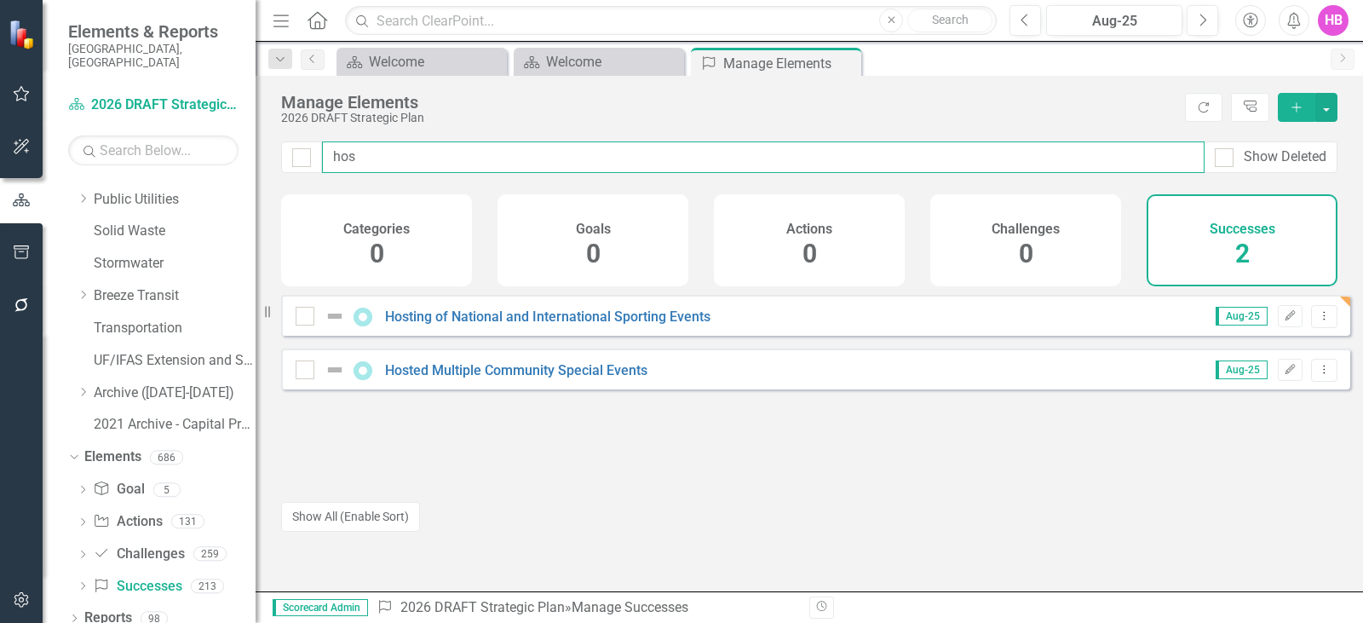
type input "hos"
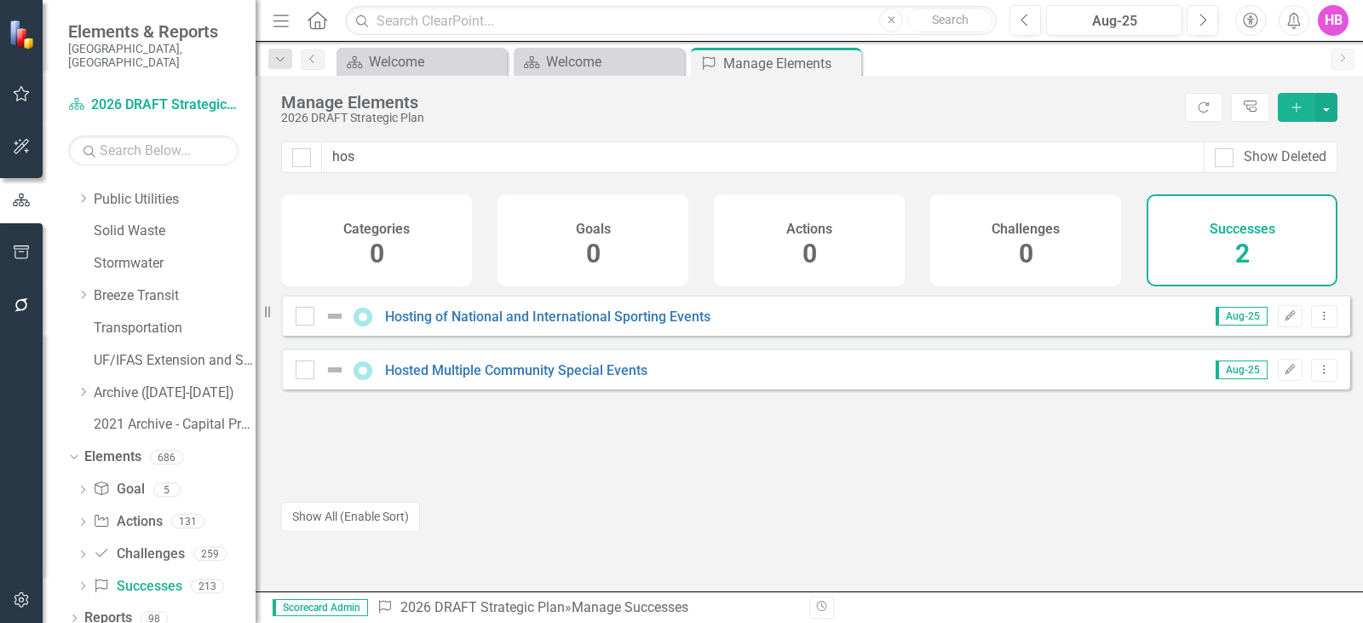
click at [1336, 22] on div "HB" at bounding box center [1333, 20] width 31 height 31
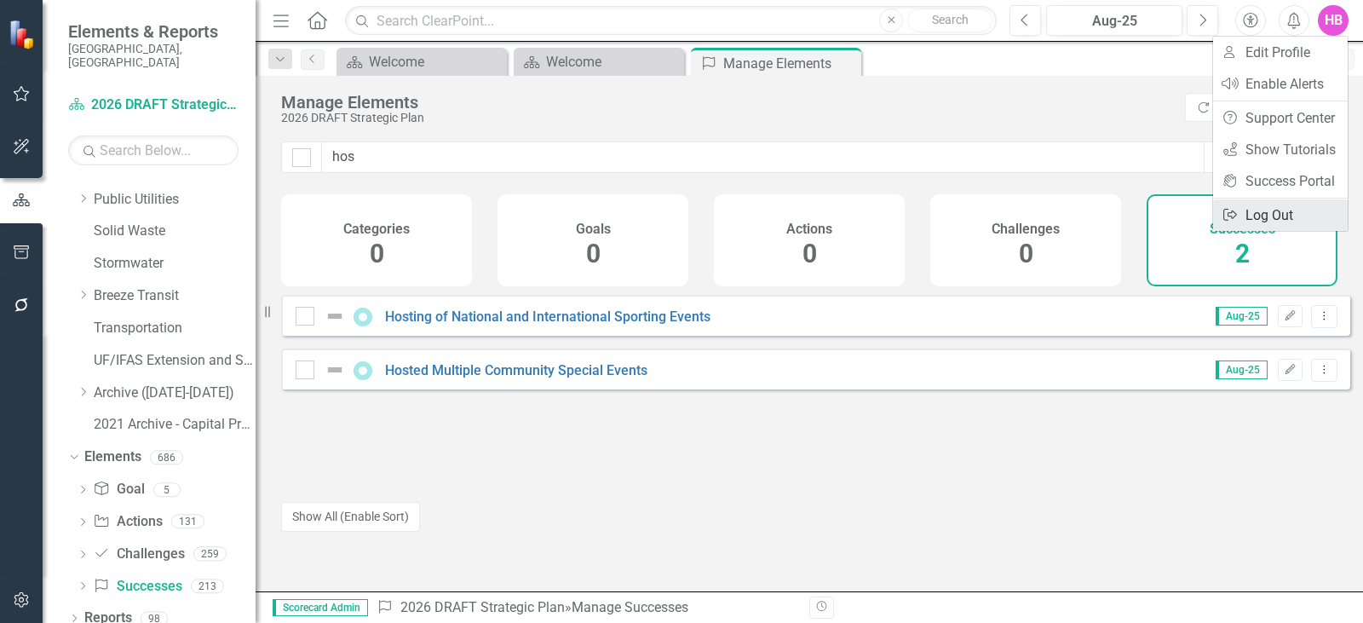
click at [1287, 212] on link "Logout Log Out" at bounding box center [1280, 215] width 135 height 32
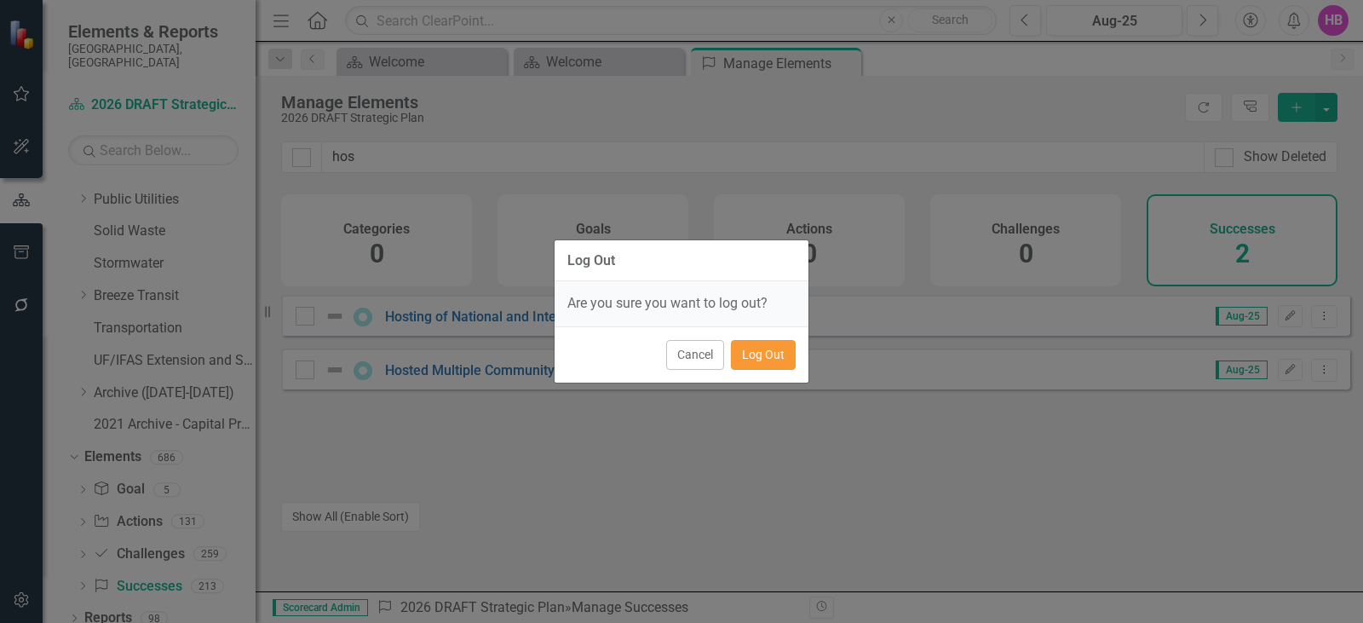
click at [756, 357] on button "Log Out" at bounding box center [763, 355] width 65 height 30
